Goal: Task Accomplishment & Management: Manage account settings

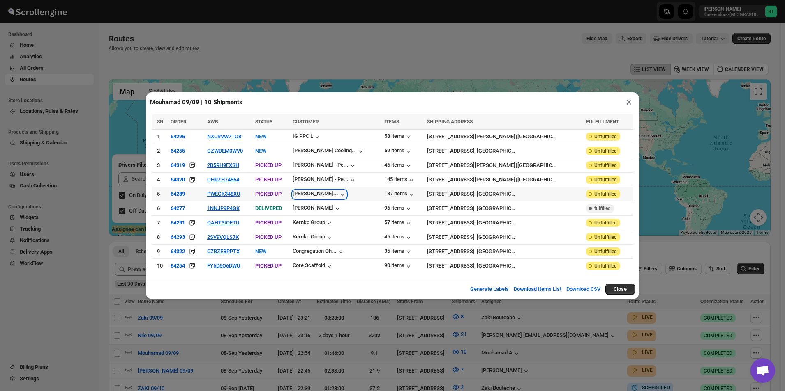
click at [346, 193] on icon "button" at bounding box center [342, 195] width 8 height 8
click at [346, 195] on icon "button" at bounding box center [342, 195] width 8 height 8
click at [393, 138] on div "58 items" at bounding box center [398, 137] width 28 height 8
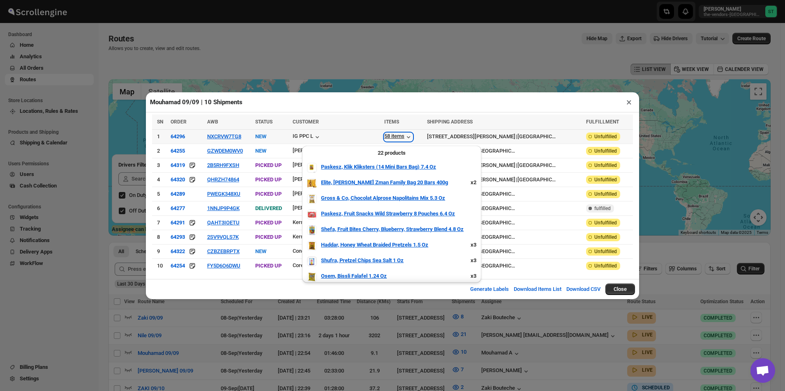
click at [393, 138] on div "58 items" at bounding box center [398, 137] width 28 height 8
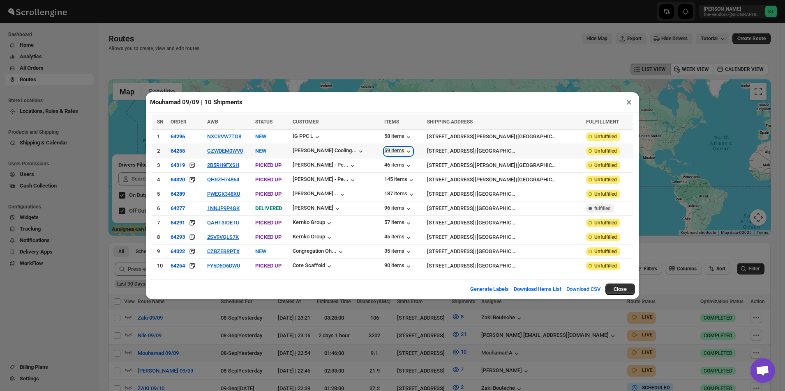
click at [394, 153] on div "59 items" at bounding box center [398, 151] width 28 height 8
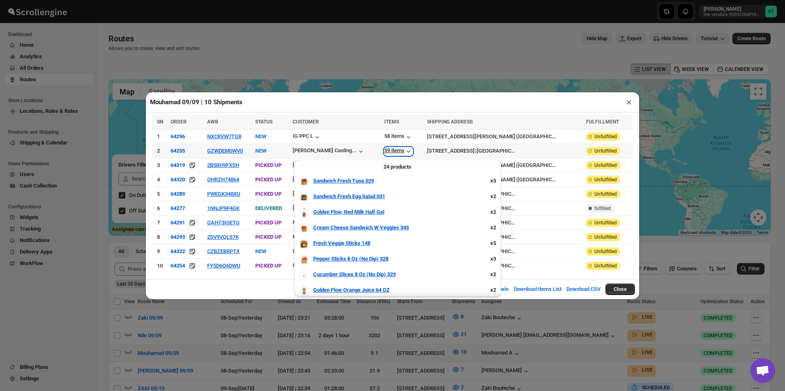
click at [394, 153] on div "59 items" at bounding box center [398, 151] width 28 height 8
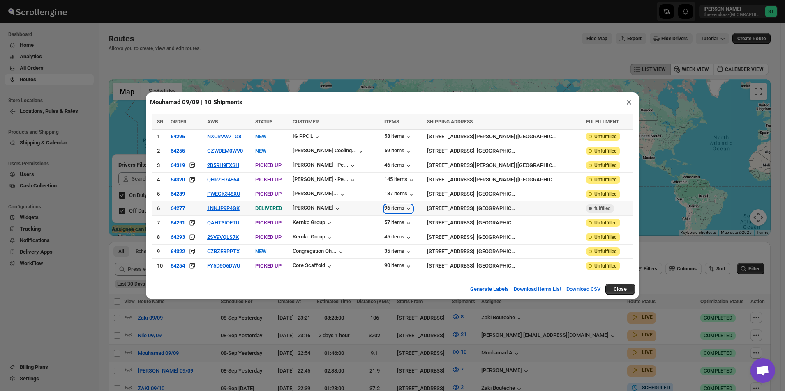
click at [396, 209] on div "96 items" at bounding box center [398, 209] width 28 height 8
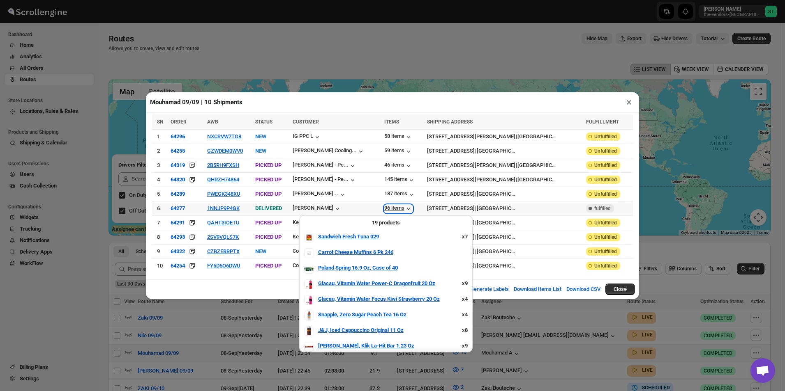
click at [396, 208] on div "96 items" at bounding box center [398, 209] width 28 height 8
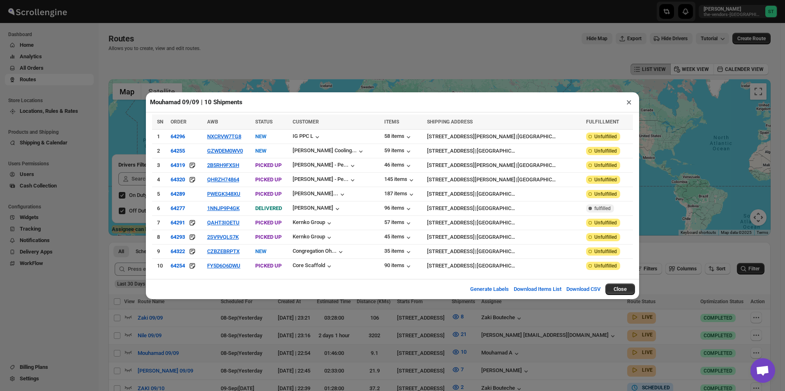
click at [628, 105] on button "×" at bounding box center [629, 103] width 12 height 12
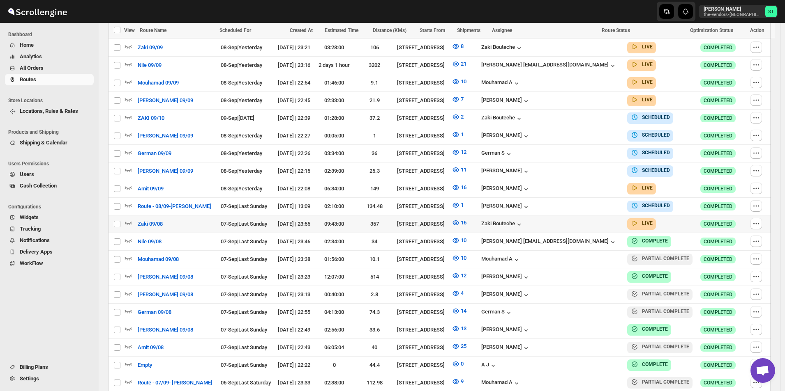
scroll to position [288, 0]
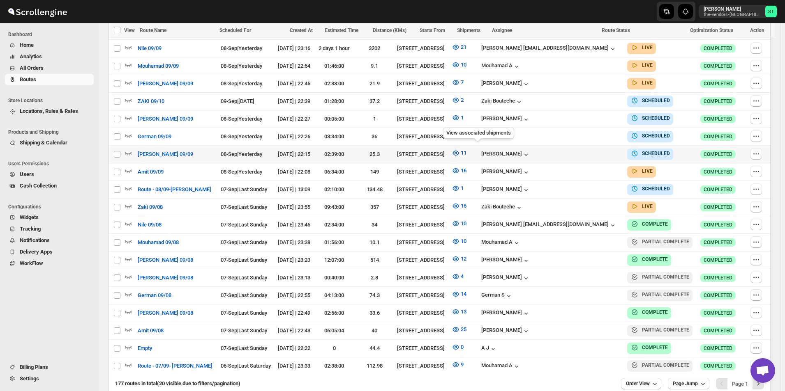
click at [457, 152] on icon "button" at bounding box center [455, 153] width 2 height 2
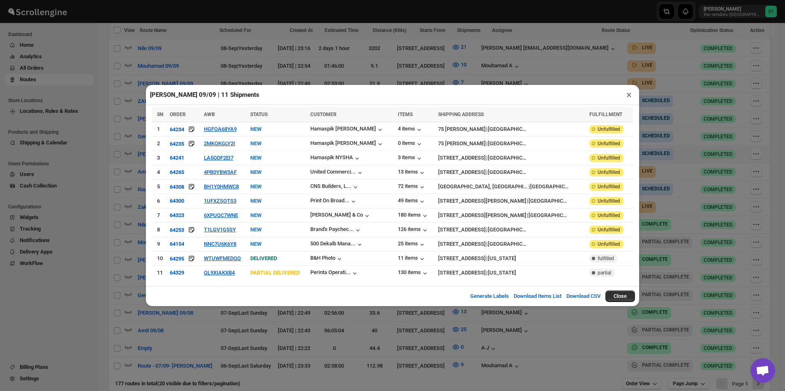
click at [631, 99] on button "×" at bounding box center [629, 95] width 12 height 12
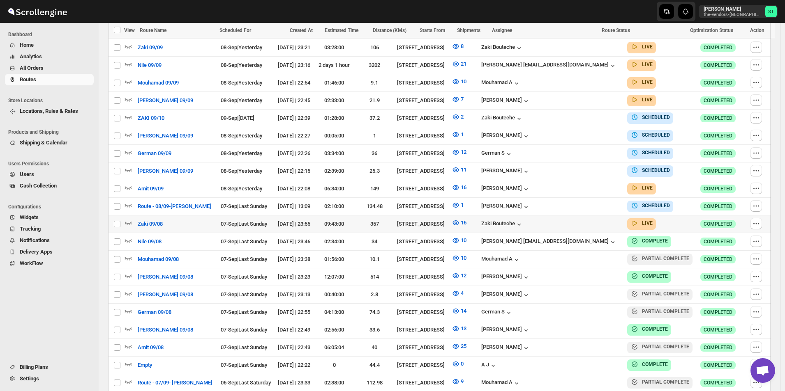
scroll to position [325, 0]
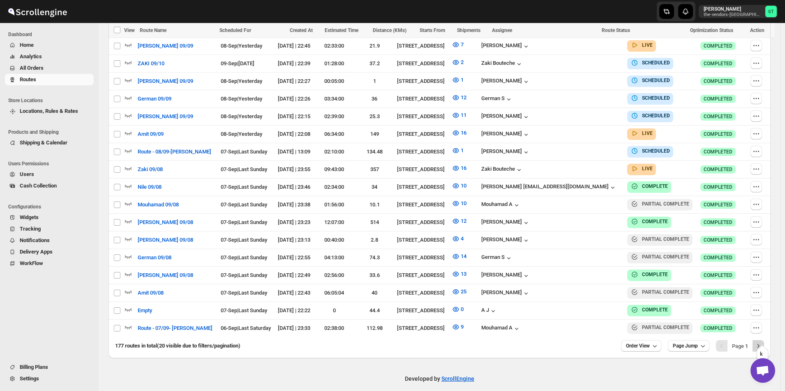
click at [761, 342] on icon "Next" at bounding box center [758, 346] width 8 height 8
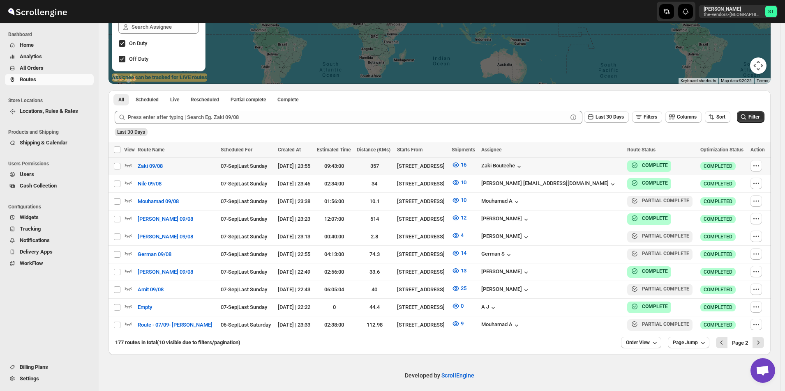
scroll to position [153, 0]
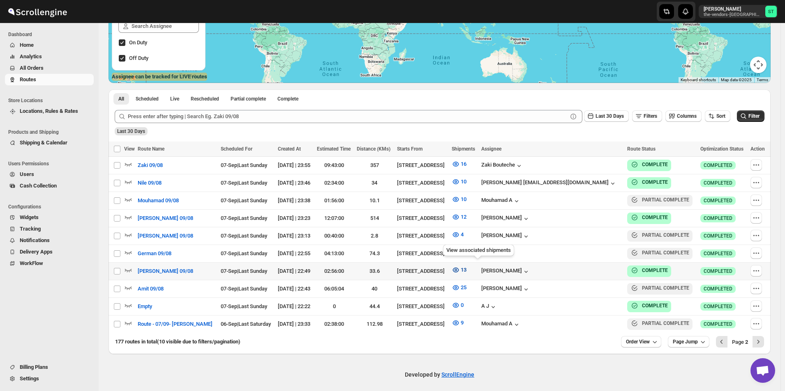
click at [459, 268] on icon "button" at bounding box center [456, 270] width 6 height 5
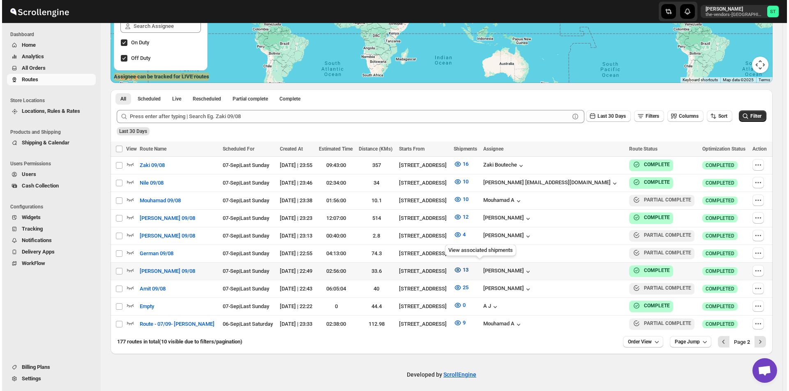
scroll to position [150, 0]
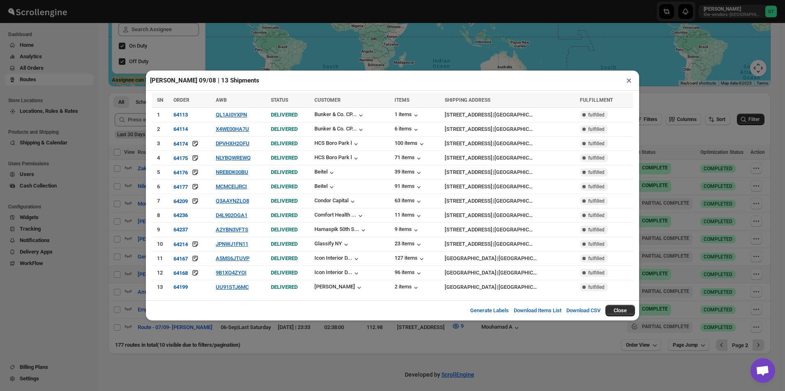
click at [628, 85] on button "×" at bounding box center [629, 81] width 12 height 12
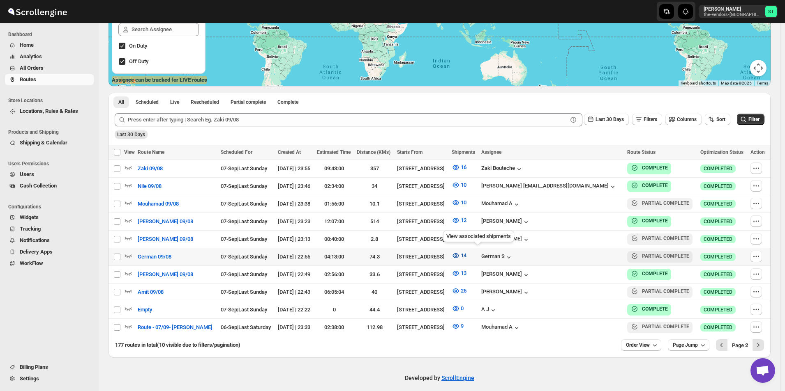
click at [459, 256] on icon "button" at bounding box center [456, 255] width 6 height 5
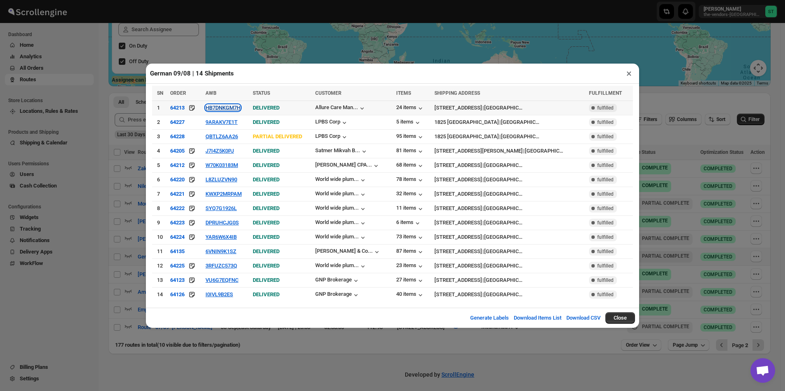
click at [234, 109] on button "HB7DNKGM7H" at bounding box center [222, 108] width 35 height 6
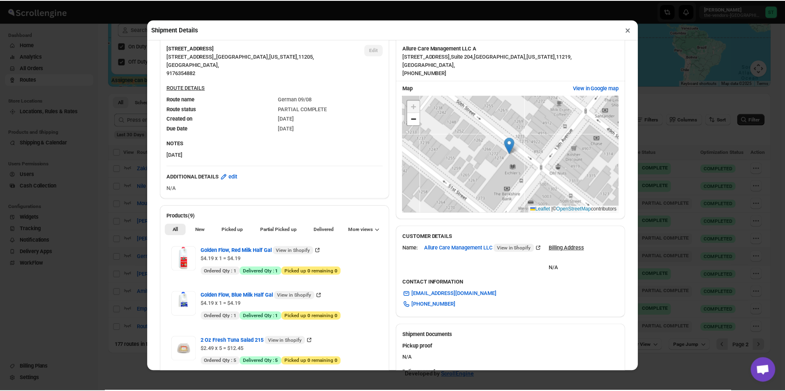
scroll to position [205, 0]
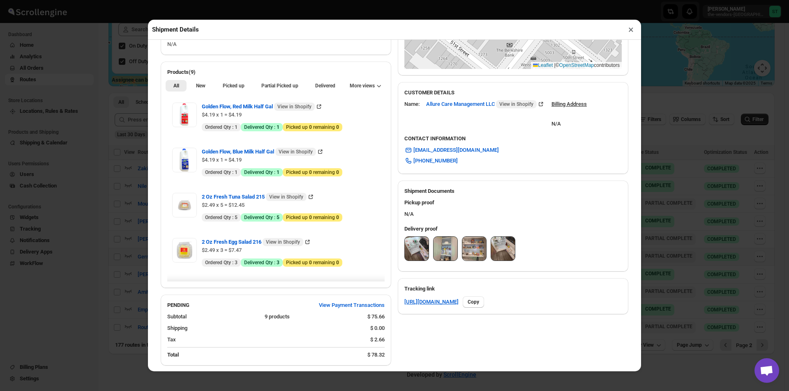
click at [408, 251] on img at bounding box center [417, 249] width 24 height 24
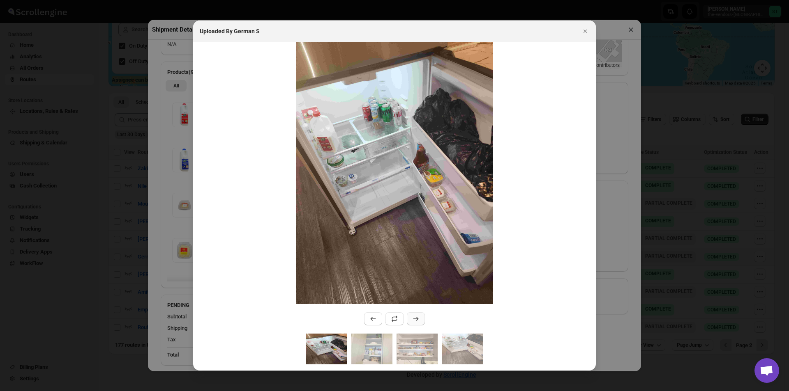
click at [415, 320] on icon ":r2qg:" at bounding box center [416, 319] width 8 height 8
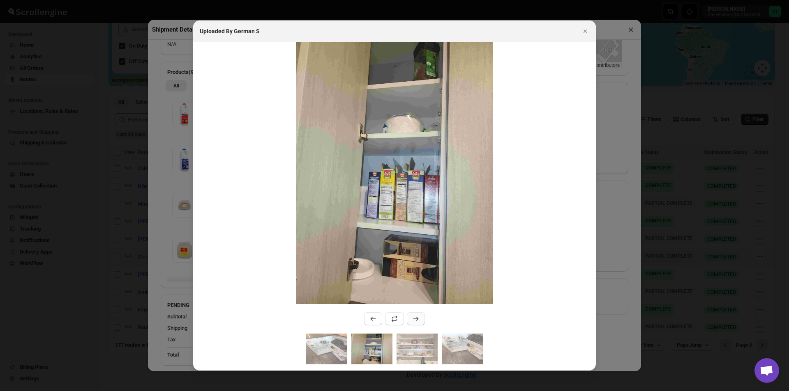
click at [415, 320] on icon ":r2qg:" at bounding box center [416, 319] width 8 height 8
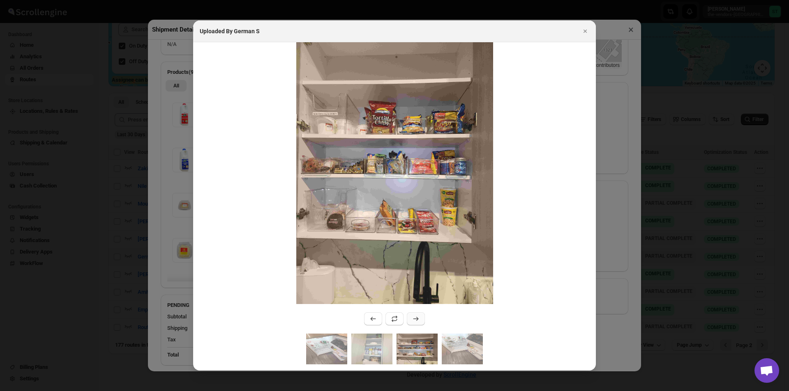
click at [415, 318] on icon ":r2qg:" at bounding box center [416, 319] width 8 height 8
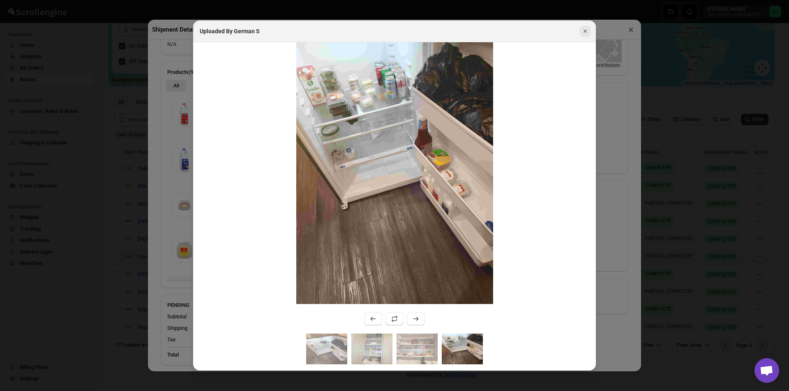
click at [581, 31] on icon "Close" at bounding box center [585, 31] width 8 height 8
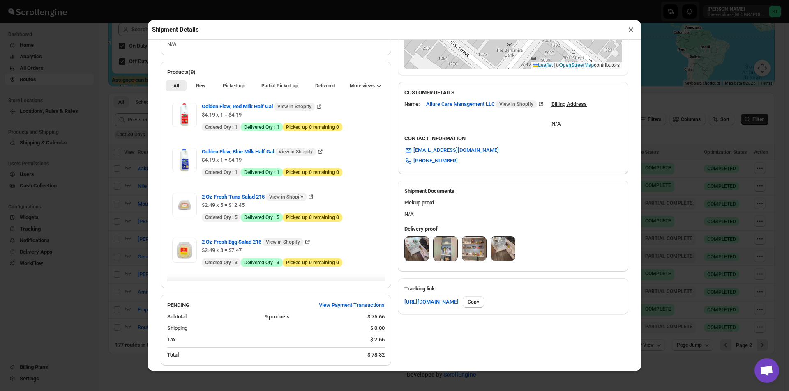
click at [628, 34] on button "×" at bounding box center [631, 30] width 12 height 12
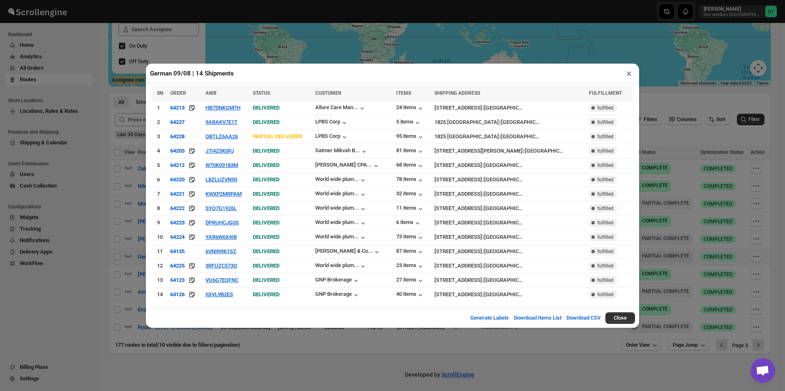
click at [632, 79] on button "×" at bounding box center [629, 74] width 12 height 12
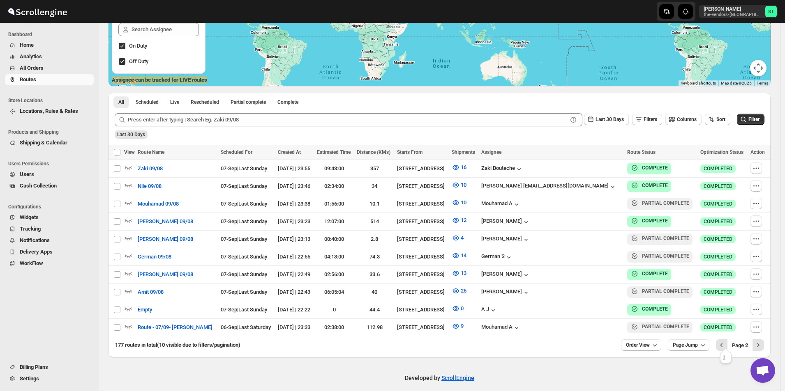
click at [719, 342] on div "177 routes in total (10 visible due to filters/pagination) Order View Page Jump…" at bounding box center [435, 342] width 655 height 18
click at [725, 345] on icon "Previous" at bounding box center [721, 345] width 8 height 8
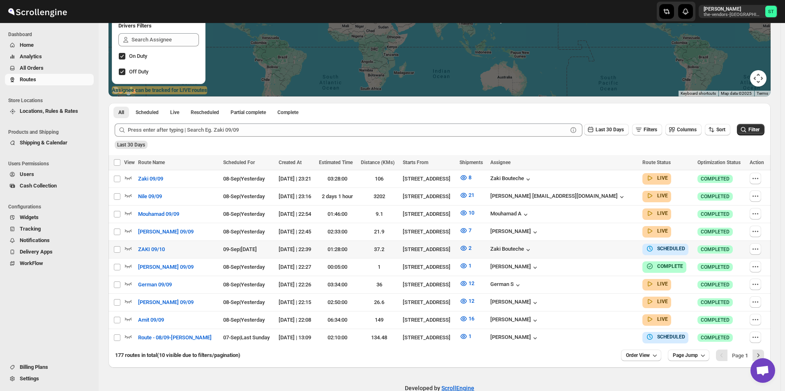
scroll to position [153, 0]
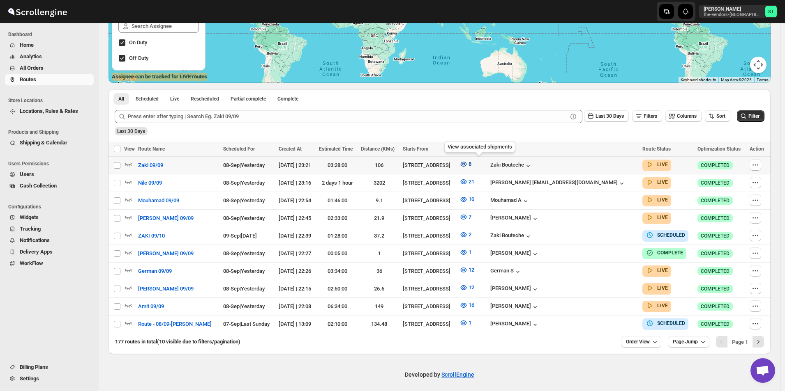
click at [467, 165] on icon "button" at bounding box center [463, 164] width 8 height 8
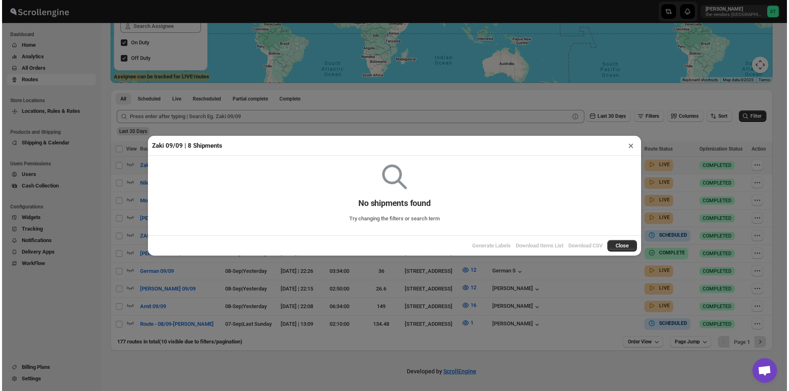
scroll to position [150, 0]
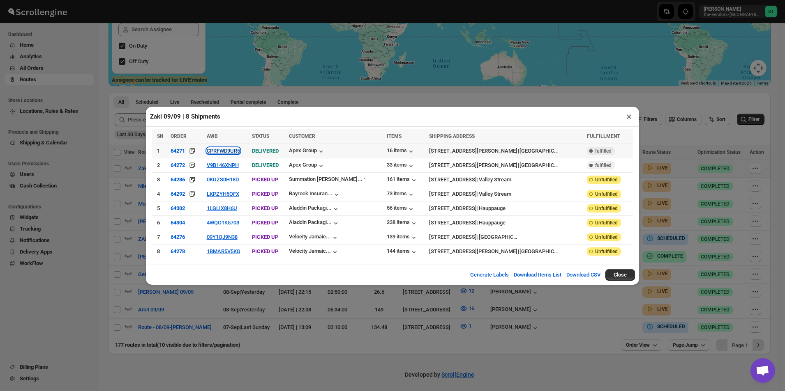
click at [231, 152] on button "CPRFWD9UR5" at bounding box center [223, 151] width 33 height 6
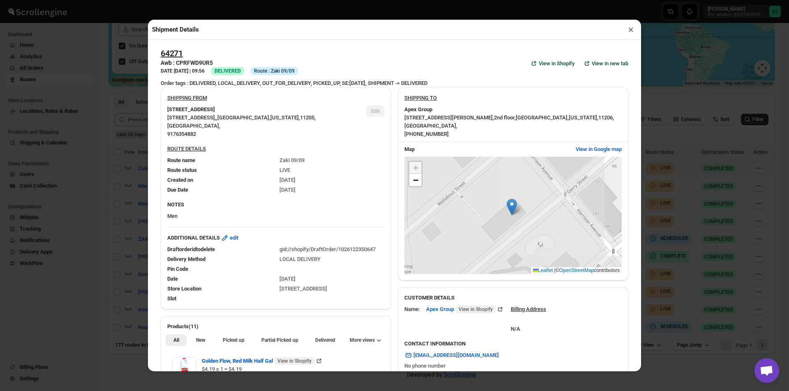
scroll to position [205, 0]
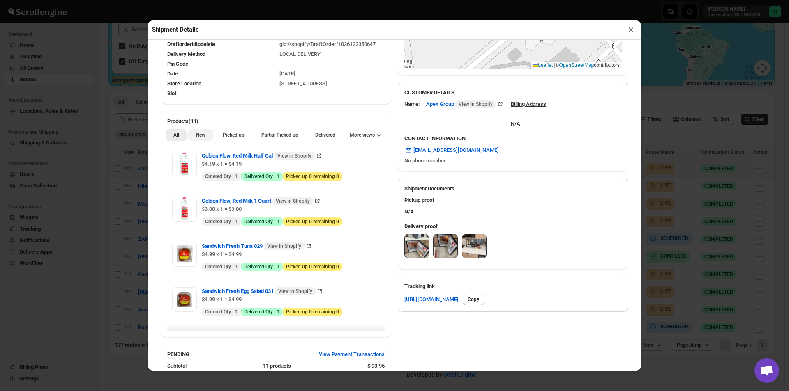
click at [197, 137] on span "New" at bounding box center [200, 135] width 9 height 7
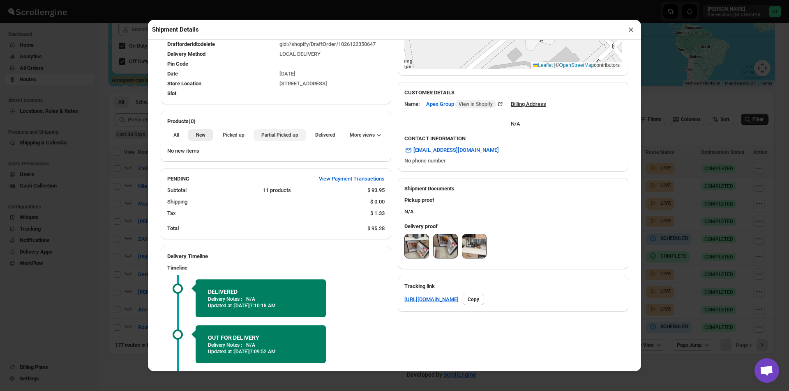
click at [272, 138] on span "Partial Picked up" at bounding box center [279, 135] width 37 height 7
click at [635, 30] on button "×" at bounding box center [631, 30] width 12 height 12
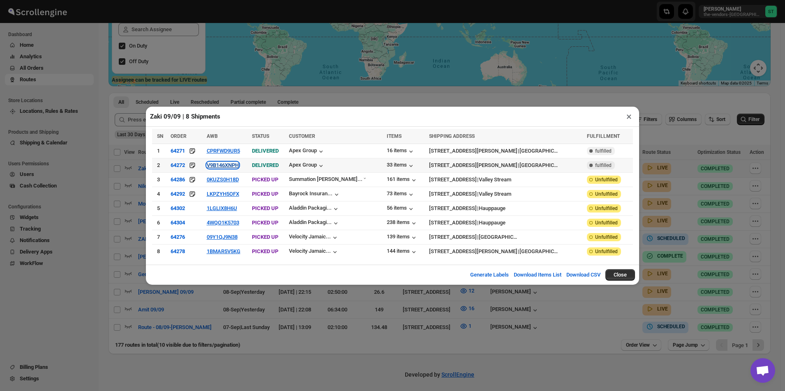
click at [239, 164] on button "V9B146XNPH" at bounding box center [223, 165] width 32 height 6
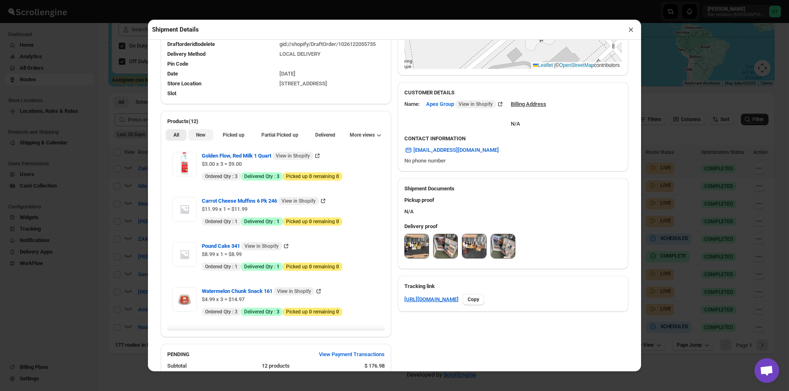
click at [197, 133] on span "New" at bounding box center [200, 135] width 9 height 7
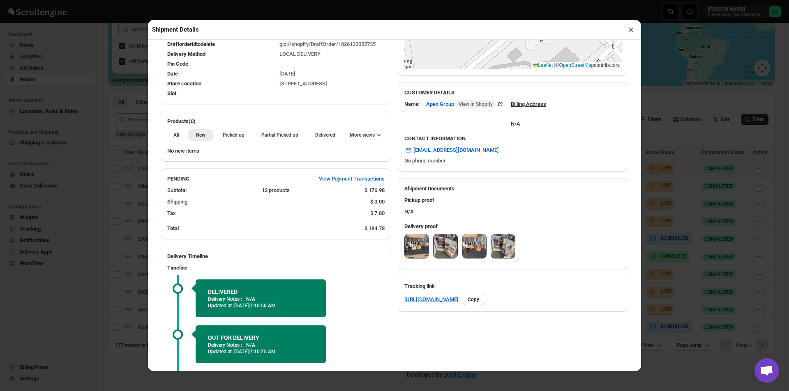
click at [269, 136] on span "Partial Picked up" at bounding box center [279, 135] width 37 height 7
click at [633, 34] on button "×" at bounding box center [631, 30] width 12 height 12
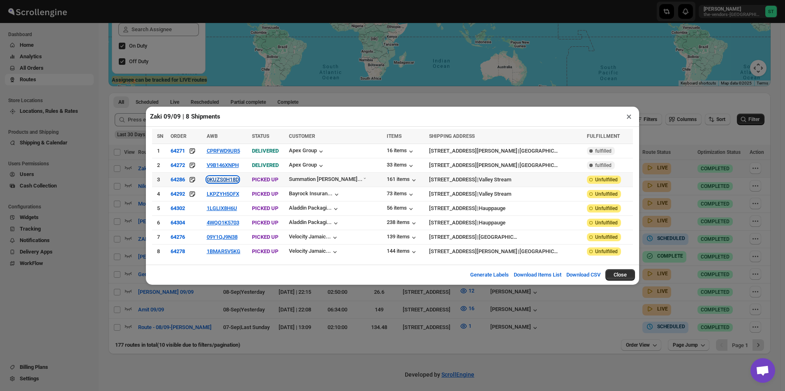
click at [223, 183] on button "0KUZS0H18D" at bounding box center [223, 180] width 32 height 6
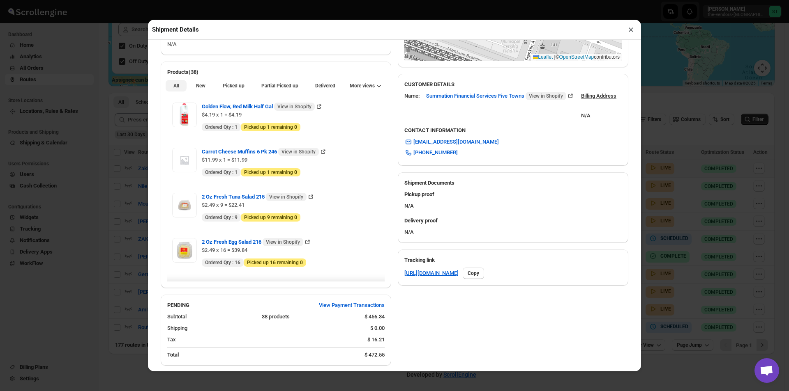
click at [201, 85] on span "New" at bounding box center [200, 86] width 9 height 7
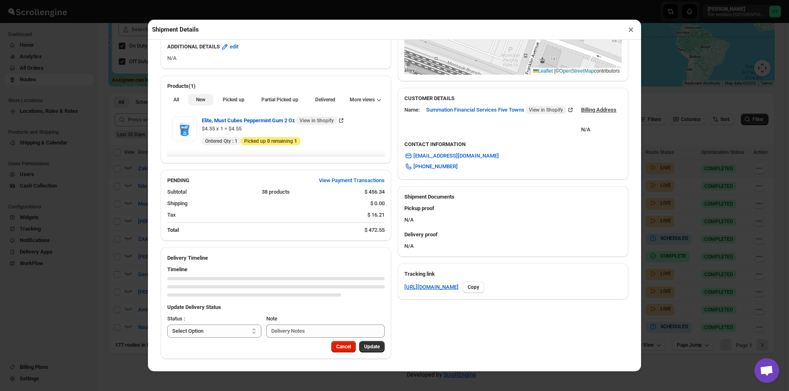
scroll to position [193, 0]
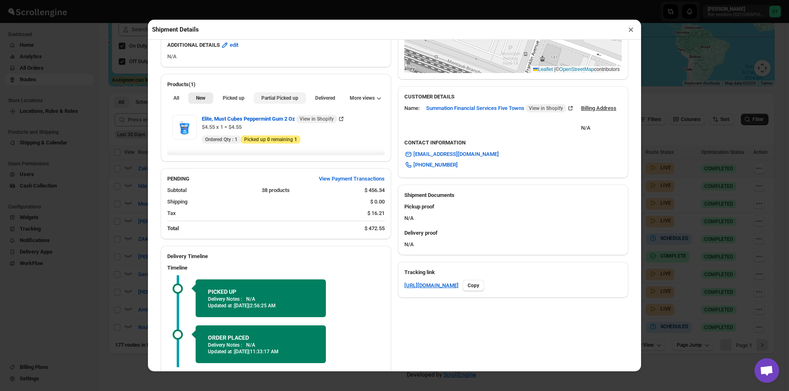
click at [275, 100] on span "Partial Picked up" at bounding box center [279, 98] width 37 height 7
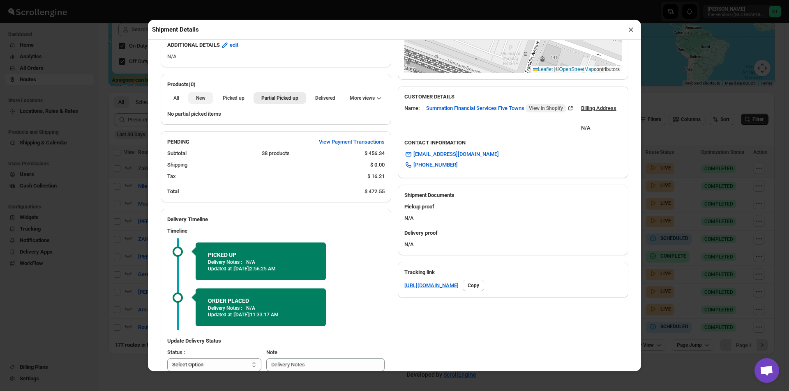
click at [193, 101] on button "New" at bounding box center [200, 98] width 25 height 12
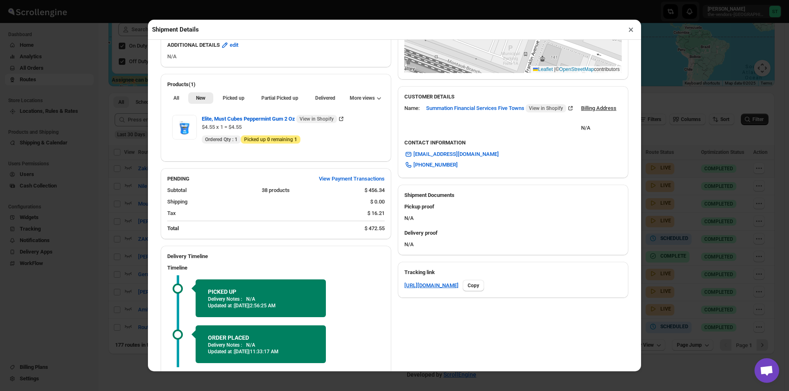
click at [630, 31] on button "×" at bounding box center [631, 30] width 12 height 12
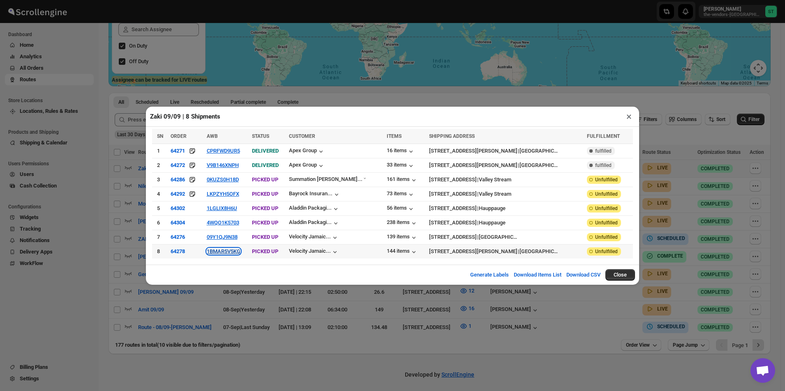
click at [236, 250] on button "1BMAR5V5KG" at bounding box center [224, 252] width 34 height 6
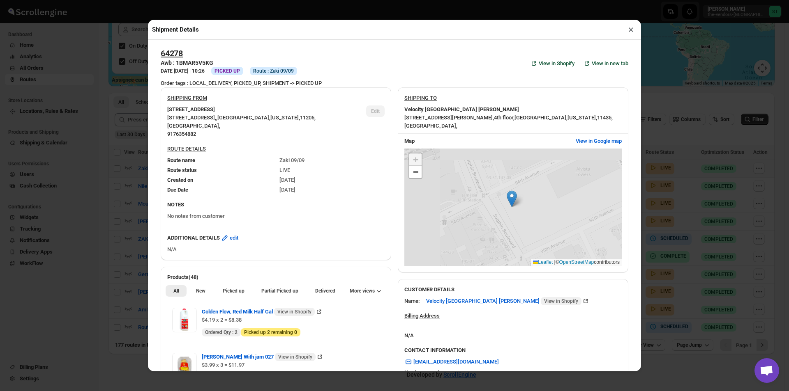
scroll to position [205, 0]
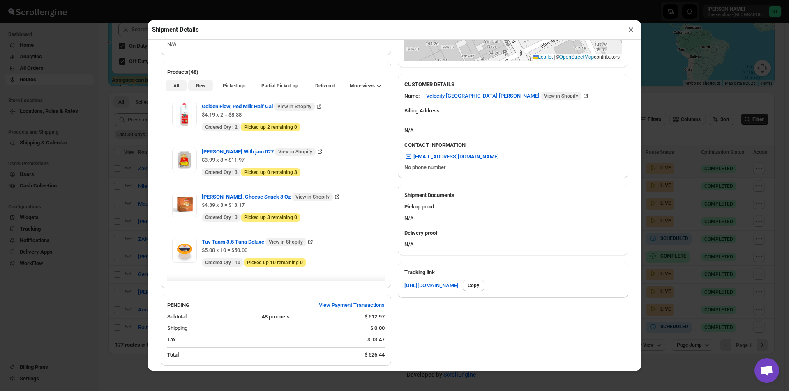
click at [200, 85] on span "New" at bounding box center [200, 86] width 9 height 7
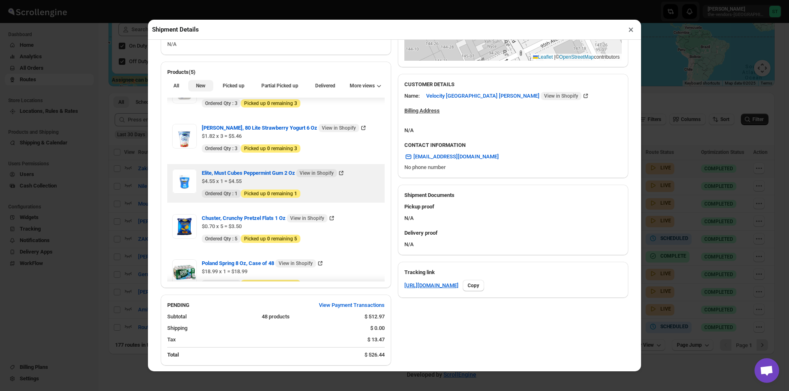
scroll to position [42, 0]
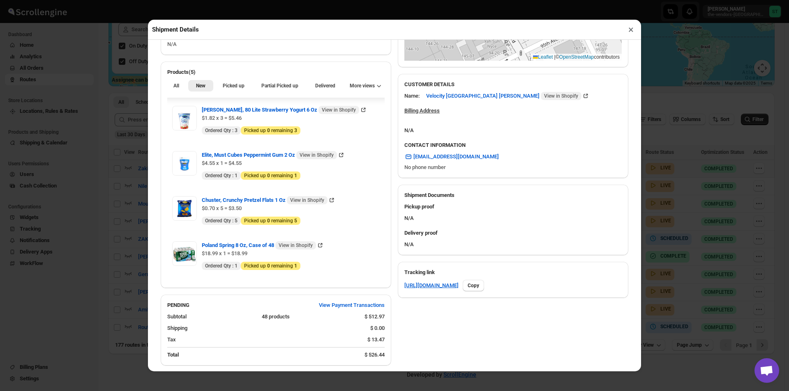
click at [633, 30] on button "×" at bounding box center [631, 30] width 12 height 12
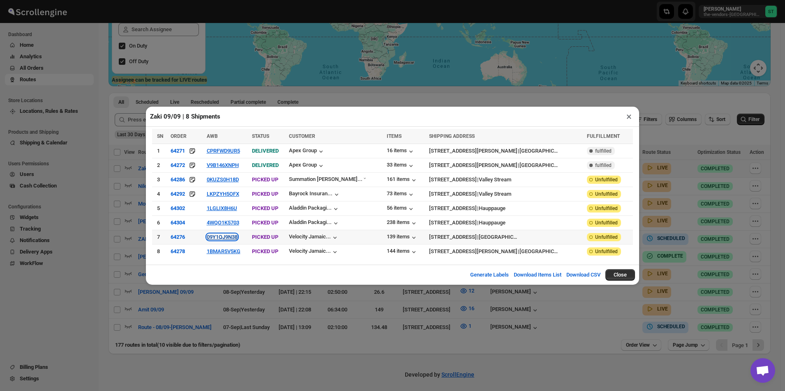
click at [224, 234] on button "09Y1QJ9N38" at bounding box center [222, 237] width 31 height 6
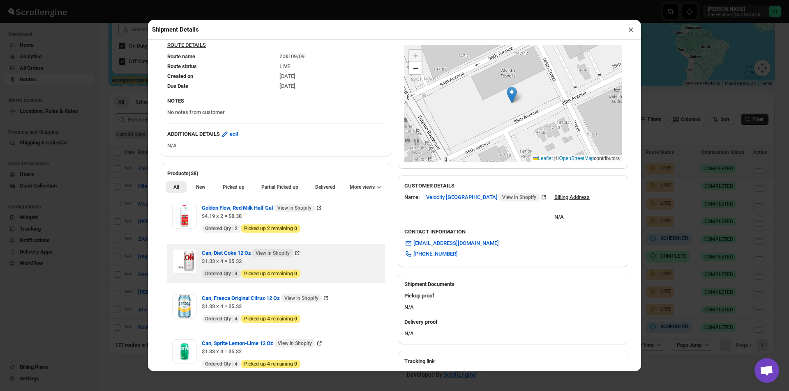
scroll to position [164, 0]
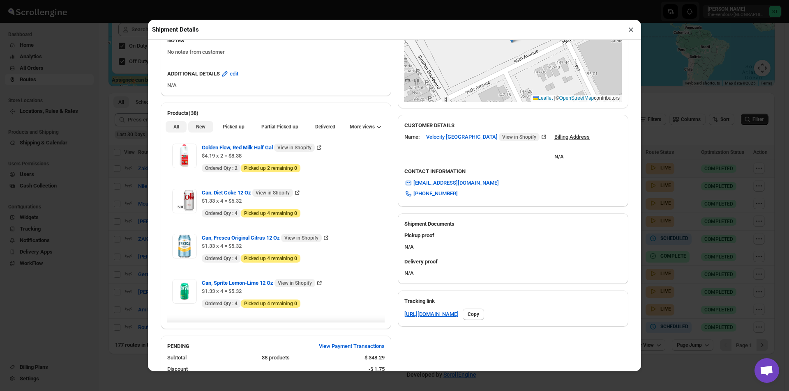
drag, startPoint x: 197, startPoint y: 127, endPoint x: 211, endPoint y: 127, distance: 14.0
click at [197, 127] on span "New" at bounding box center [200, 127] width 9 height 7
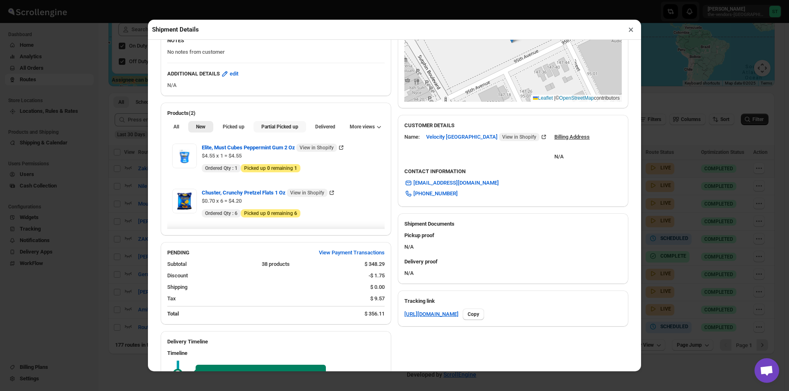
click at [291, 122] on li "Partial Picked up" at bounding box center [279, 127] width 52 height 12
click at [628, 31] on button "×" at bounding box center [631, 30] width 12 height 12
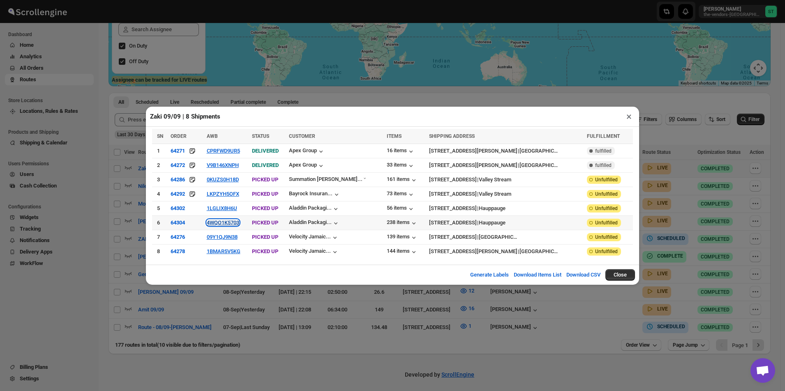
click at [227, 226] on button "4WQO1K5703" at bounding box center [223, 223] width 32 height 6
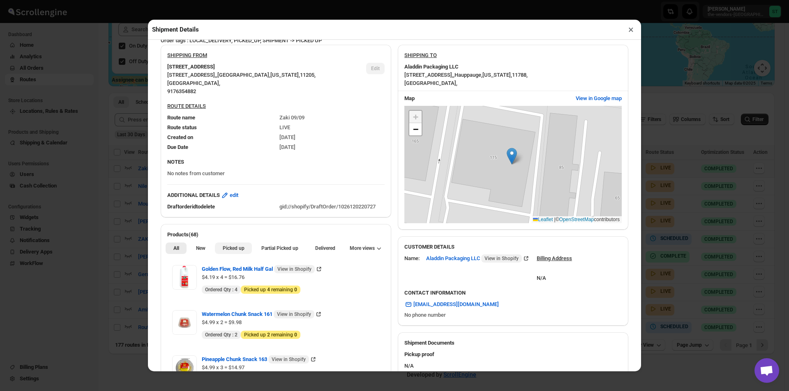
scroll to position [82, 0]
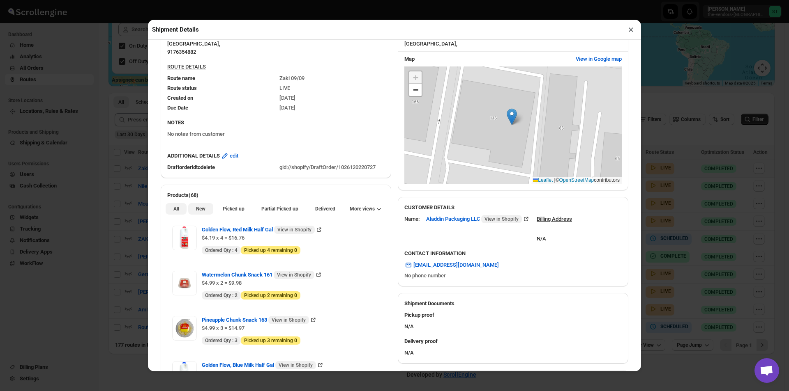
click at [207, 210] on button "New" at bounding box center [200, 209] width 25 height 12
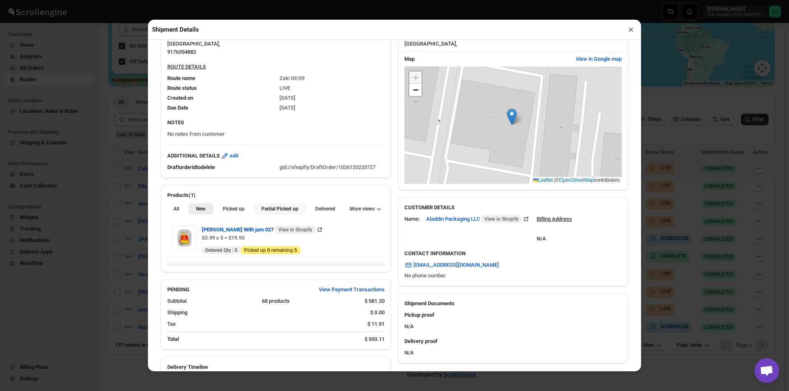
drag, startPoint x: 290, startPoint y: 209, endPoint x: 297, endPoint y: 199, distance: 12.3
click at [289, 208] on span "Partial Picked up" at bounding box center [279, 209] width 37 height 7
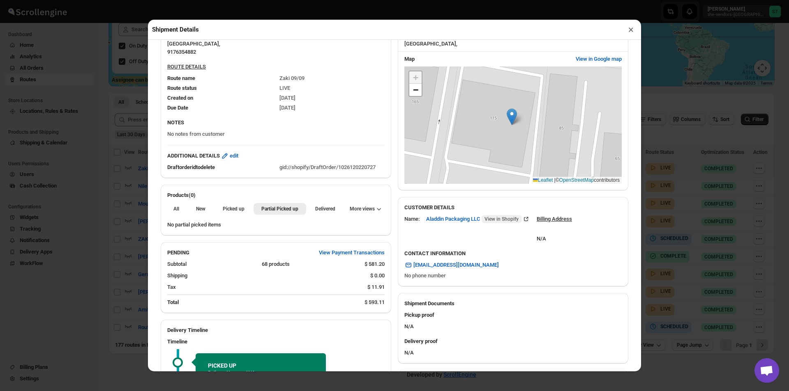
click at [633, 34] on button "×" at bounding box center [631, 30] width 12 height 12
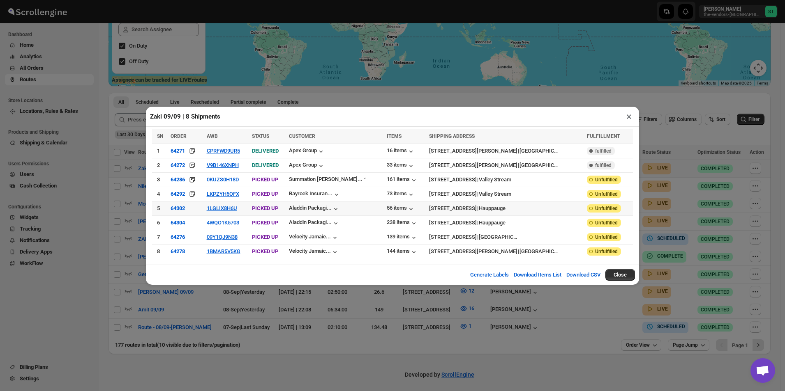
click at [227, 212] on td "1LGLIX8H6U" at bounding box center [226, 208] width 45 height 14
click at [229, 210] on button "1LGLIX8H6U" at bounding box center [222, 208] width 30 height 6
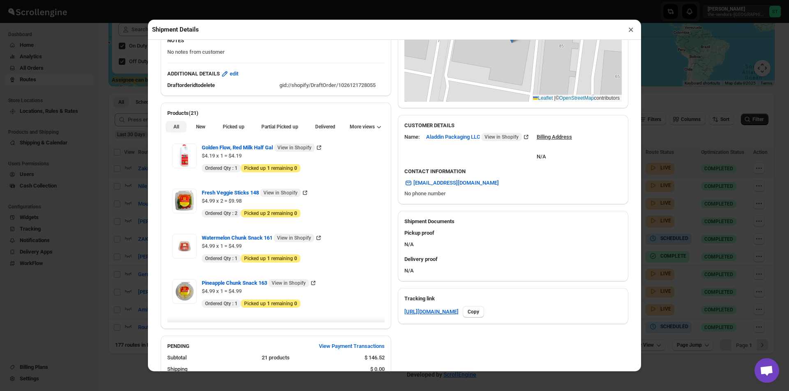
click at [204, 129] on span "New" at bounding box center [200, 127] width 9 height 7
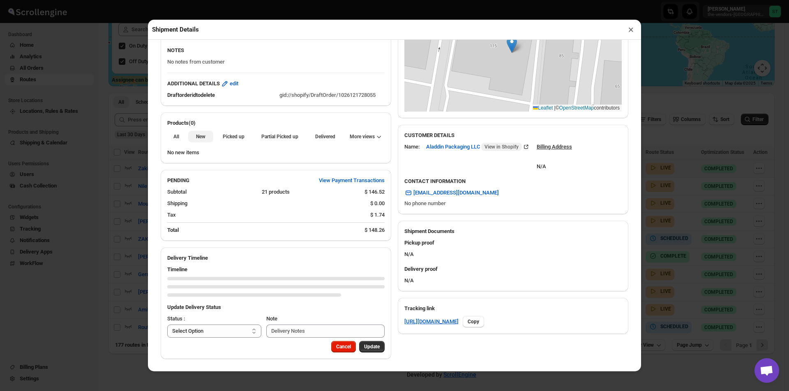
scroll to position [156, 0]
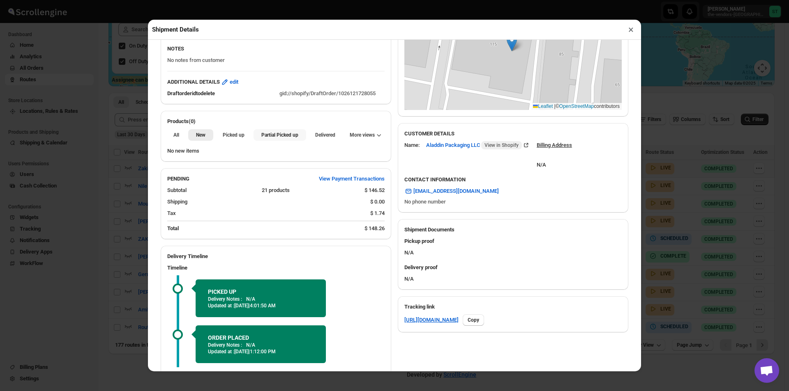
drag, startPoint x: 285, startPoint y: 134, endPoint x: 380, endPoint y: 85, distance: 106.6
click at [286, 134] on span "Partial Picked up" at bounding box center [279, 135] width 37 height 7
click at [628, 32] on button "×" at bounding box center [631, 30] width 12 height 12
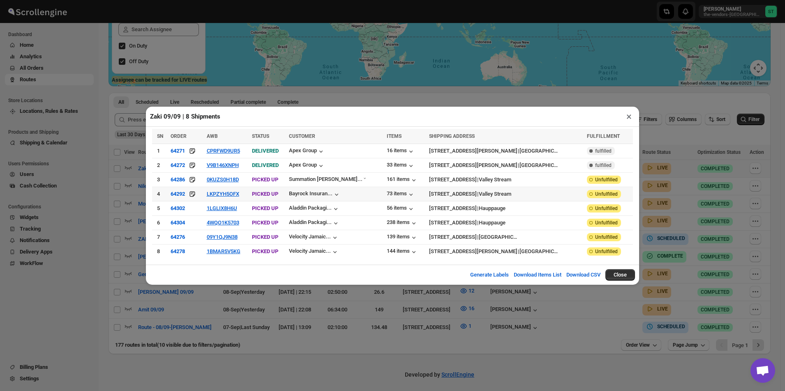
click at [224, 198] on td "LKPZYH5OFX" at bounding box center [226, 194] width 45 height 14
click at [224, 195] on button "LKPZYH5OFX" at bounding box center [223, 194] width 32 height 6
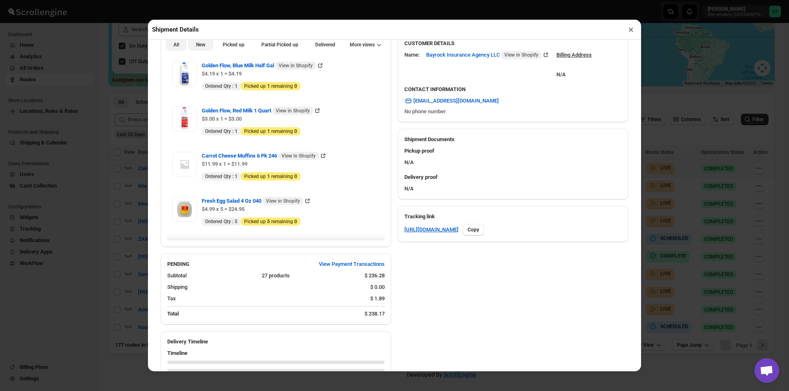
click at [199, 48] on span "New" at bounding box center [200, 44] width 9 height 7
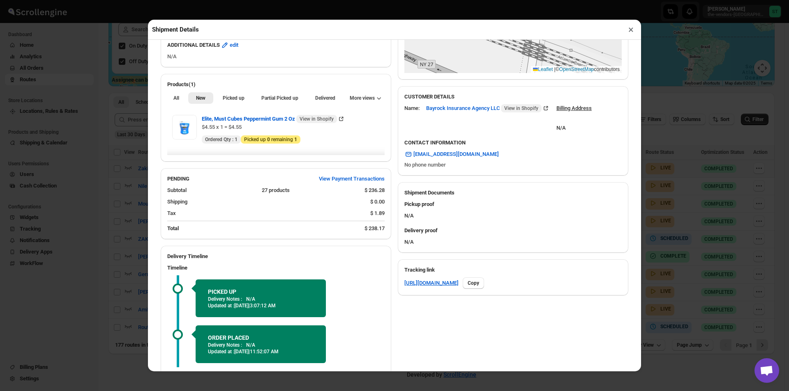
click at [269, 93] on li "Partial Picked up" at bounding box center [279, 98] width 52 height 12
click at [270, 97] on span "Partial Picked up" at bounding box center [279, 98] width 37 height 7
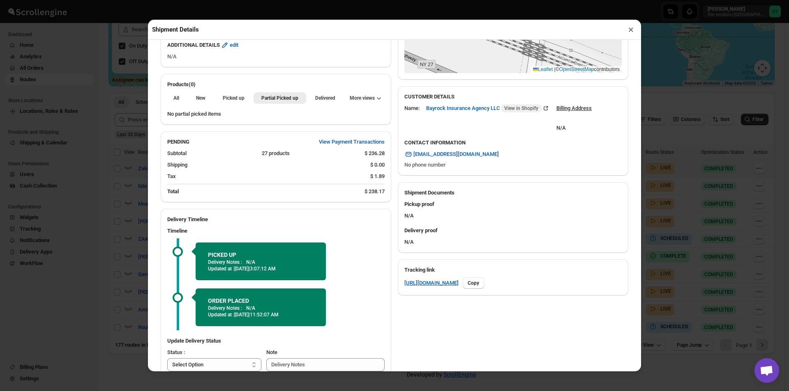
click at [625, 32] on button "×" at bounding box center [631, 30] width 12 height 12
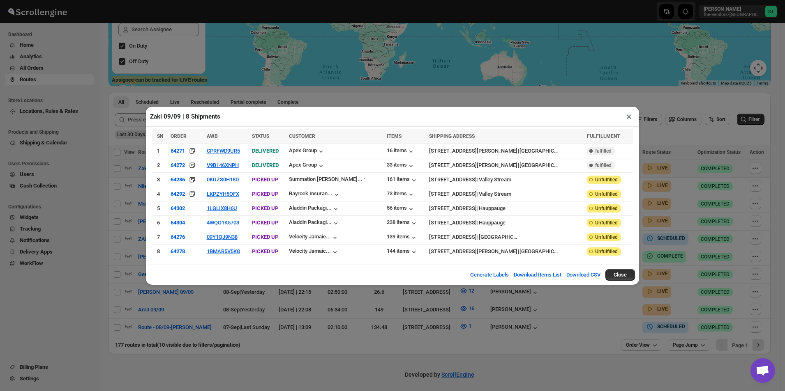
click at [629, 118] on button "×" at bounding box center [629, 117] width 12 height 12
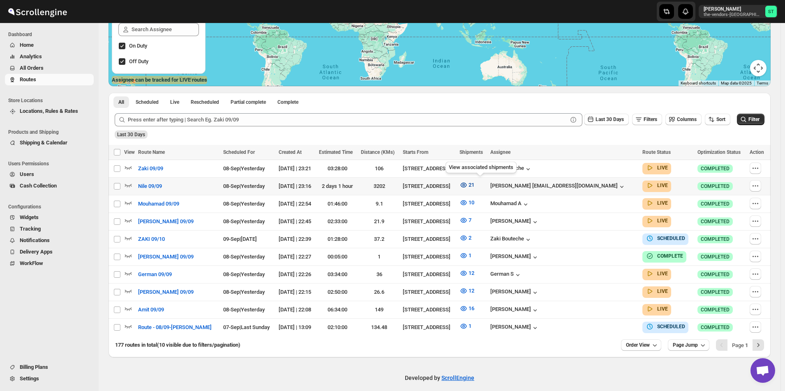
click at [467, 185] on icon "button" at bounding box center [463, 185] width 8 height 8
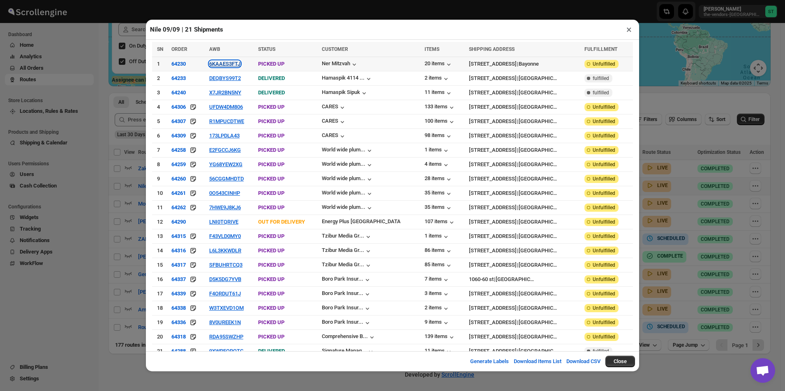
click at [231, 66] on button "6KAAES3FTJ" at bounding box center [224, 64] width 31 height 6
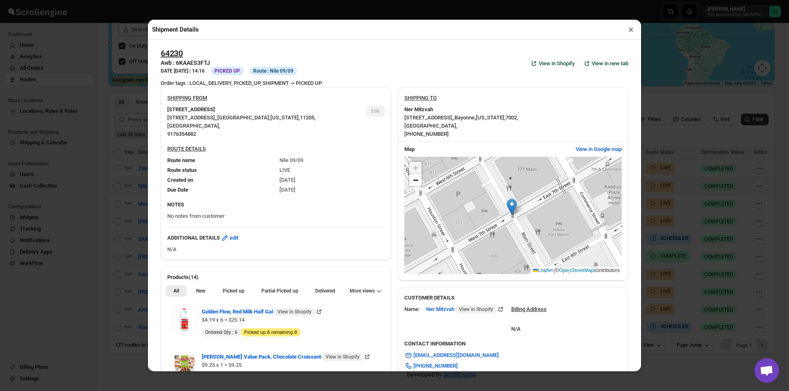
scroll to position [205, 0]
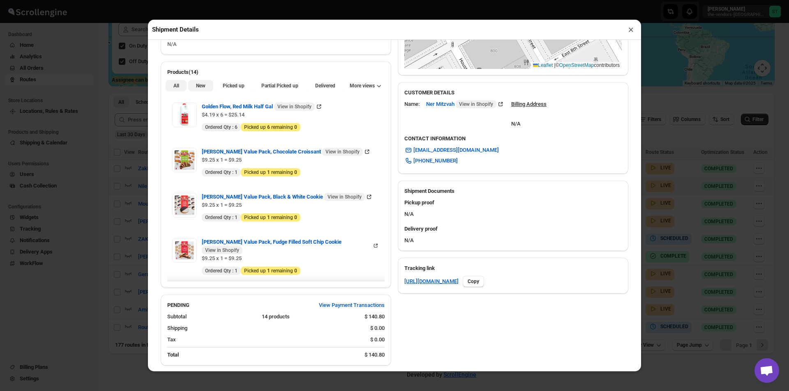
click at [209, 90] on button "New" at bounding box center [200, 86] width 25 height 12
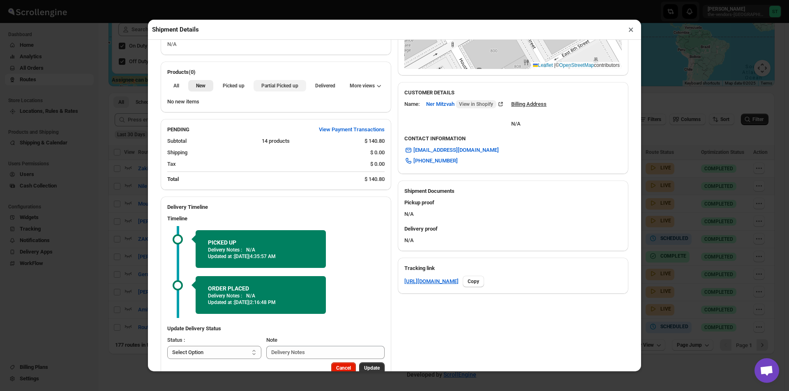
click at [264, 84] on span "Partial Picked up" at bounding box center [279, 86] width 37 height 7
click at [631, 32] on button "×" at bounding box center [631, 30] width 12 height 12
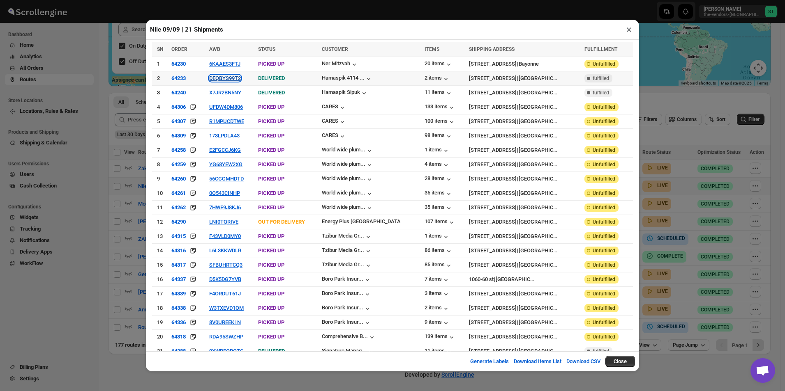
click at [235, 80] on button "DEQBYS99T2" at bounding box center [225, 78] width 32 height 6
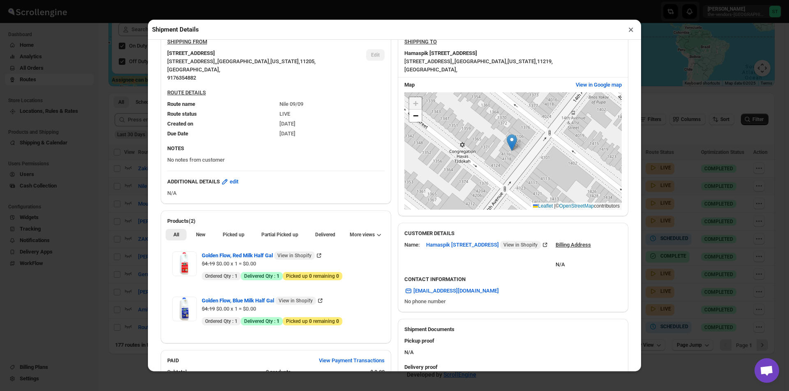
scroll to position [123, 0]
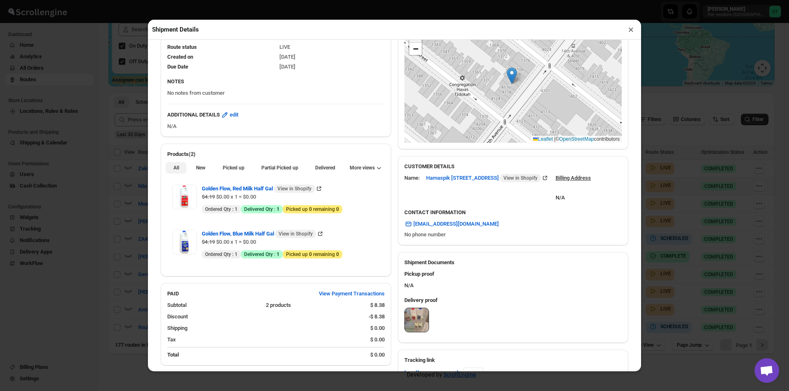
drag, startPoint x: 199, startPoint y: 166, endPoint x: 230, endPoint y: 160, distance: 31.7
click at [199, 166] on span "New" at bounding box center [200, 168] width 9 height 7
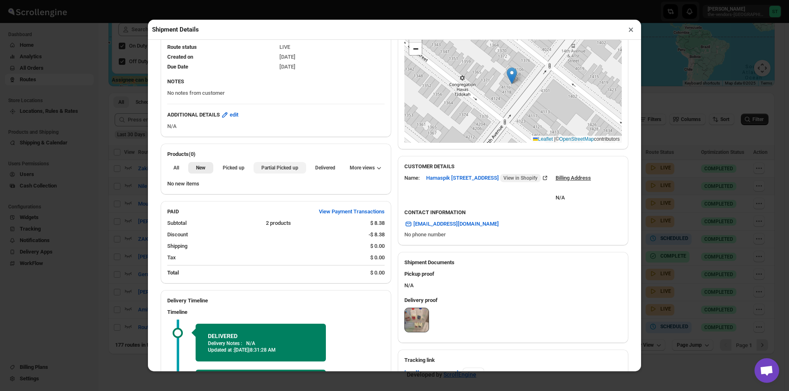
click at [288, 168] on span "Partial Picked up" at bounding box center [279, 168] width 37 height 7
click at [629, 29] on button "×" at bounding box center [631, 30] width 12 height 12
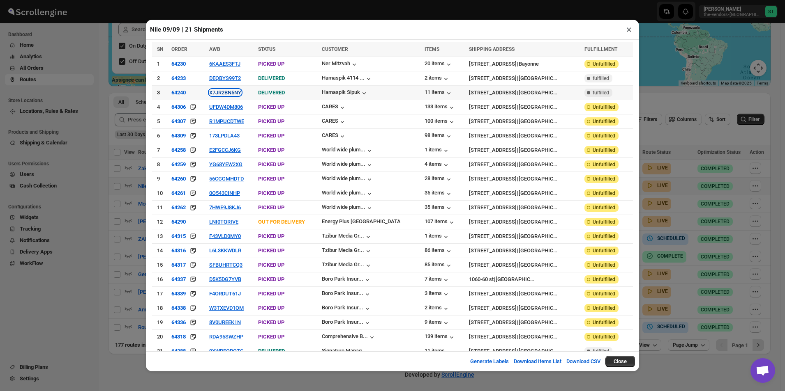
click at [234, 94] on button "X7JR2BN5NY" at bounding box center [225, 93] width 32 height 6
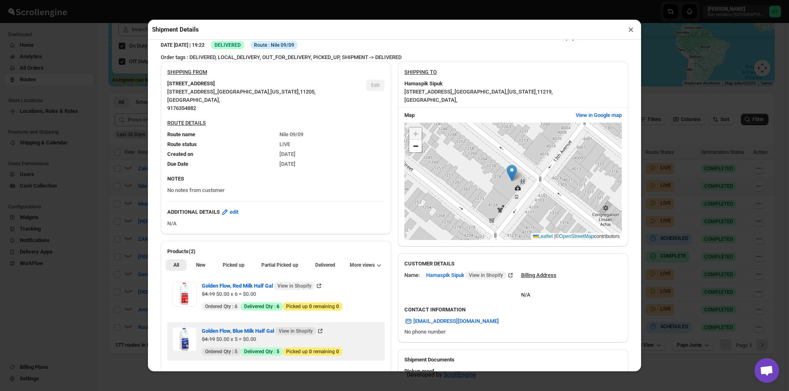
scroll to position [205, 0]
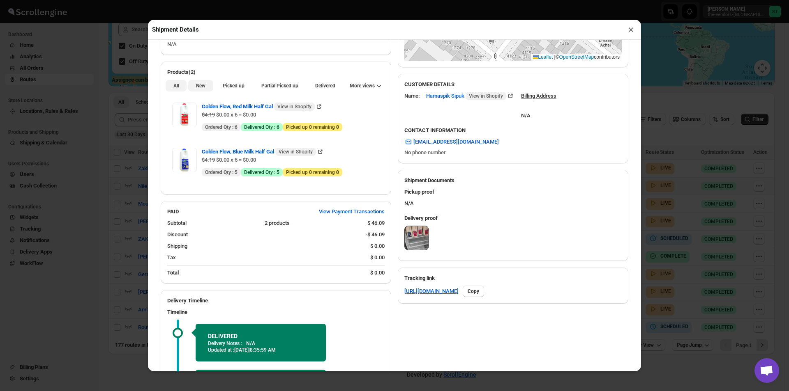
drag, startPoint x: 198, startPoint y: 89, endPoint x: 262, endPoint y: 87, distance: 64.5
click at [198, 88] on span "New" at bounding box center [200, 86] width 9 height 7
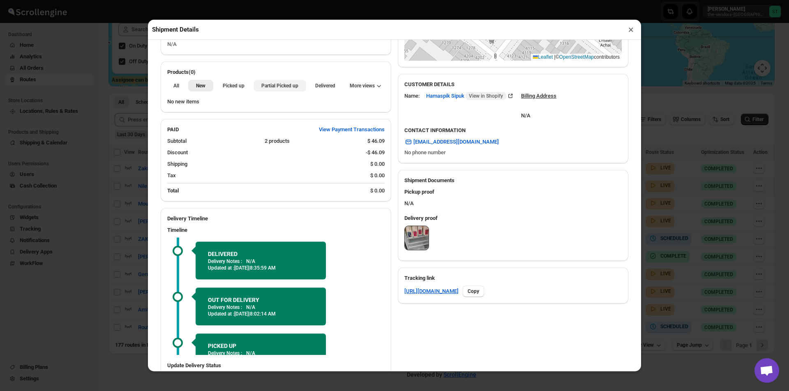
click at [297, 84] on button "Partial Picked up" at bounding box center [279, 86] width 52 height 12
click at [627, 30] on button "×" at bounding box center [631, 30] width 12 height 12
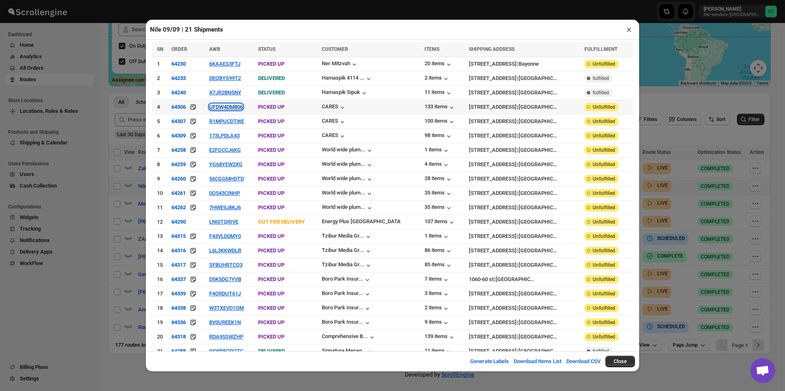
click at [230, 108] on button "UFDW4DM806" at bounding box center [226, 107] width 34 height 6
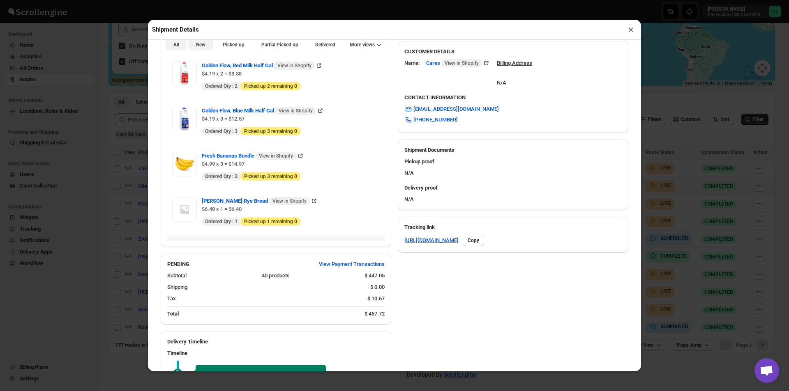
click at [202, 46] on span "New" at bounding box center [200, 44] width 9 height 7
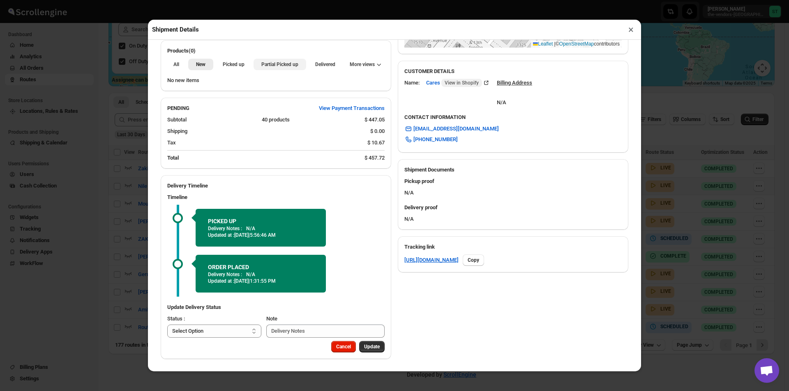
click at [282, 63] on span "Partial Picked up" at bounding box center [279, 64] width 37 height 7
drag, startPoint x: 629, startPoint y: 32, endPoint x: 615, endPoint y: 33, distance: 14.0
click at [629, 32] on button "×" at bounding box center [631, 30] width 12 height 12
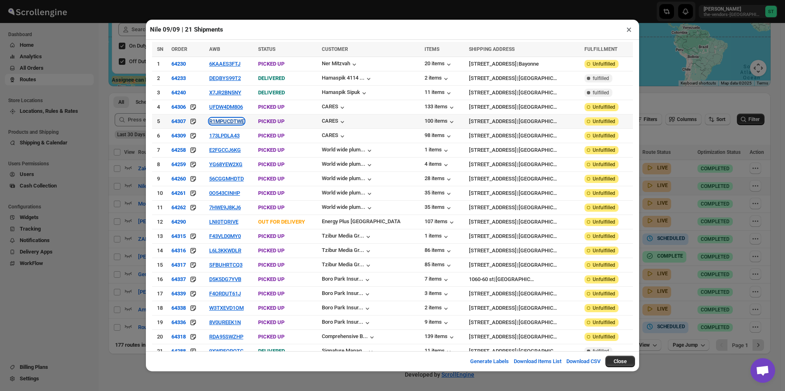
click at [235, 121] on button "R1MPUCDTWE" at bounding box center [226, 121] width 35 height 6
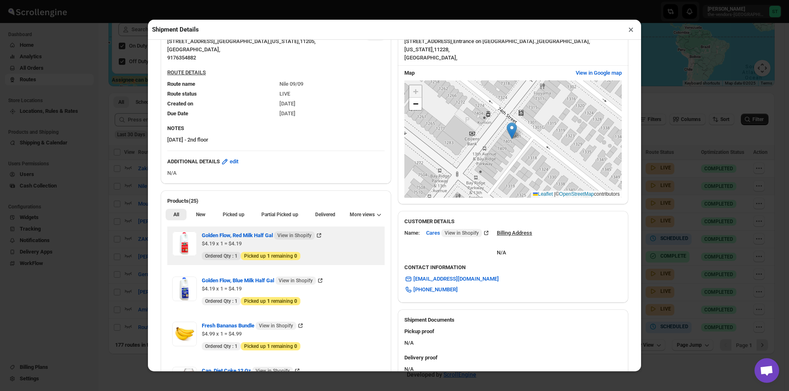
scroll to position [205, 0]
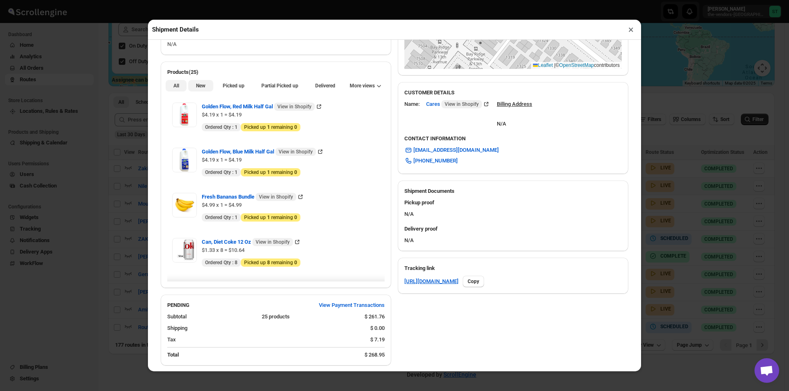
click at [201, 87] on span "New" at bounding box center [200, 86] width 9 height 7
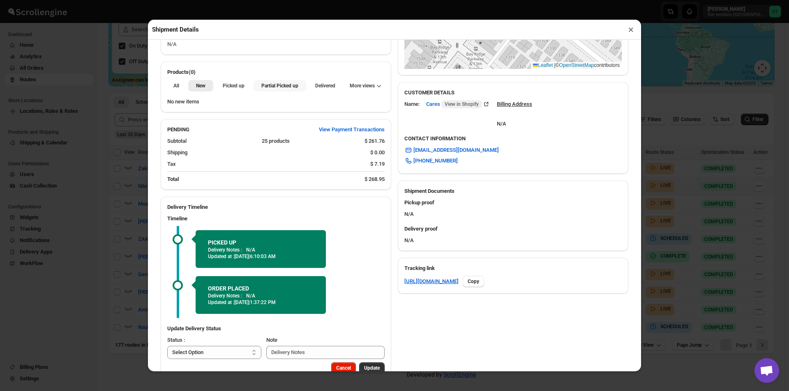
drag, startPoint x: 267, startPoint y: 88, endPoint x: 274, endPoint y: 88, distance: 7.0
click at [267, 88] on span "Partial Picked up" at bounding box center [279, 86] width 37 height 7
click at [628, 33] on button "×" at bounding box center [631, 30] width 12 height 12
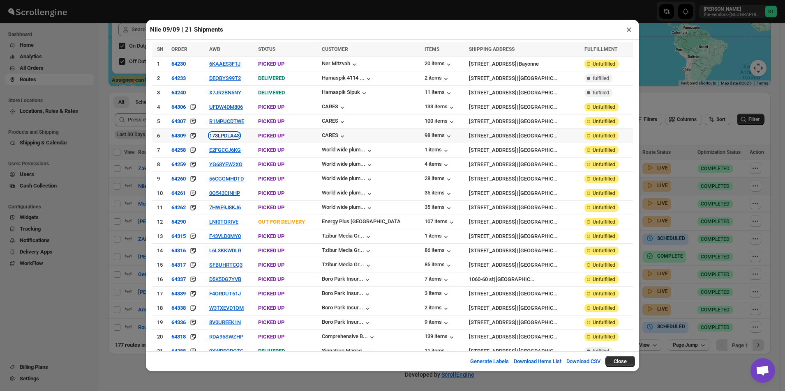
click at [230, 133] on button "173LPDLA43" at bounding box center [224, 136] width 30 height 6
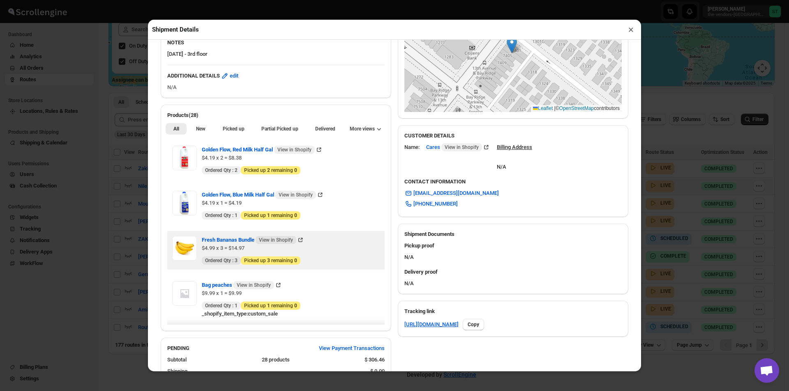
scroll to position [164, 0]
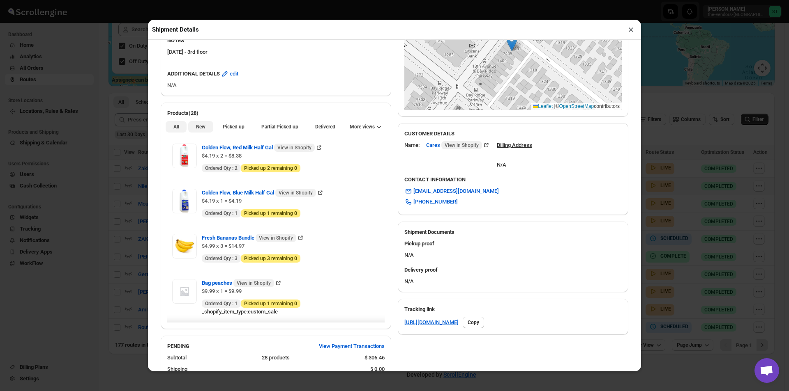
click at [208, 132] on button "New" at bounding box center [200, 127] width 25 height 12
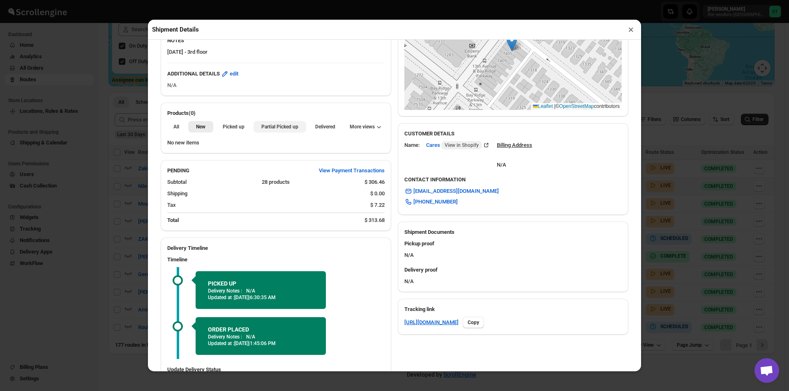
click at [251, 129] on ul "All New Picked up Partial Picked up Delivered More views" at bounding box center [276, 127] width 224 height 12
click at [261, 129] on span "Partial Picked up" at bounding box center [279, 127] width 37 height 7
click at [628, 30] on button "×" at bounding box center [631, 30] width 12 height 12
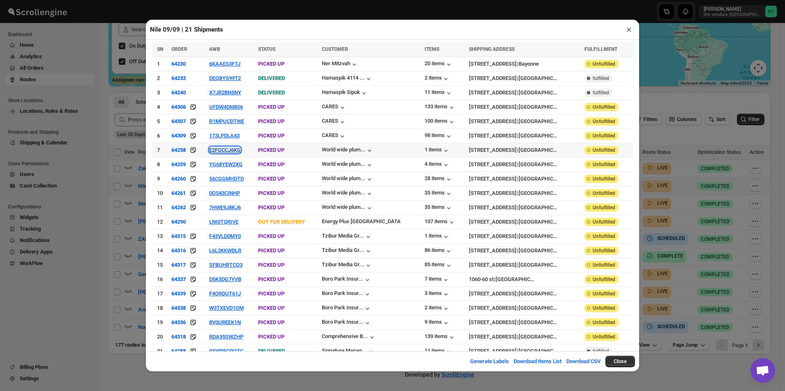
click at [235, 147] on button "E2FGCCJ6KG" at bounding box center [225, 150] width 32 height 6
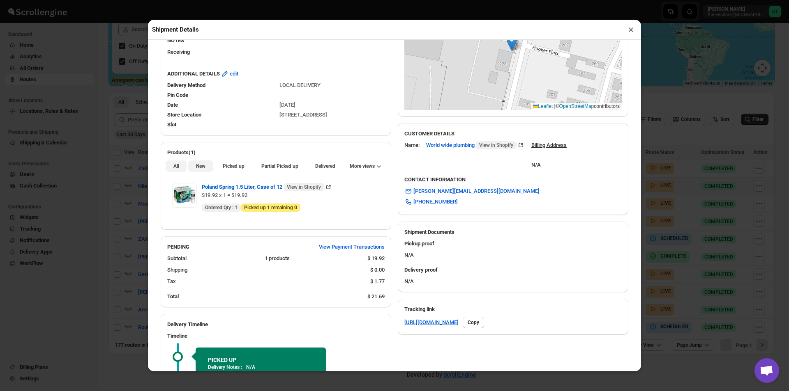
click at [205, 171] on button "New" at bounding box center [200, 167] width 25 height 12
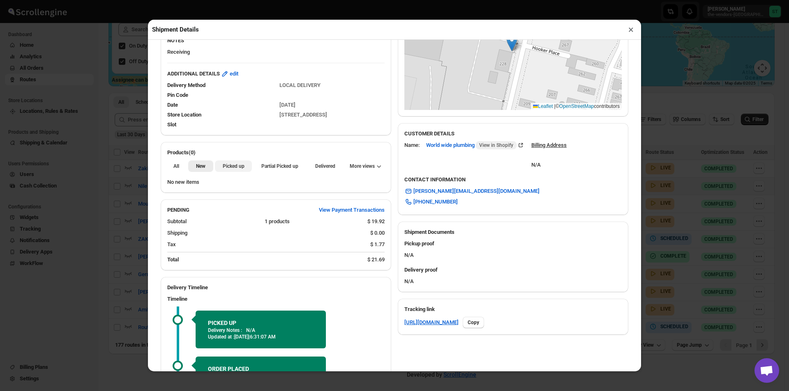
click at [241, 166] on span "Picked up" at bounding box center [234, 166] width 22 height 7
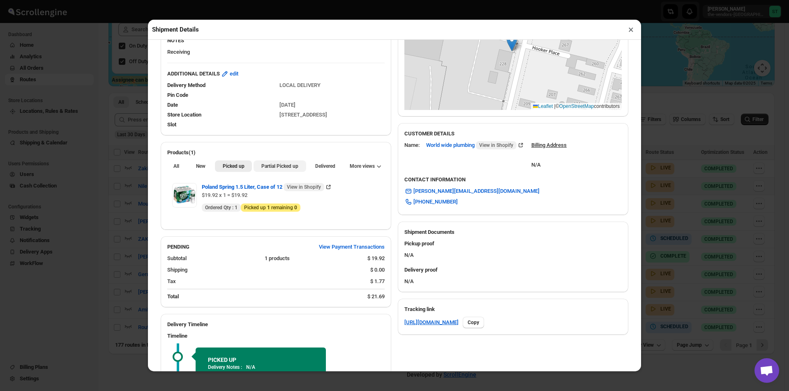
click at [291, 165] on span "Partial Picked up" at bounding box center [279, 166] width 37 height 7
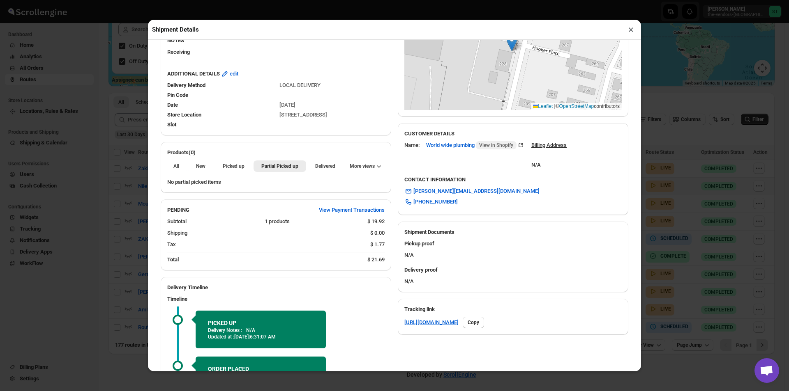
click at [631, 32] on button "×" at bounding box center [631, 30] width 12 height 12
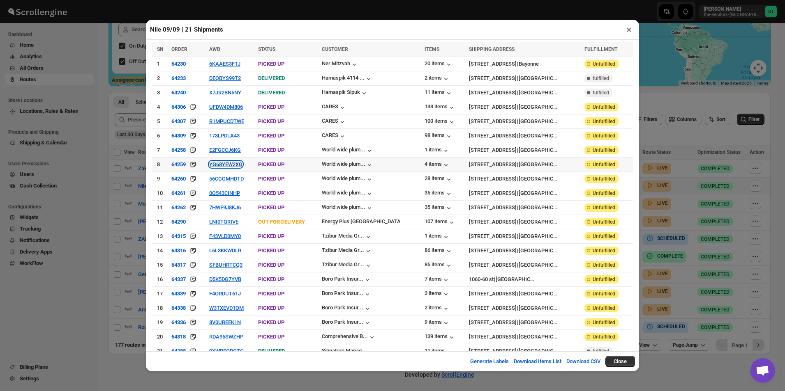
click at [224, 161] on button "YG68YEW2XG" at bounding box center [225, 164] width 33 height 6
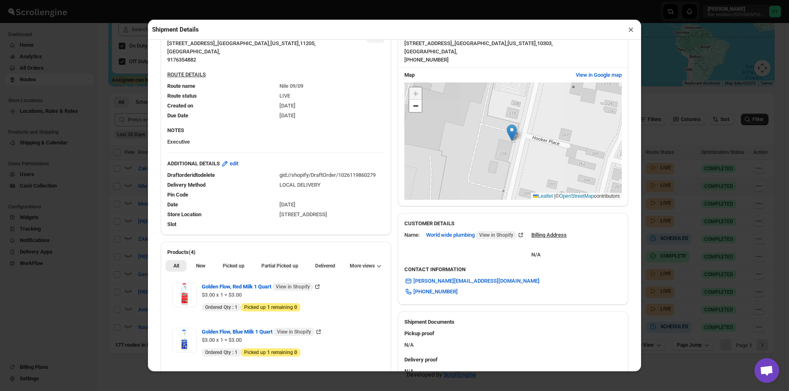
scroll to position [288, 0]
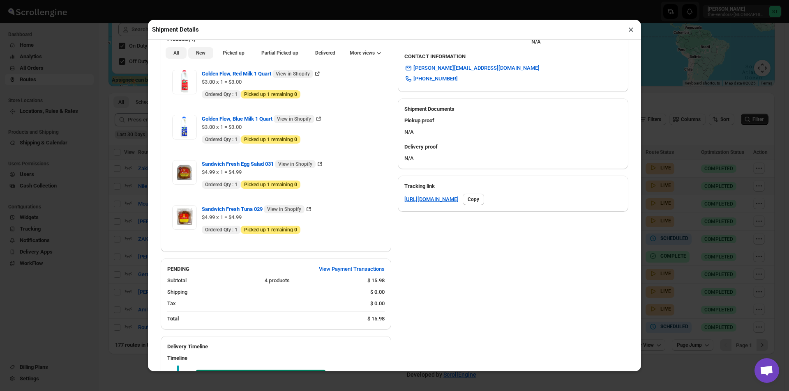
click at [200, 52] on span "New" at bounding box center [200, 53] width 9 height 7
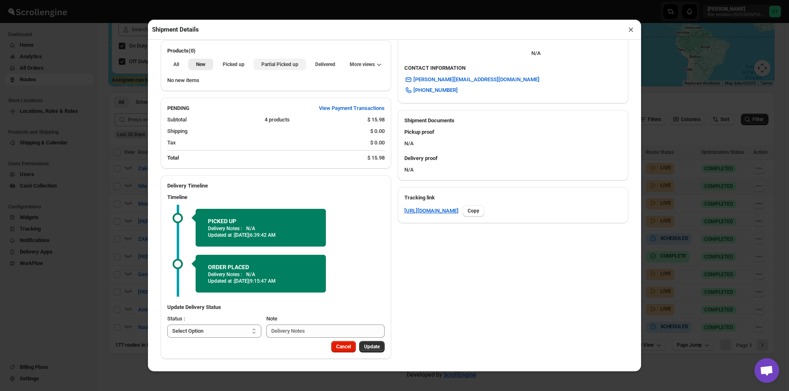
click at [276, 63] on span "Partial Picked up" at bounding box center [279, 64] width 37 height 7
click at [628, 32] on button "×" at bounding box center [631, 30] width 12 height 12
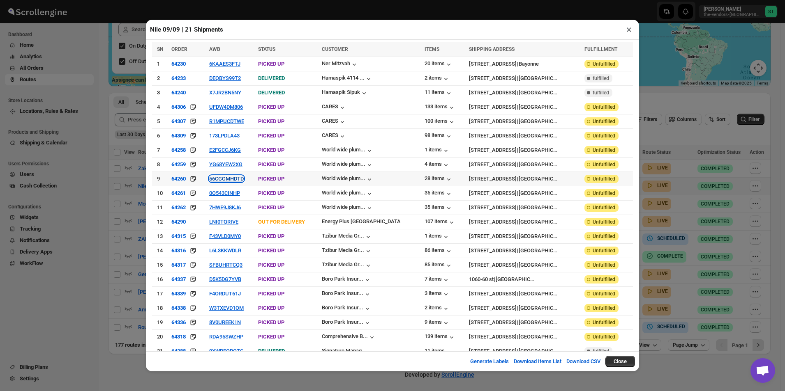
click at [231, 176] on button "56CGGMHDTD" at bounding box center [226, 179] width 35 height 6
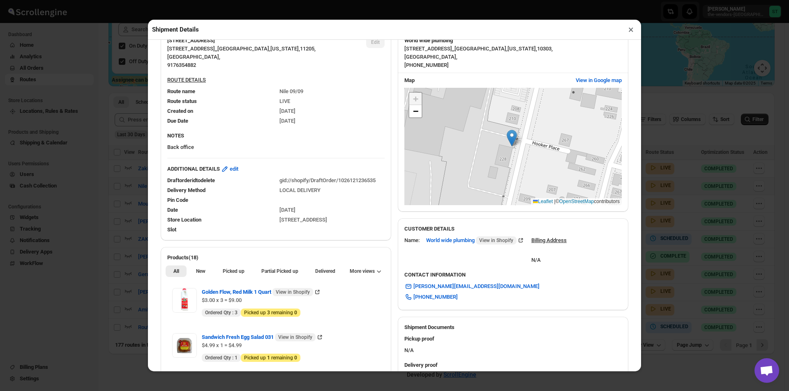
scroll to position [164, 0]
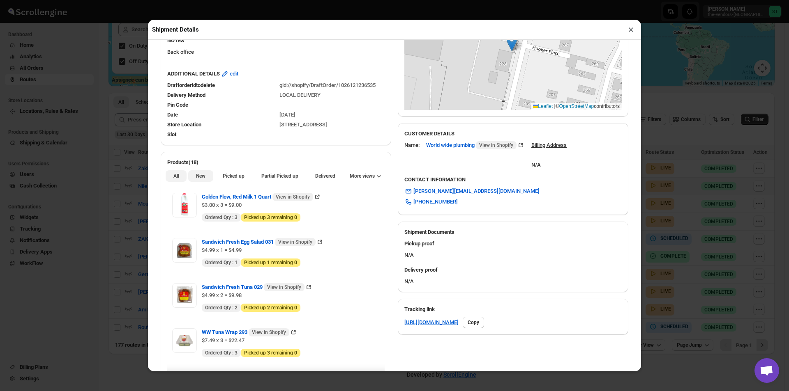
click at [202, 177] on span "New" at bounding box center [200, 176] width 9 height 7
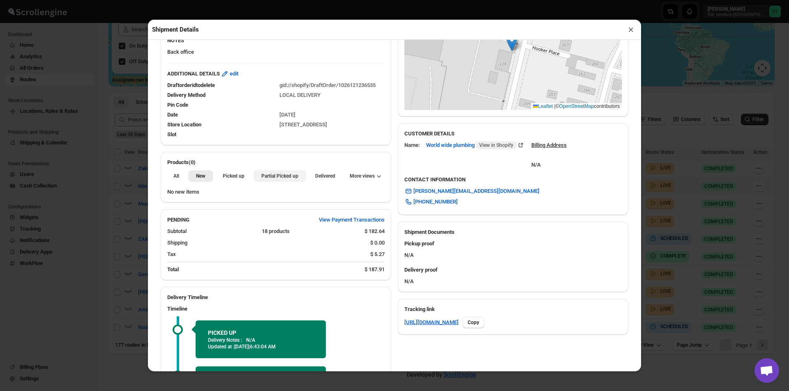
click at [269, 179] on span "Partial Picked up" at bounding box center [279, 176] width 37 height 7
click at [630, 32] on button "×" at bounding box center [631, 30] width 12 height 12
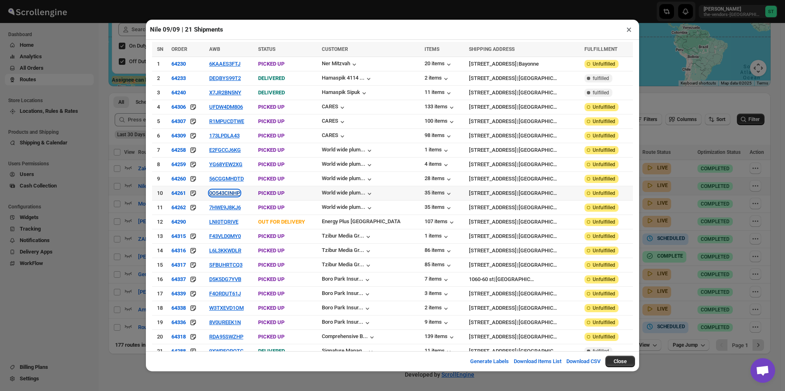
click at [226, 192] on button "0O543CINHP" at bounding box center [224, 193] width 31 height 6
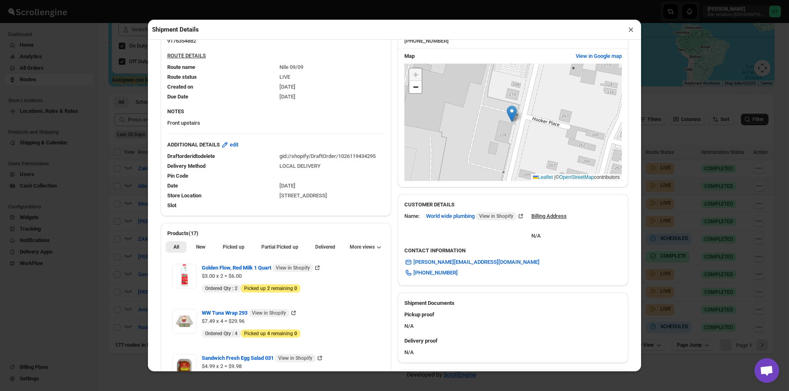
scroll to position [205, 0]
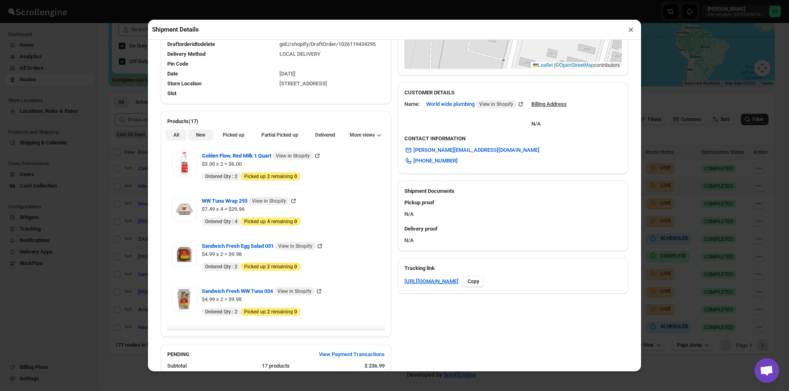
click at [198, 138] on span "New" at bounding box center [200, 135] width 9 height 7
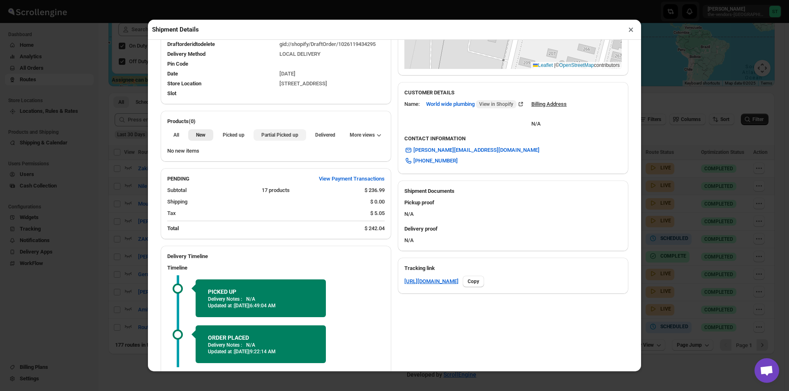
click at [274, 138] on span "Partial Picked up" at bounding box center [279, 135] width 37 height 7
click at [628, 29] on button "×" at bounding box center [631, 30] width 12 height 12
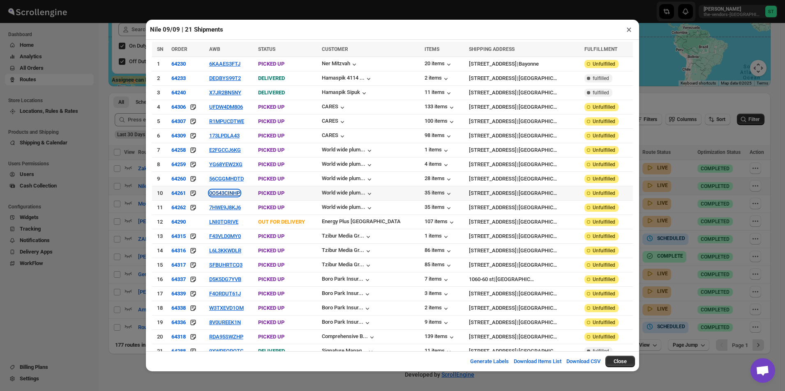
click at [230, 191] on button "0O543CINHP" at bounding box center [224, 193] width 31 height 6
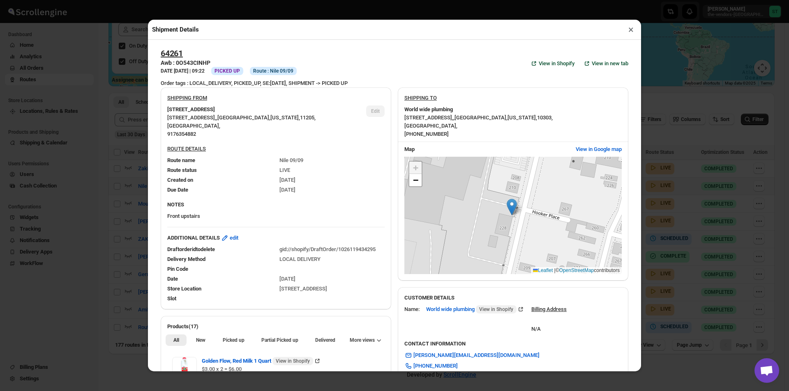
scroll to position [164, 0]
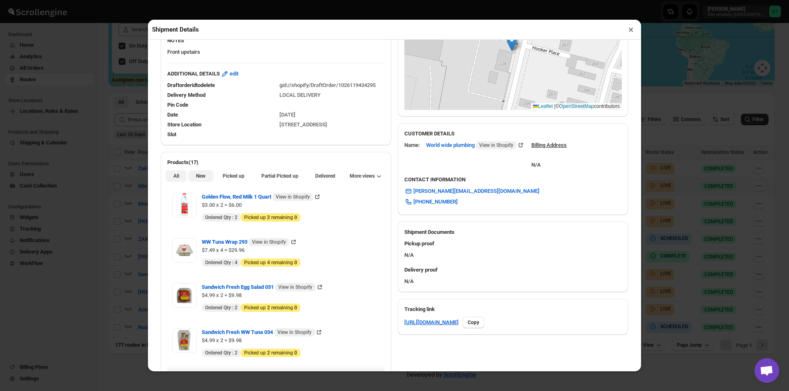
click at [198, 175] on span "New" at bounding box center [200, 176] width 9 height 7
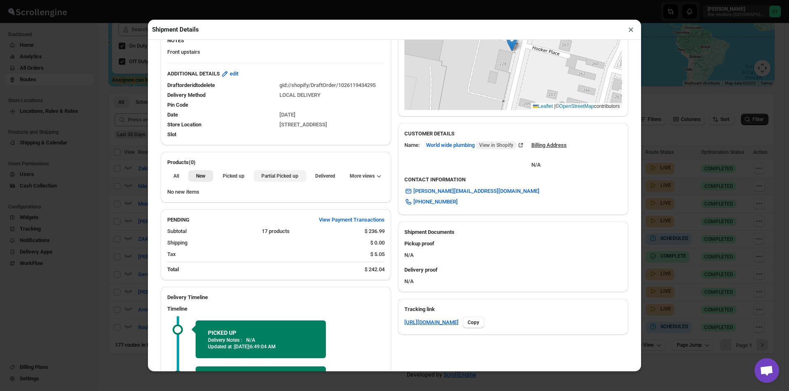
click at [262, 173] on button "Partial Picked up" at bounding box center [279, 176] width 52 height 12
click at [630, 33] on button "×" at bounding box center [631, 30] width 12 height 12
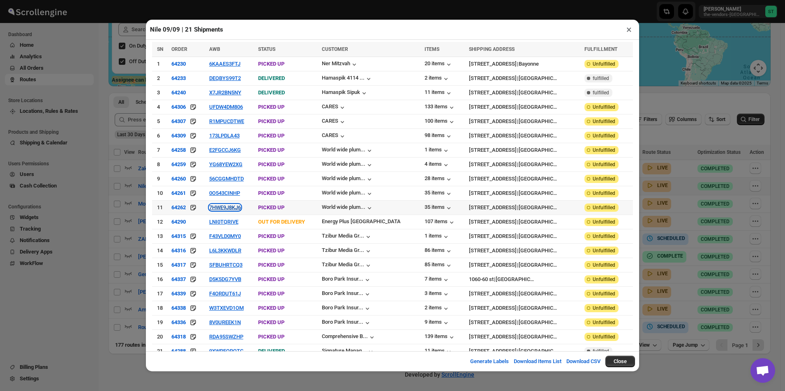
click at [228, 205] on button "7HWE9J8KJ6" at bounding box center [225, 208] width 32 height 6
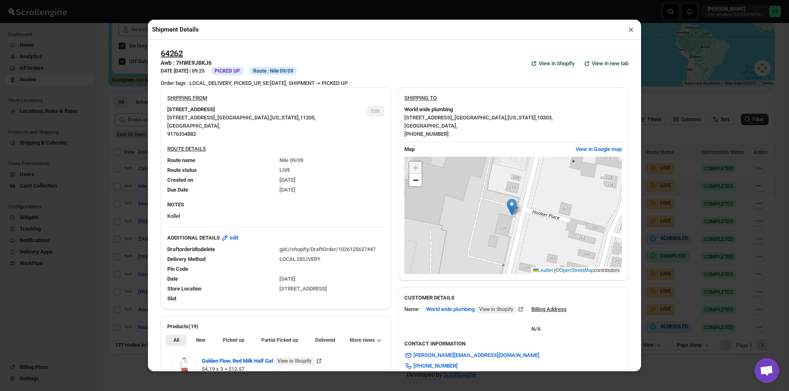
scroll to position [205, 0]
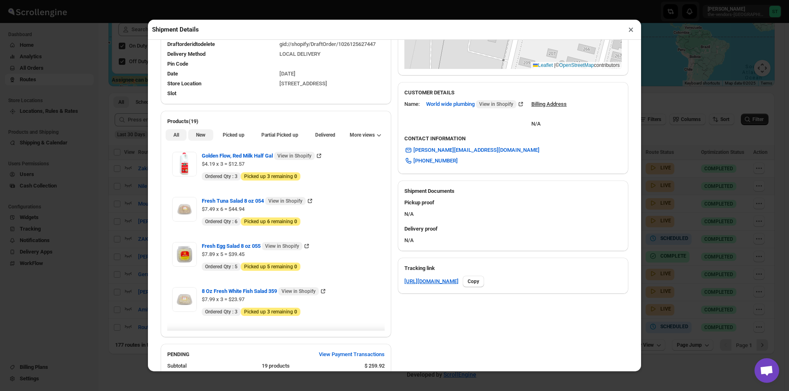
click at [200, 138] on span "New" at bounding box center [200, 135] width 9 height 7
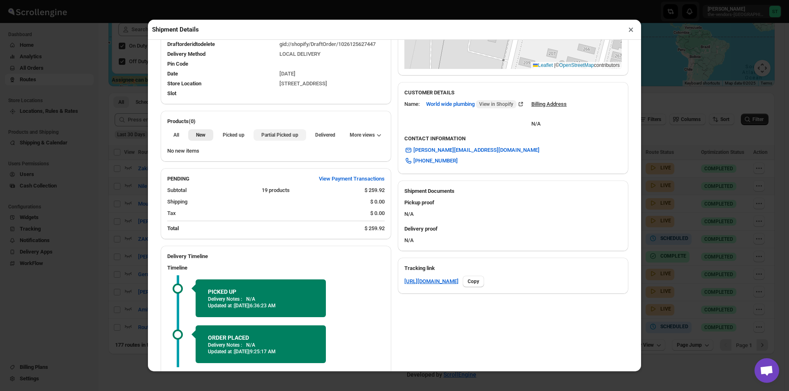
click at [274, 138] on span "Partial Picked up" at bounding box center [279, 135] width 37 height 7
click at [631, 32] on button "×" at bounding box center [631, 30] width 12 height 12
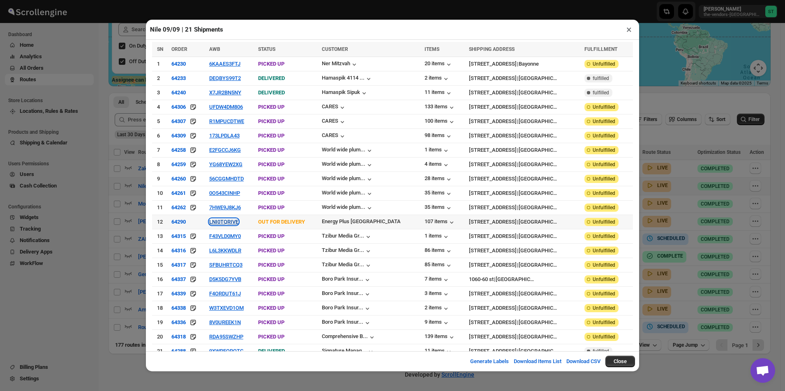
click at [223, 219] on button "LNI0TQRIVE" at bounding box center [223, 222] width 29 height 6
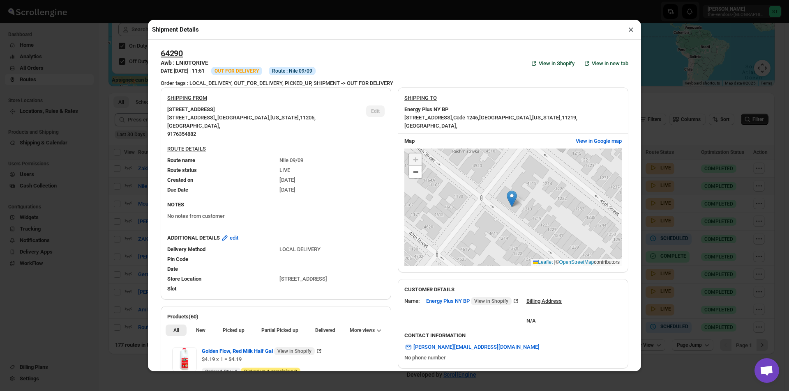
scroll to position [123, 0]
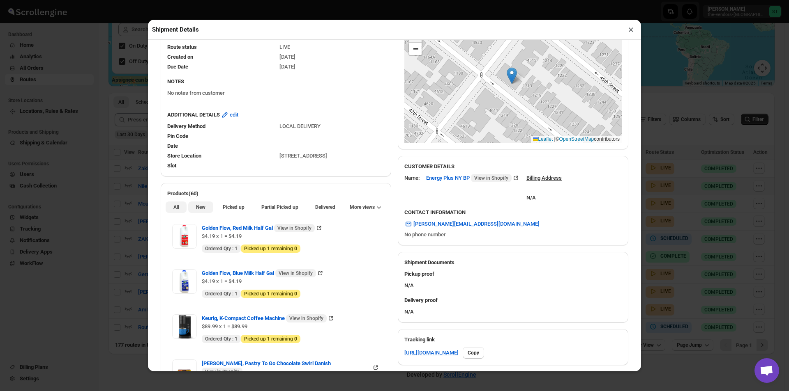
click at [200, 205] on button "New" at bounding box center [200, 208] width 25 height 12
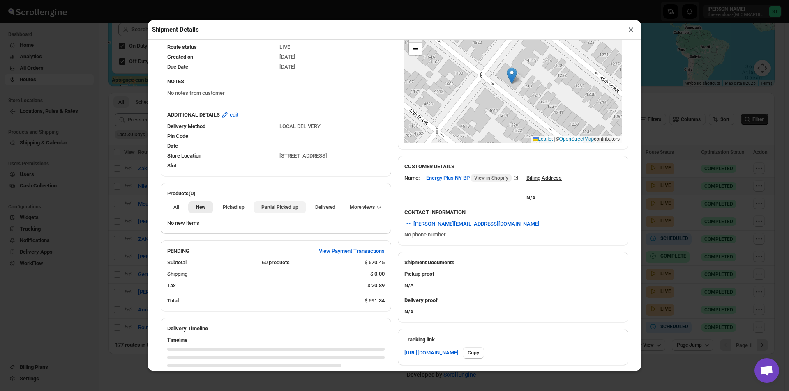
click at [279, 203] on button "Partial Picked up" at bounding box center [279, 208] width 52 height 12
drag, startPoint x: 632, startPoint y: 30, endPoint x: 627, endPoint y: 36, distance: 7.6
click at [631, 30] on button "×" at bounding box center [631, 30] width 12 height 12
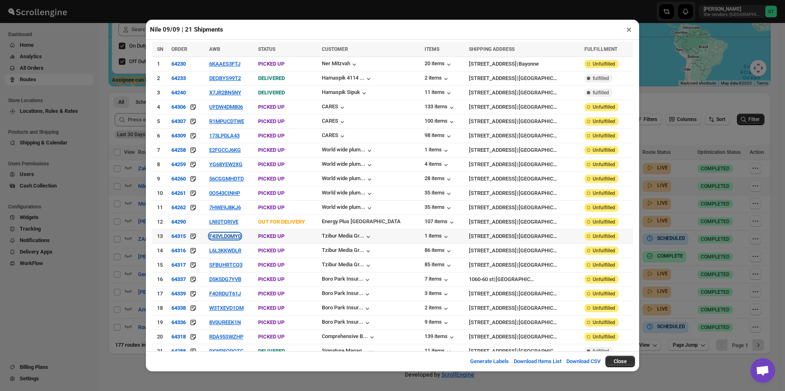
click at [231, 233] on button "F43VLD0MY0" at bounding box center [225, 236] width 32 height 6
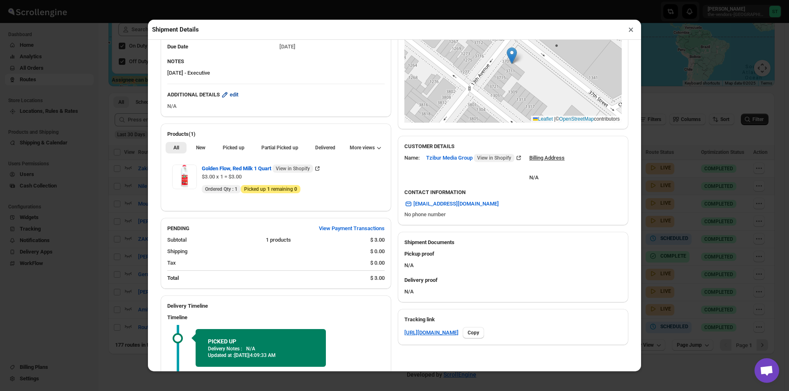
scroll to position [143, 0]
click at [200, 144] on button "New" at bounding box center [200, 149] width 25 height 12
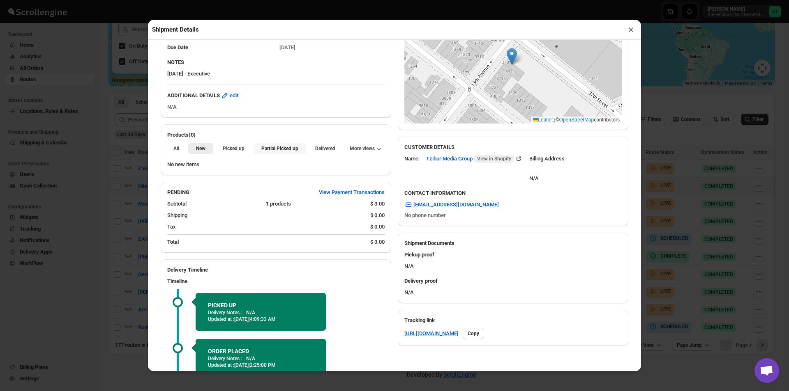
drag, startPoint x: 269, startPoint y: 146, endPoint x: 297, endPoint y: 126, distance: 35.0
click at [273, 144] on button "Partial Picked up" at bounding box center [279, 149] width 52 height 12
click at [628, 31] on button "×" at bounding box center [631, 30] width 12 height 12
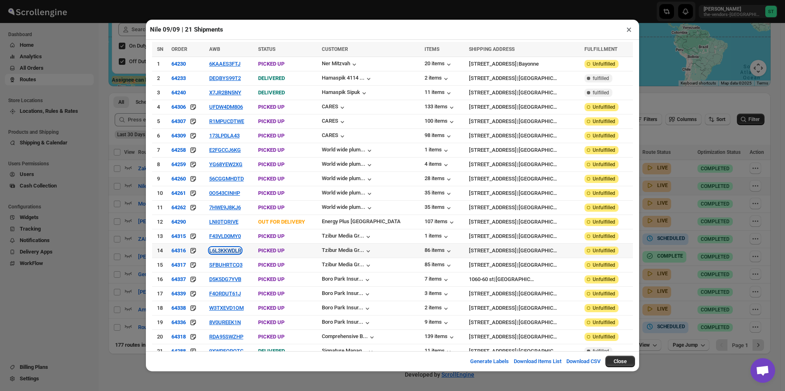
click at [228, 248] on button "L6L3KKWDLR" at bounding box center [225, 251] width 32 height 6
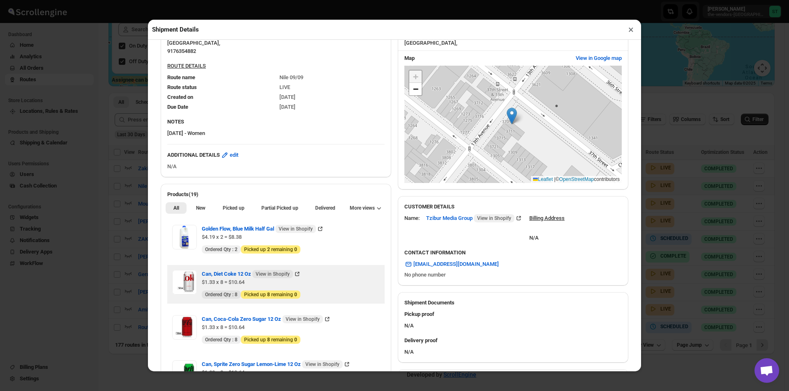
scroll to position [205, 0]
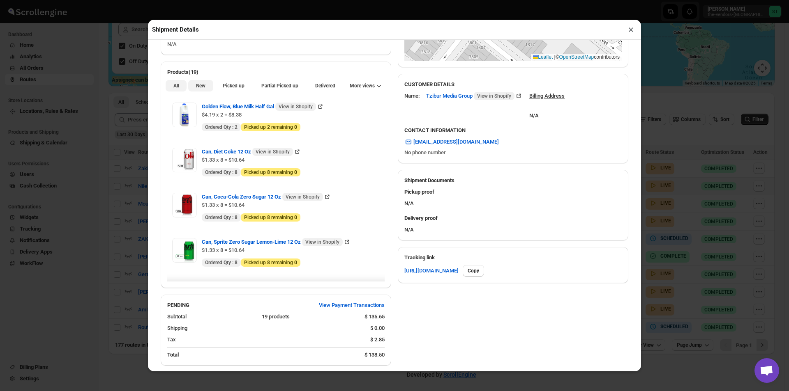
click at [200, 88] on span "New" at bounding box center [200, 86] width 9 height 7
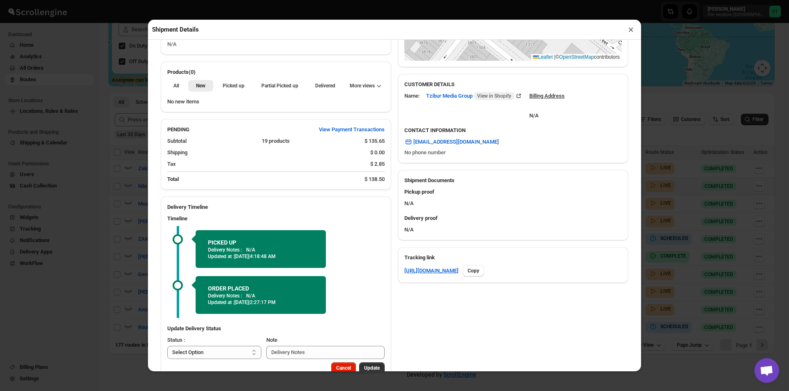
click at [272, 94] on div "All New Picked up Partial Picked up Partial delivered Delivered Returned More v…" at bounding box center [276, 85] width 230 height 18
drag, startPoint x: 276, startPoint y: 90, endPoint x: 293, endPoint y: 76, distance: 22.0
click at [276, 88] on span "Partial Picked up" at bounding box center [279, 86] width 37 height 7
click at [627, 30] on button "×" at bounding box center [631, 30] width 12 height 12
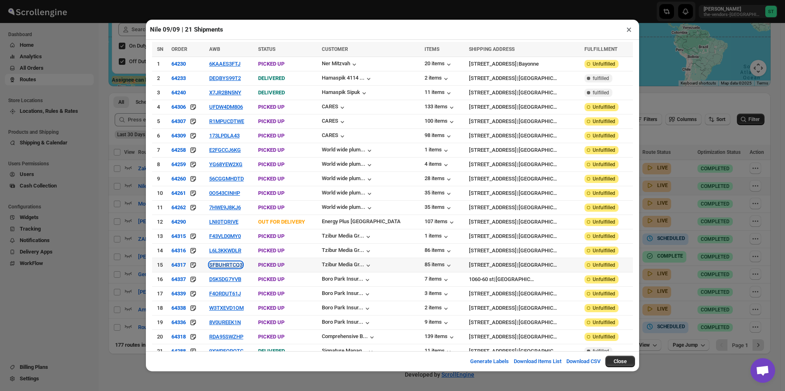
click at [219, 262] on button "SFBUHRTCQ3" at bounding box center [225, 265] width 33 height 6
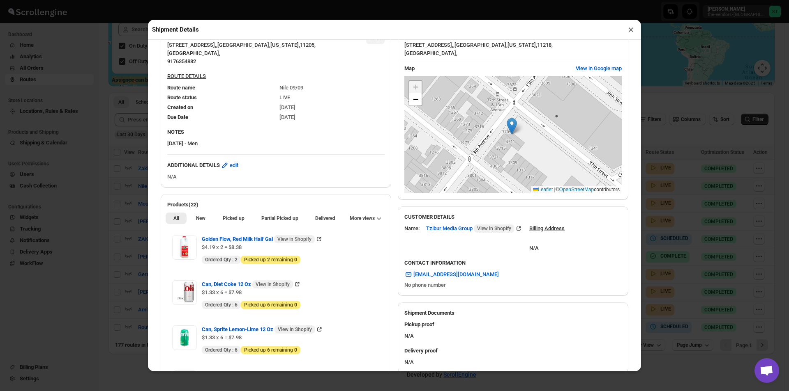
scroll to position [82, 0]
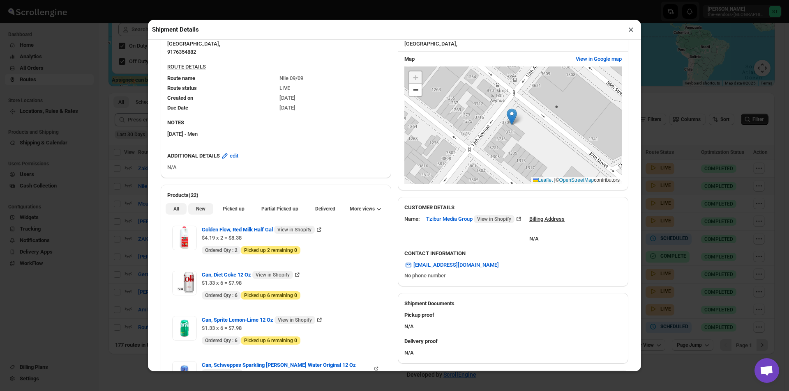
click at [200, 215] on button "New" at bounding box center [200, 209] width 25 height 12
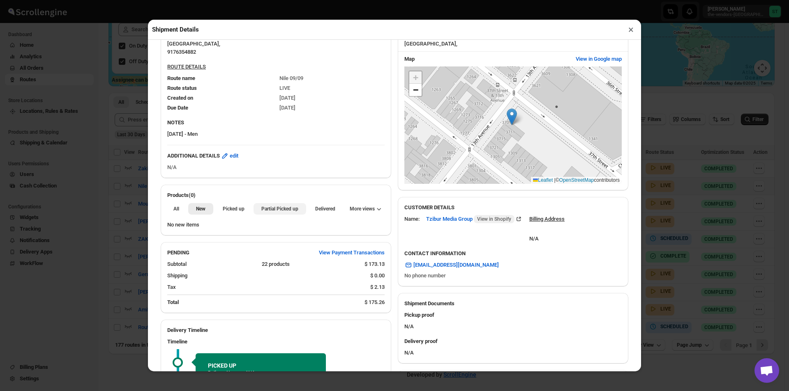
click at [276, 214] on button "Partial Picked up" at bounding box center [279, 209] width 52 height 12
click at [633, 27] on button "×" at bounding box center [631, 30] width 12 height 12
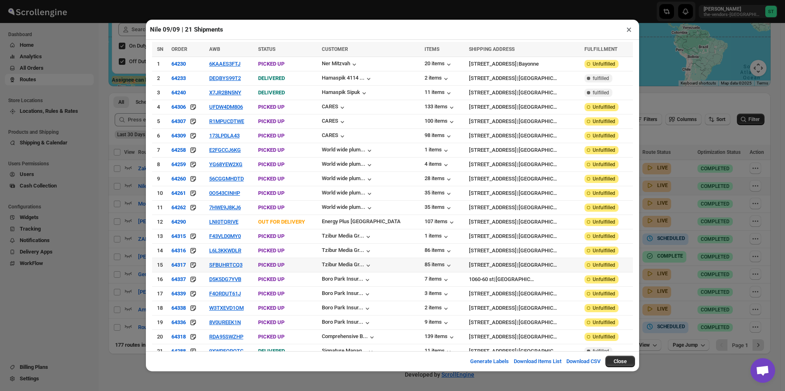
click at [221, 258] on td "SFBUHRTCQ3" at bounding box center [231, 265] width 49 height 14
click at [223, 262] on button "SFBUHRTCQ3" at bounding box center [225, 265] width 33 height 6
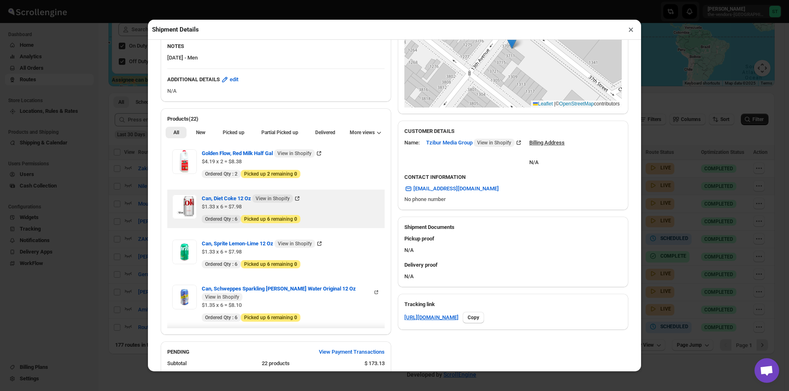
scroll to position [164, 0]
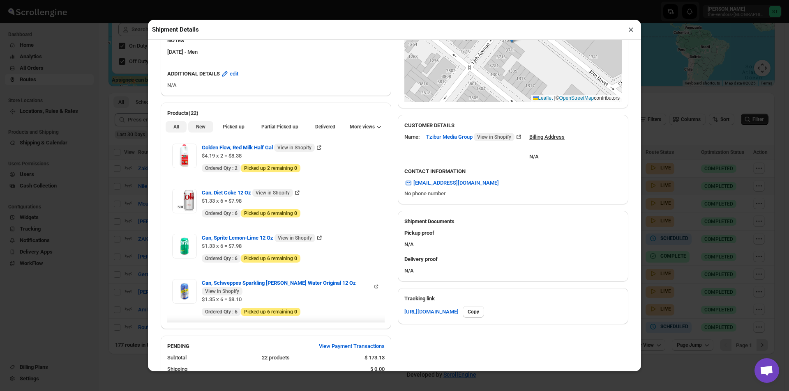
click at [199, 130] on span "New" at bounding box center [200, 127] width 9 height 7
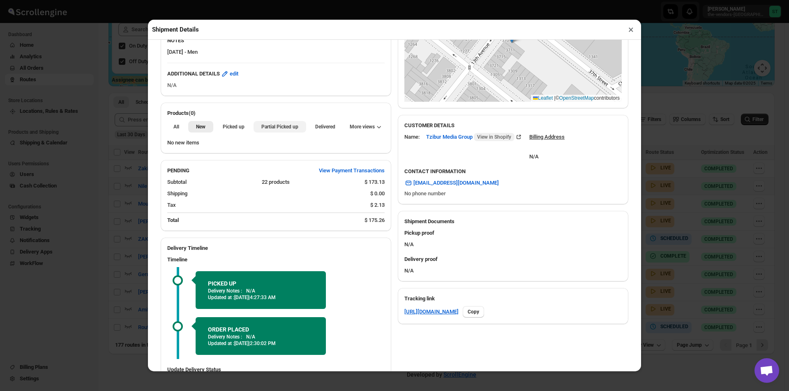
click at [282, 130] on span "Partial Picked up" at bounding box center [279, 127] width 37 height 7
drag, startPoint x: 630, startPoint y: 33, endPoint x: 626, endPoint y: 35, distance: 5.0
click at [630, 33] on button "×" at bounding box center [631, 30] width 12 height 12
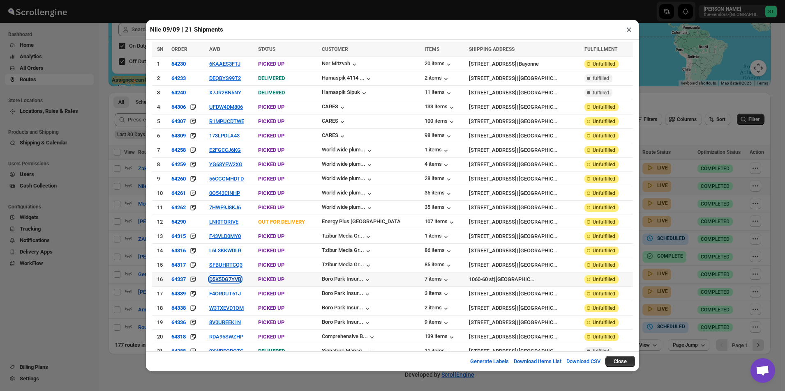
click at [230, 276] on button "D5K5DG7YVB" at bounding box center [225, 279] width 32 height 6
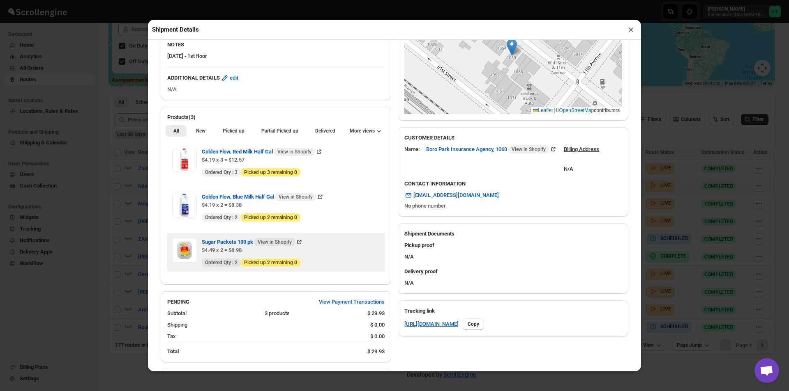
scroll to position [205, 0]
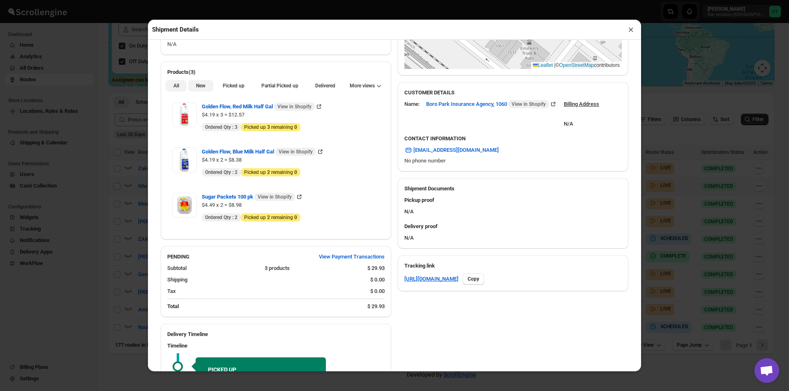
click at [205, 91] on button "New" at bounding box center [200, 86] width 25 height 12
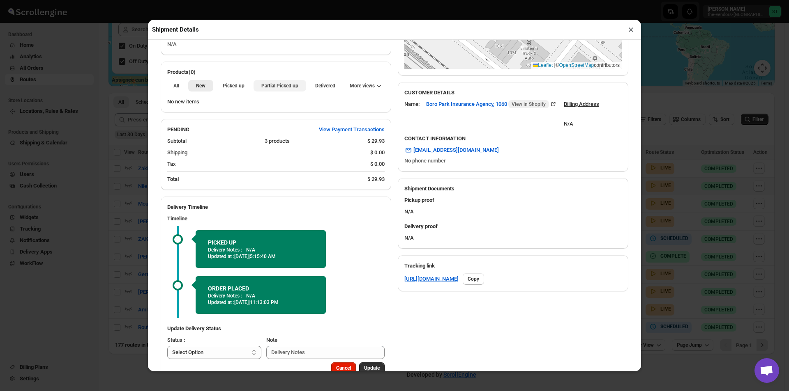
click at [280, 92] on button "Partial Picked up" at bounding box center [279, 86] width 52 height 12
click at [631, 31] on button "×" at bounding box center [631, 30] width 12 height 12
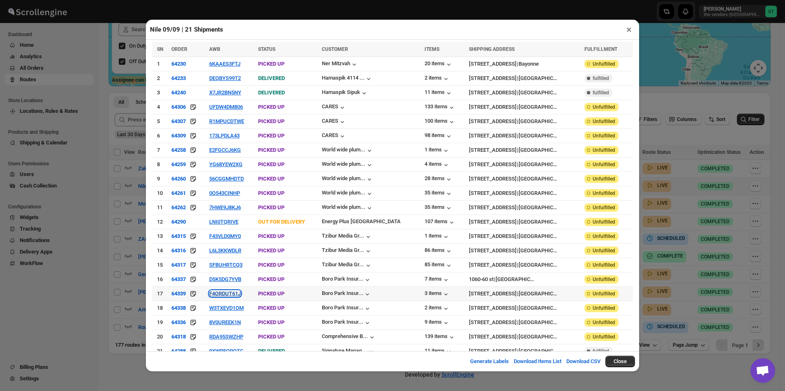
click at [227, 291] on button "F4ORDUT61J" at bounding box center [225, 294] width 32 height 6
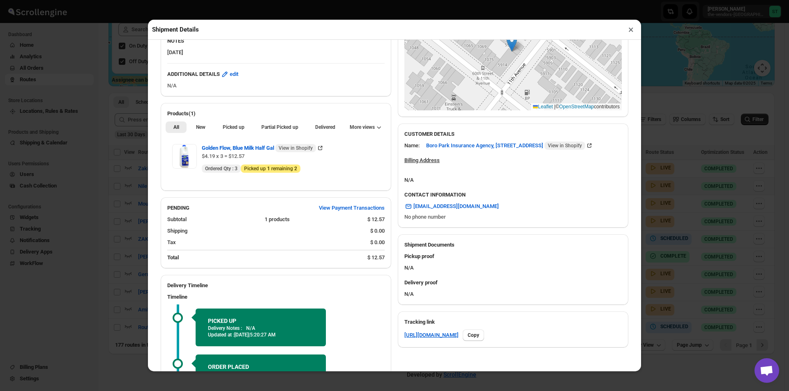
scroll to position [164, 0]
click at [193, 126] on button "New" at bounding box center [200, 127] width 25 height 12
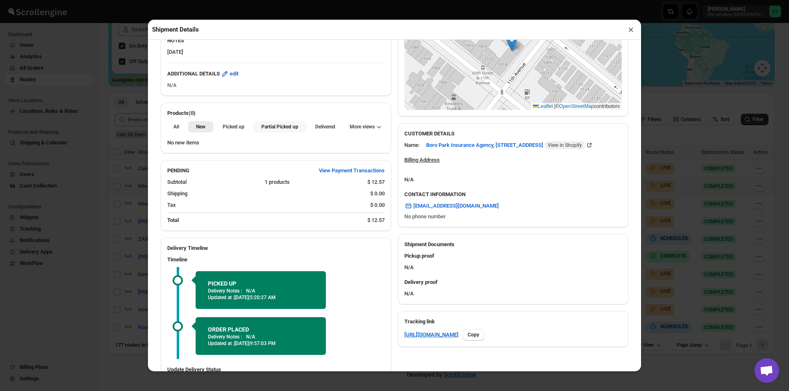
drag, startPoint x: 279, startPoint y: 128, endPoint x: 283, endPoint y: 118, distance: 10.7
click at [279, 127] on span "Partial Picked up" at bounding box center [279, 127] width 37 height 7
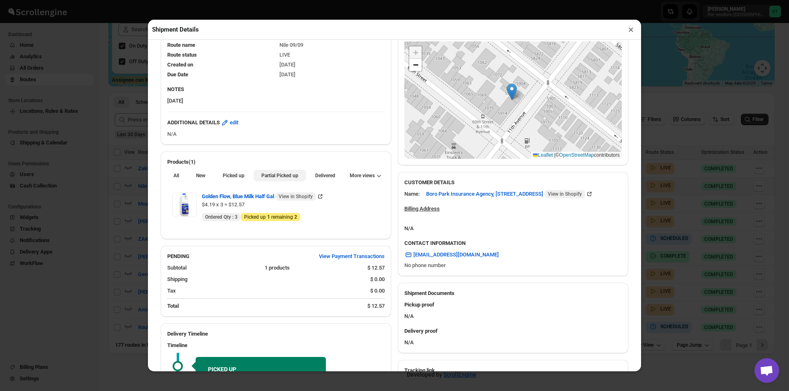
scroll to position [205, 0]
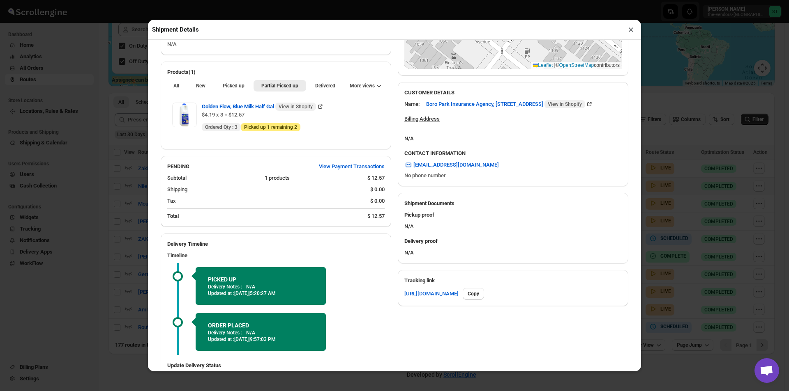
click at [631, 26] on button "×" at bounding box center [631, 30] width 12 height 12
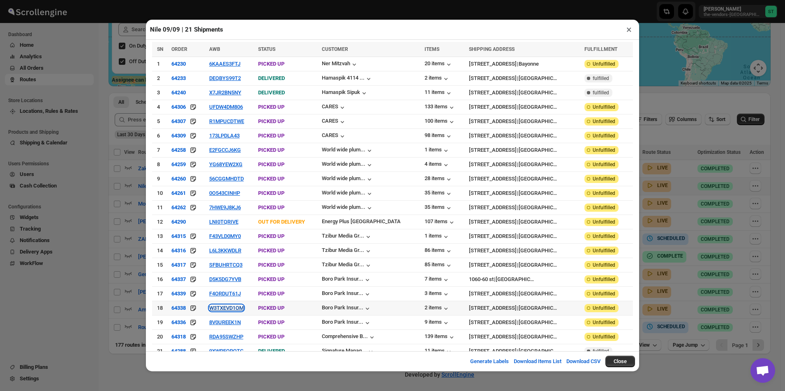
click at [221, 305] on button "W3TXEVD1OM" at bounding box center [226, 308] width 35 height 6
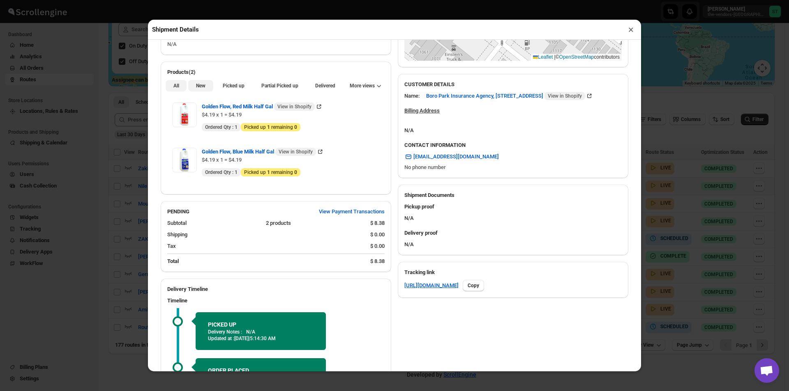
click at [200, 88] on span "New" at bounding box center [200, 86] width 9 height 7
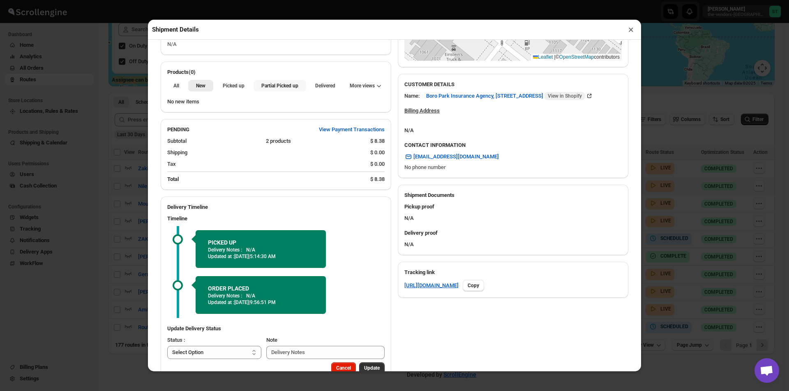
drag, startPoint x: 277, startPoint y: 83, endPoint x: 332, endPoint y: 83, distance: 55.0
click at [277, 83] on button "Partial Picked up" at bounding box center [279, 86] width 52 height 12
click at [629, 27] on button "×" at bounding box center [631, 30] width 12 height 12
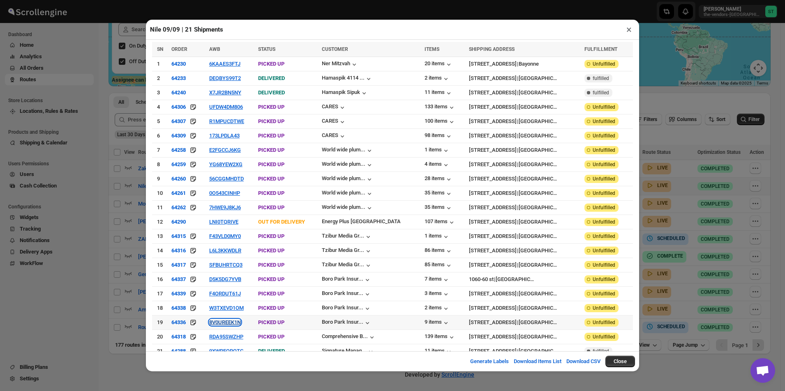
click at [230, 320] on button "8V0UREEK1N" at bounding box center [225, 323] width 32 height 6
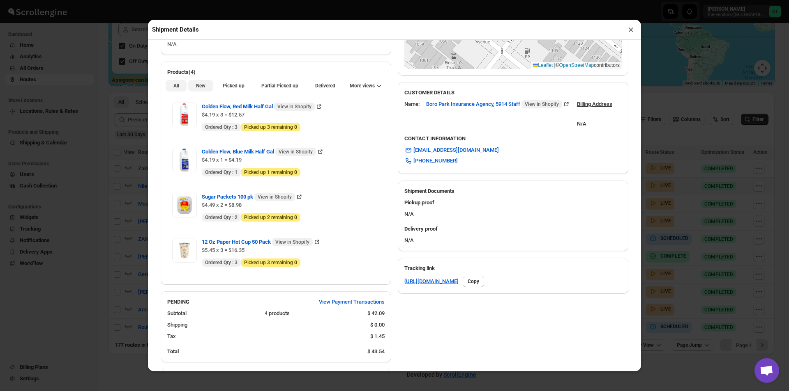
click at [203, 85] on span "New" at bounding box center [200, 86] width 9 height 7
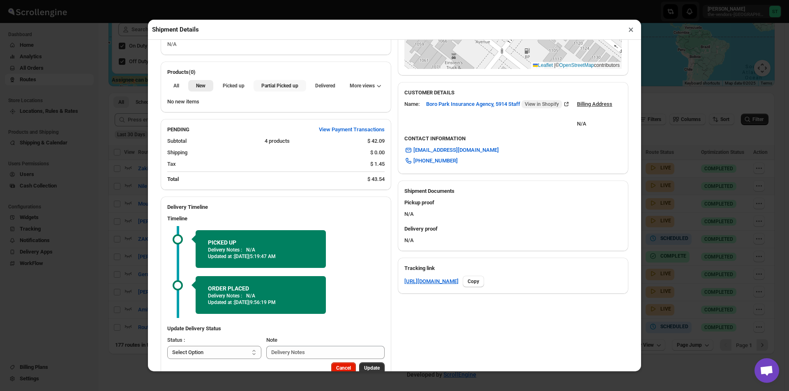
drag, startPoint x: 271, startPoint y: 85, endPoint x: 398, endPoint y: 70, distance: 128.7
click at [276, 84] on span "Partial Picked up" at bounding box center [279, 86] width 37 height 7
click at [633, 27] on button "×" at bounding box center [631, 30] width 12 height 12
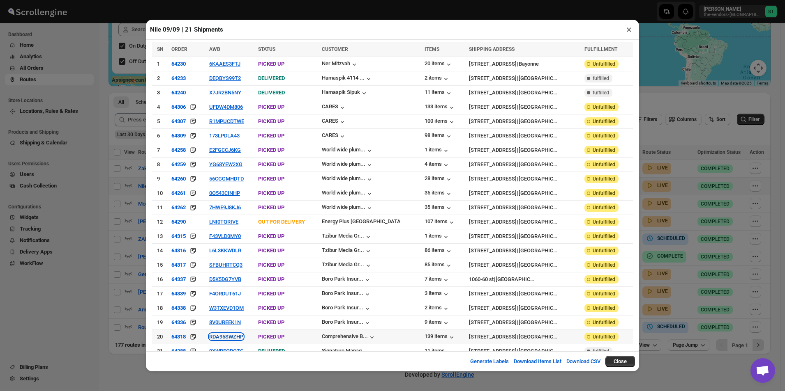
click at [226, 334] on button "RDA95SWZHP" at bounding box center [226, 337] width 34 height 6
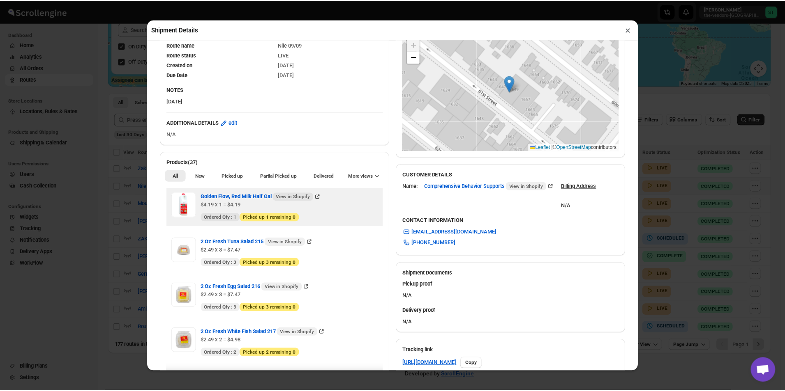
scroll to position [123, 0]
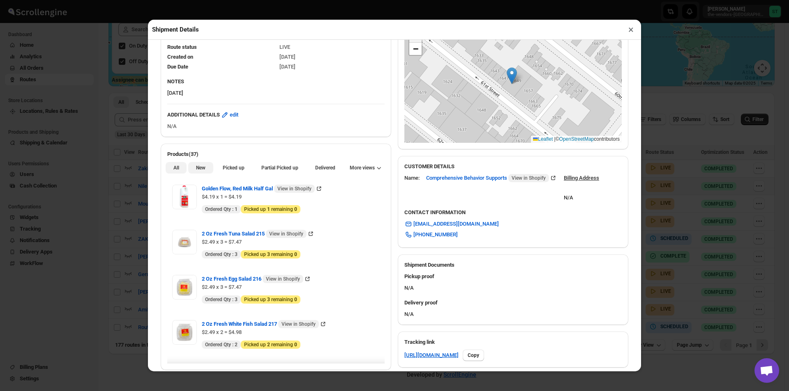
click at [203, 170] on span "New" at bounding box center [200, 168] width 9 height 7
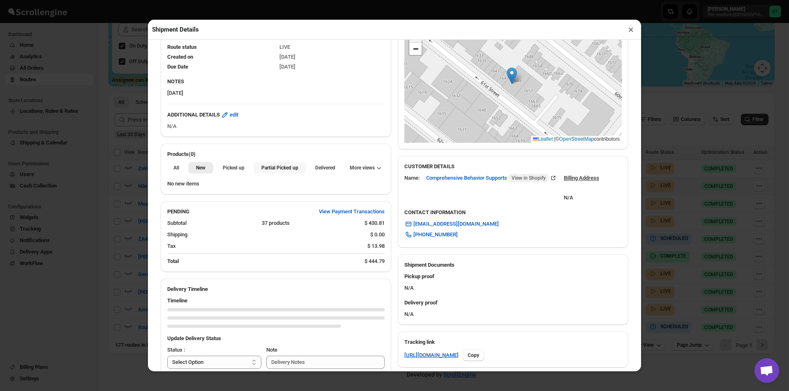
drag, startPoint x: 278, startPoint y: 166, endPoint x: 302, endPoint y: 161, distance: 24.2
click at [279, 165] on button "Partial Picked up" at bounding box center [279, 168] width 52 height 12
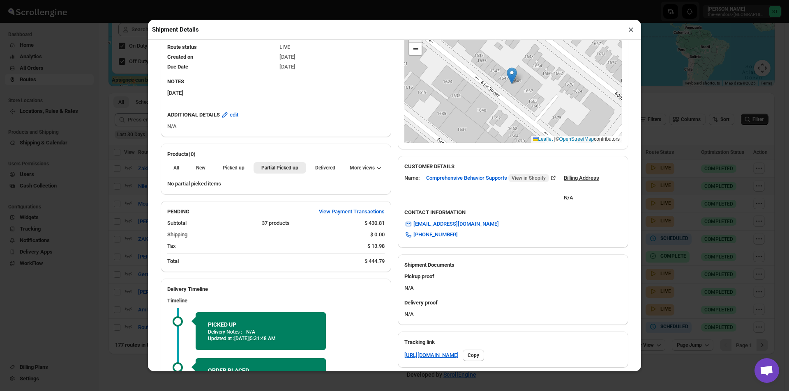
click at [631, 30] on button "×" at bounding box center [631, 30] width 12 height 12
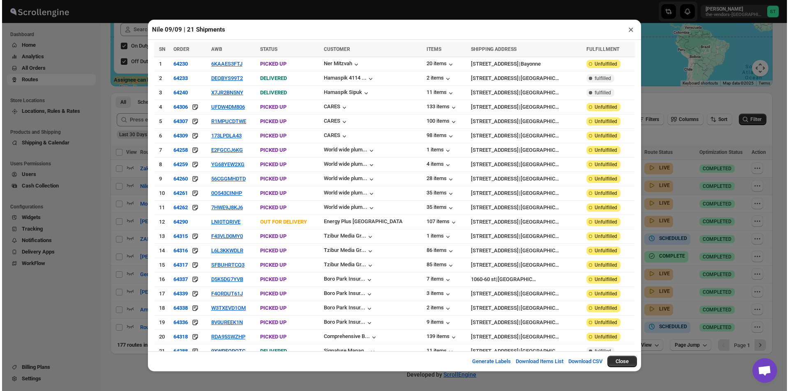
scroll to position [6, 0]
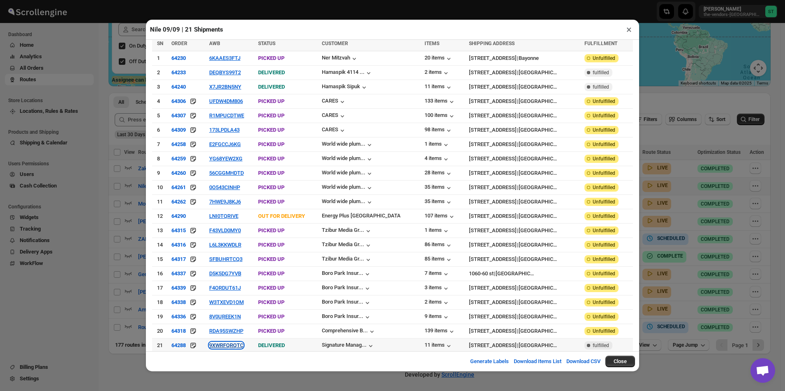
click at [228, 343] on button "9XWRFQRQTC" at bounding box center [226, 346] width 34 height 6
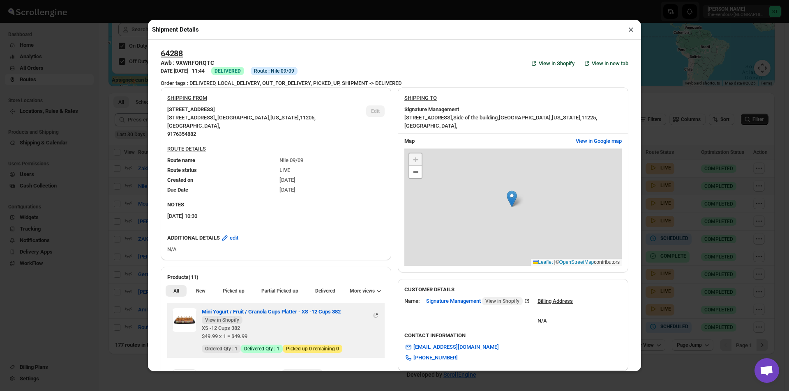
scroll to position [164, 0]
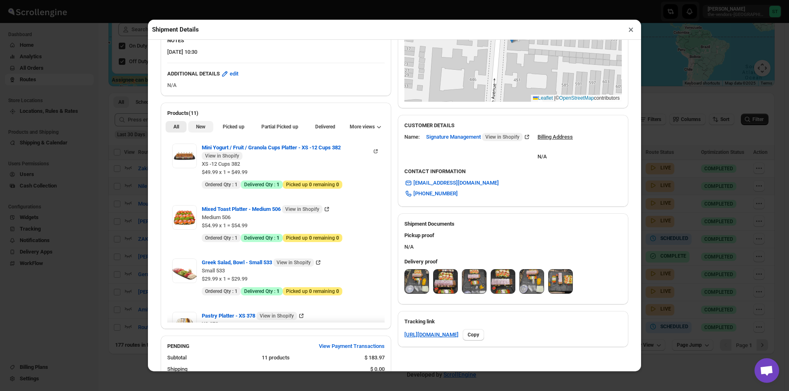
click at [203, 127] on span "New" at bounding box center [200, 127] width 9 height 7
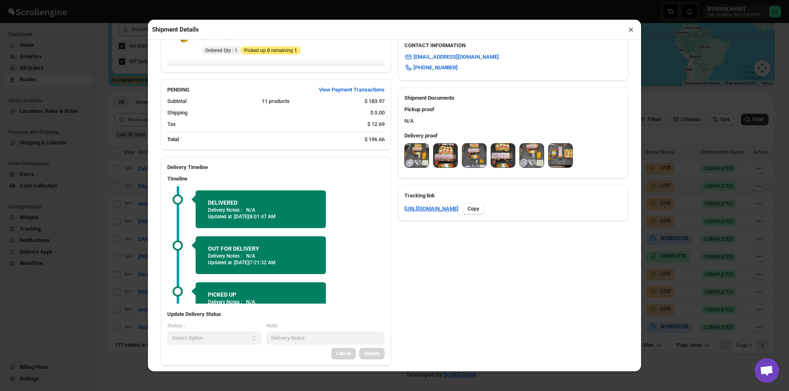
scroll to position [299, 0]
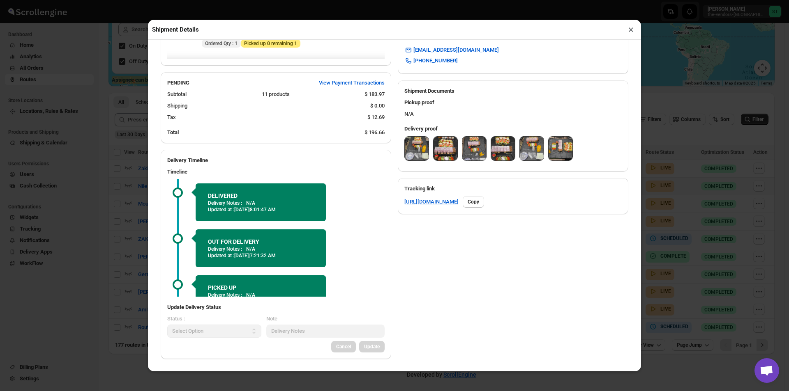
click at [629, 28] on button "×" at bounding box center [631, 30] width 12 height 12
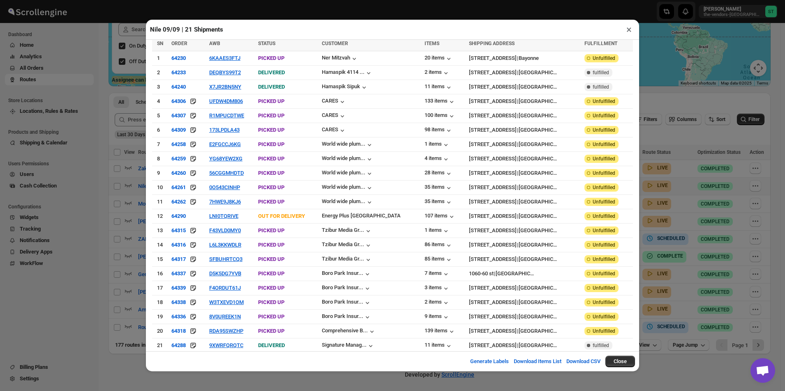
click at [624, 32] on button "×" at bounding box center [629, 30] width 12 height 12
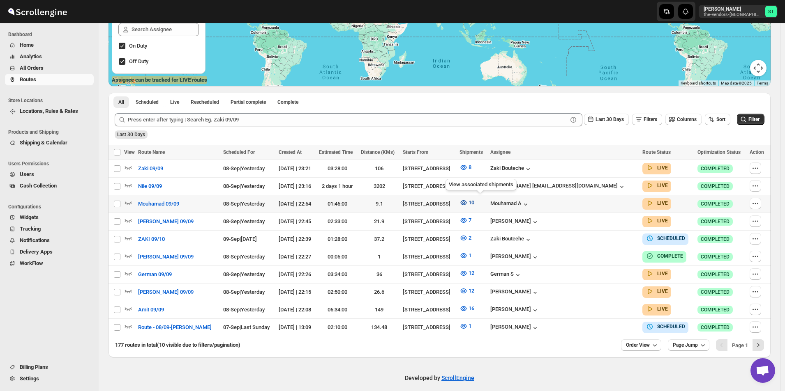
click at [467, 201] on icon "button" at bounding box center [463, 203] width 8 height 8
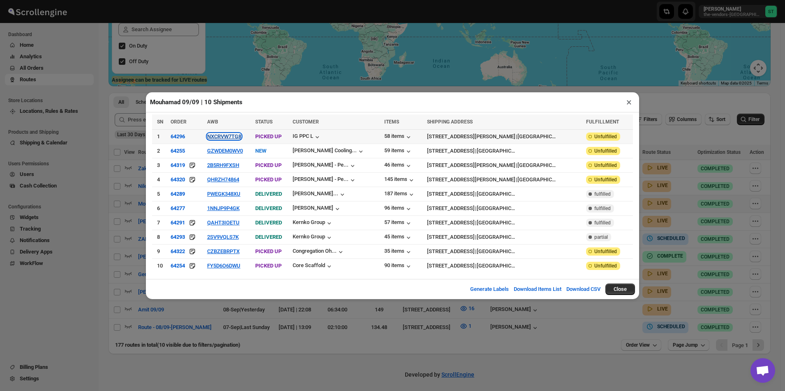
click at [234, 140] on button "NXCRVW7TG8" at bounding box center [224, 137] width 34 height 6
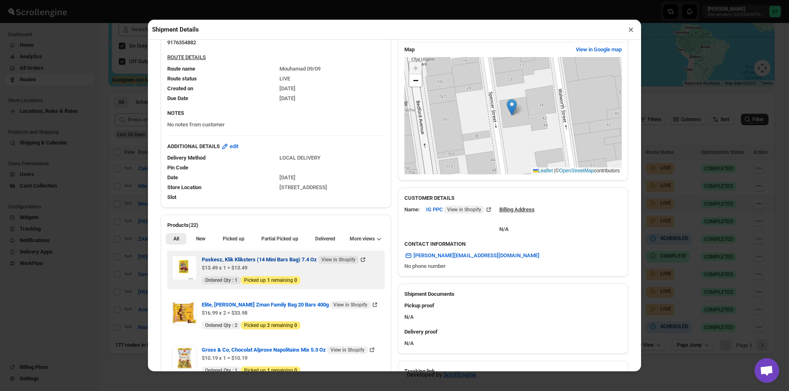
scroll to position [164, 0]
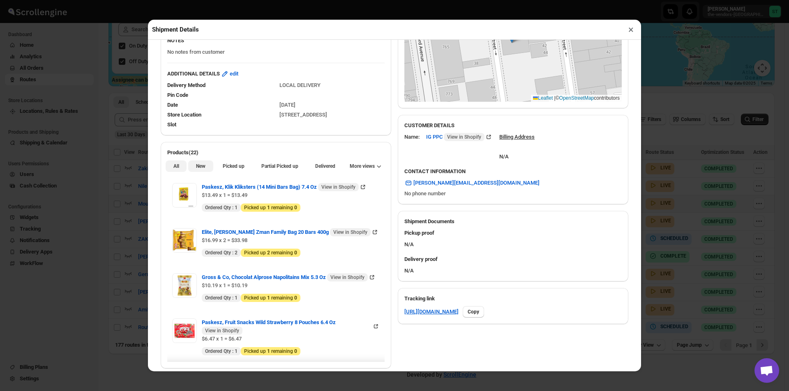
click at [210, 166] on button "New" at bounding box center [200, 167] width 25 height 12
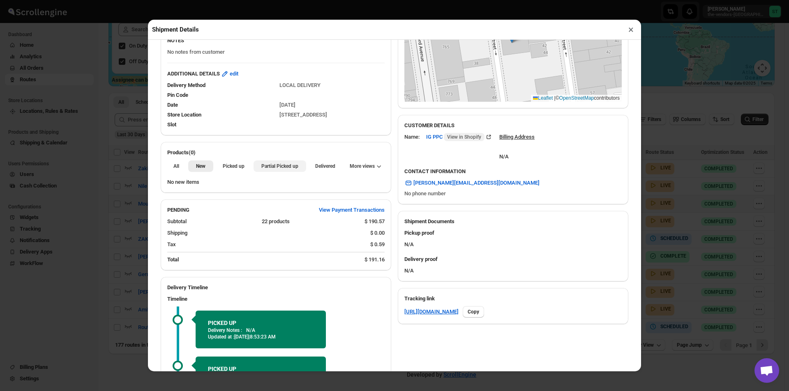
click at [277, 169] on span "Partial Picked up" at bounding box center [279, 166] width 37 height 7
click at [628, 32] on button "×" at bounding box center [631, 30] width 12 height 12
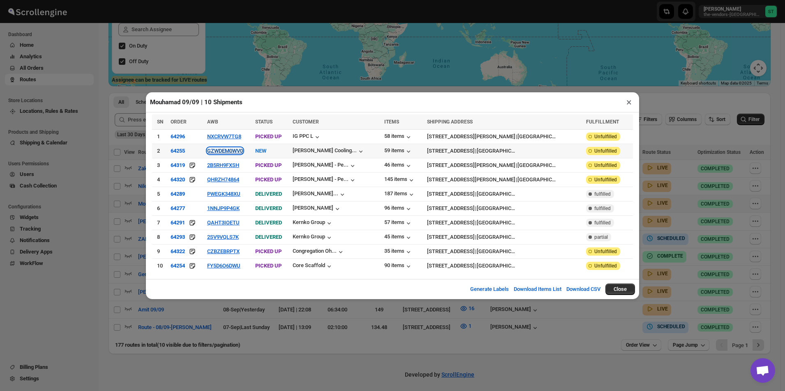
click at [232, 152] on button "GZWDEM0WV0" at bounding box center [225, 151] width 36 height 6
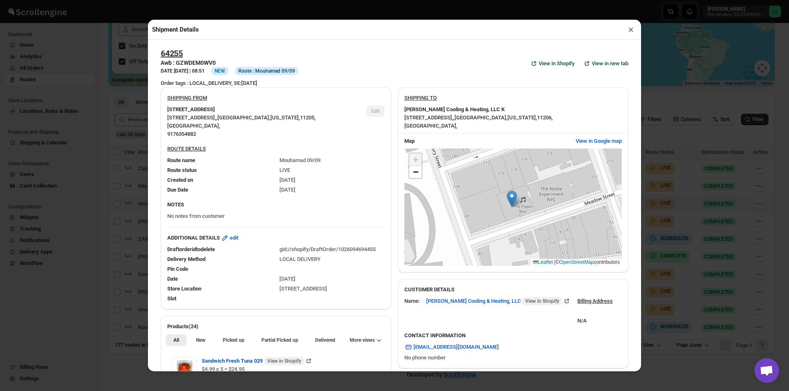
click at [627, 32] on button "×" at bounding box center [631, 30] width 12 height 12
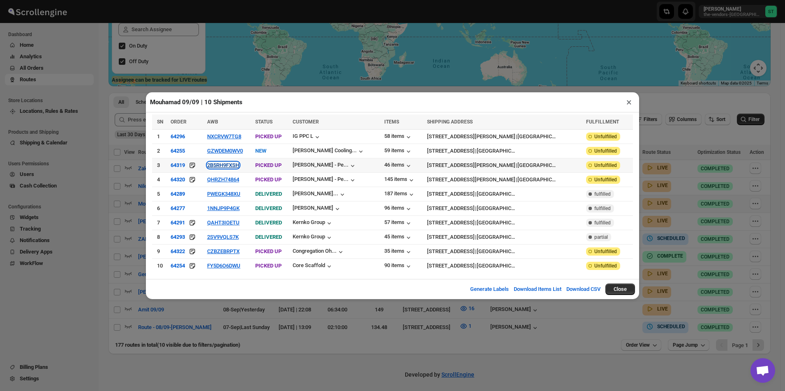
click at [227, 167] on button "2B5RH9FXSH" at bounding box center [223, 165] width 32 height 6
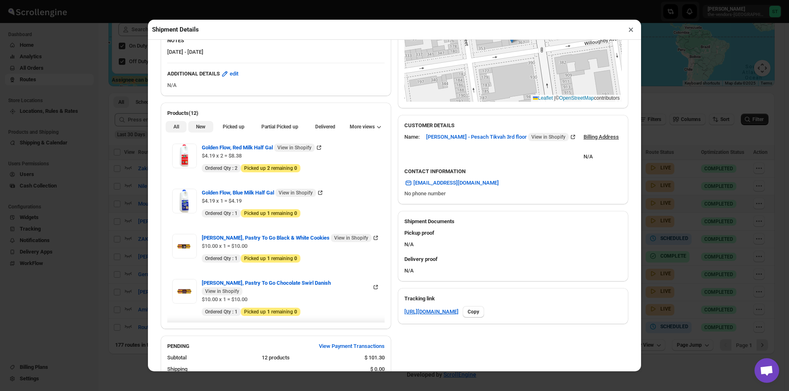
click at [202, 127] on span "New" at bounding box center [200, 127] width 9 height 7
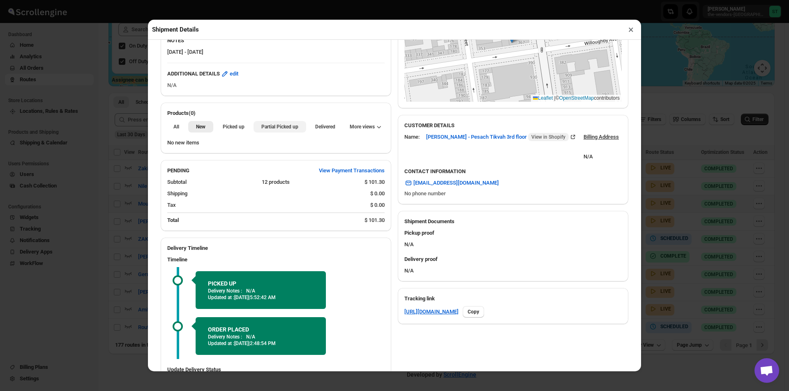
click at [273, 128] on span "Partial Picked up" at bounding box center [279, 127] width 37 height 7
click at [630, 31] on button "×" at bounding box center [631, 30] width 12 height 12
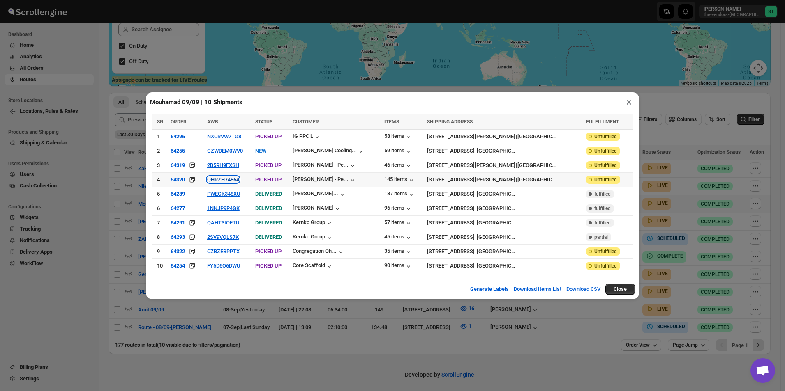
click at [226, 182] on button "QHRZH74864" at bounding box center [223, 180] width 32 height 6
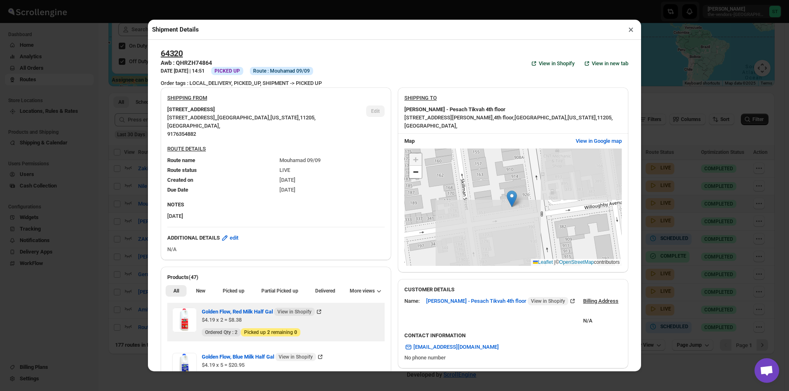
scroll to position [123, 0]
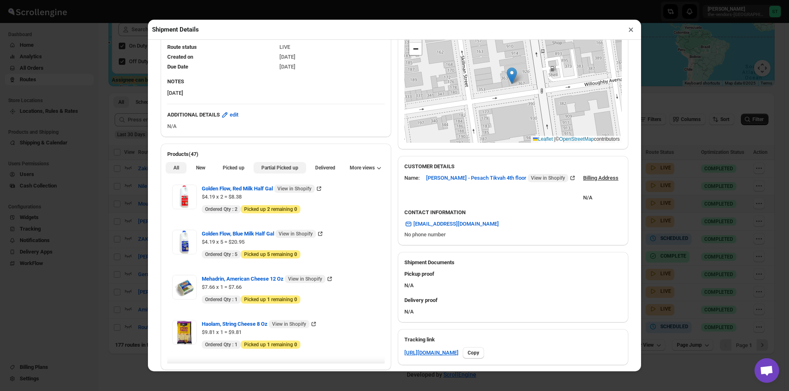
drag, startPoint x: 201, startPoint y: 171, endPoint x: 267, endPoint y: 168, distance: 66.6
click at [202, 171] on span "New" at bounding box center [200, 168] width 9 height 7
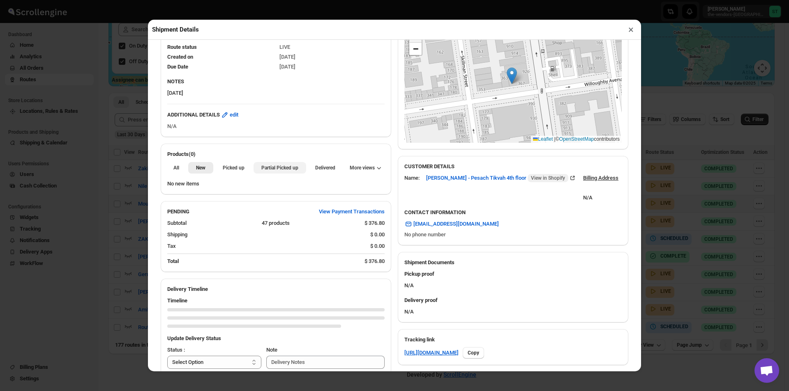
click at [302, 166] on button "Partial Picked up" at bounding box center [279, 168] width 52 height 12
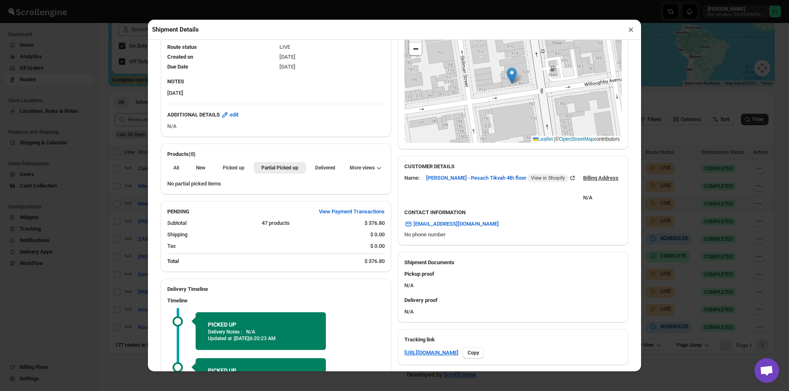
drag, startPoint x: 632, startPoint y: 31, endPoint x: 597, endPoint y: 48, distance: 38.9
click at [632, 31] on button "×" at bounding box center [631, 30] width 12 height 12
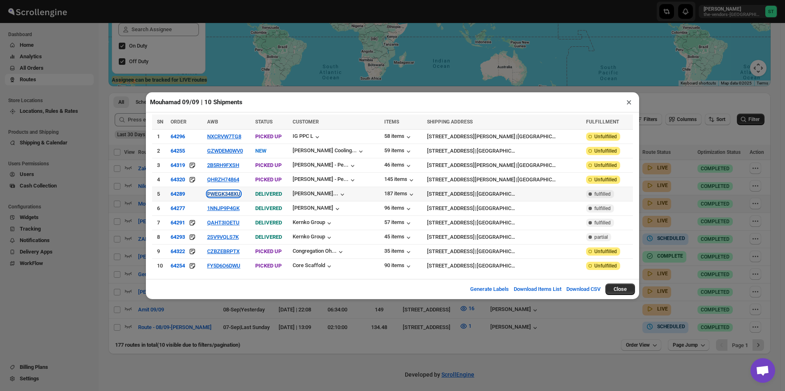
click at [233, 196] on button "PWEGK348XU" at bounding box center [223, 194] width 33 height 6
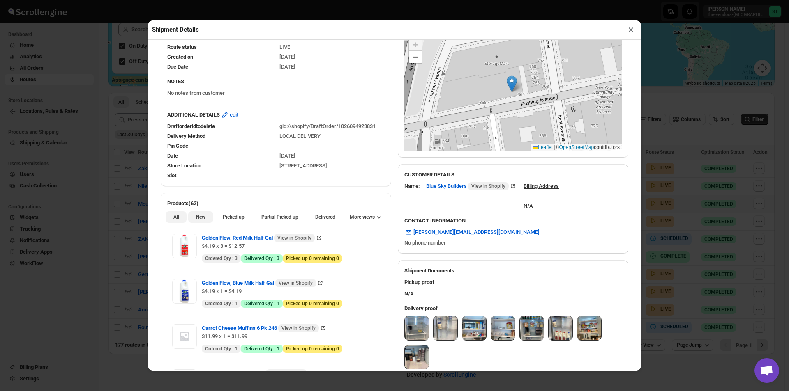
click at [204, 219] on span "New" at bounding box center [200, 217] width 9 height 7
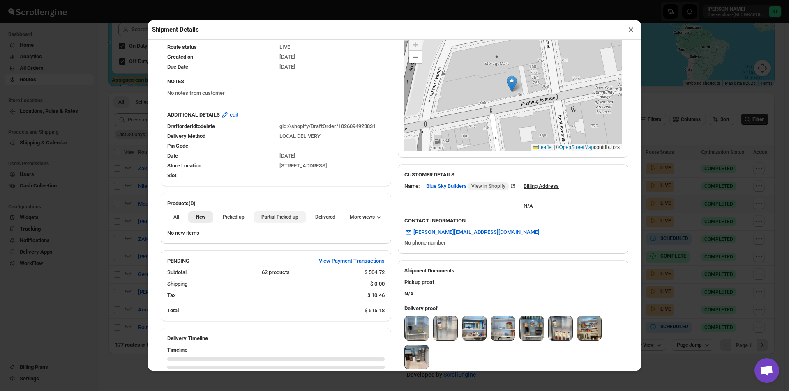
click at [269, 214] on button "Partial Picked up" at bounding box center [279, 218] width 52 height 12
click at [631, 30] on button "×" at bounding box center [631, 30] width 12 height 12
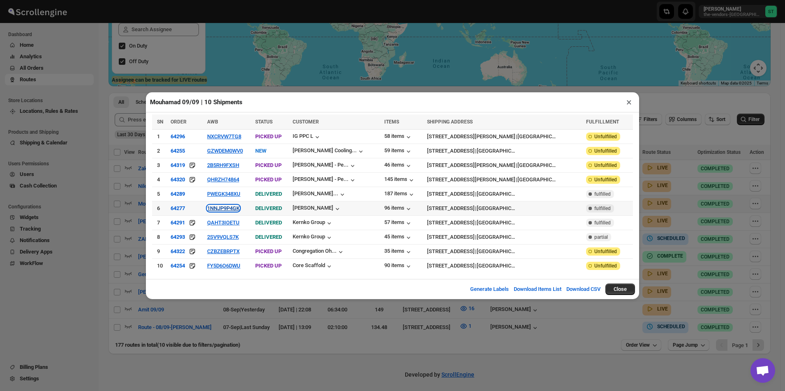
click at [219, 209] on button "1NNJP9P4GK" at bounding box center [223, 208] width 32 height 6
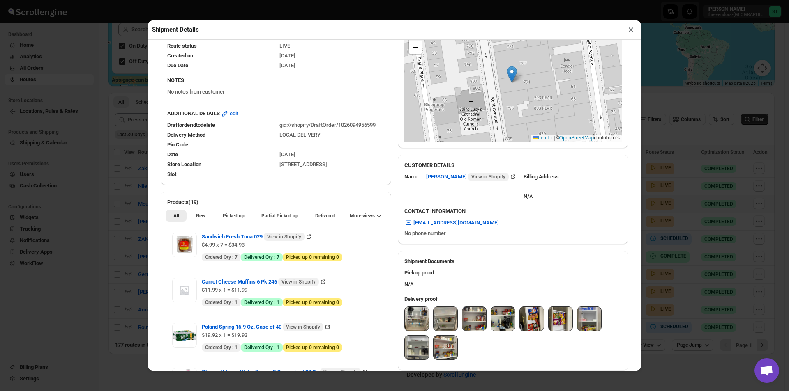
scroll to position [164, 0]
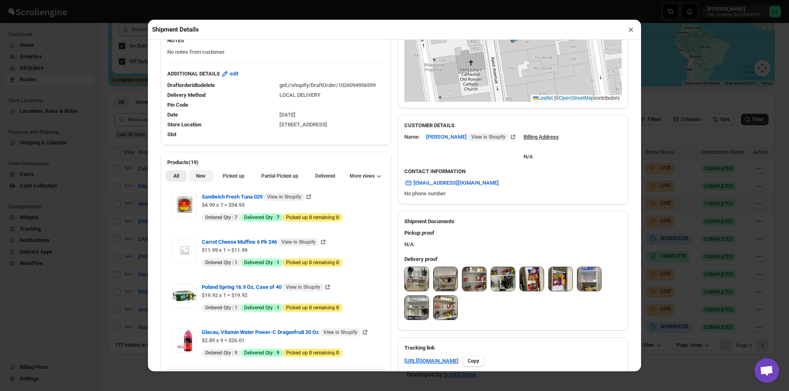
click at [205, 180] on button "New" at bounding box center [200, 176] width 25 height 12
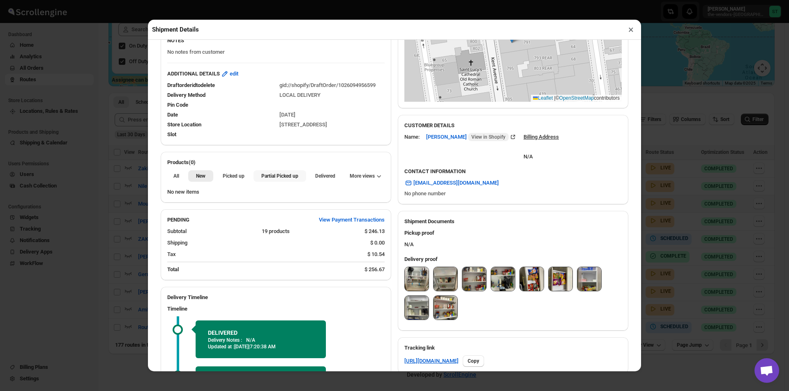
drag, startPoint x: 279, startPoint y: 178, endPoint x: 354, endPoint y: 119, distance: 95.7
click at [279, 178] on span "Partial Picked up" at bounding box center [279, 176] width 37 height 7
click at [631, 28] on button "×" at bounding box center [631, 30] width 12 height 12
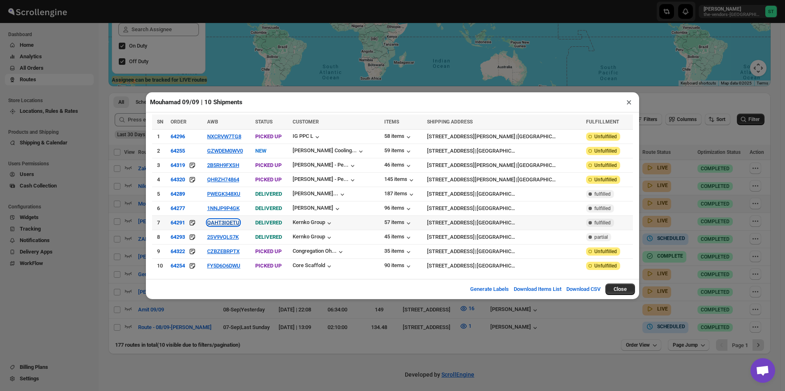
click at [231, 224] on button "QAHT3IOETU" at bounding box center [223, 223] width 32 height 6
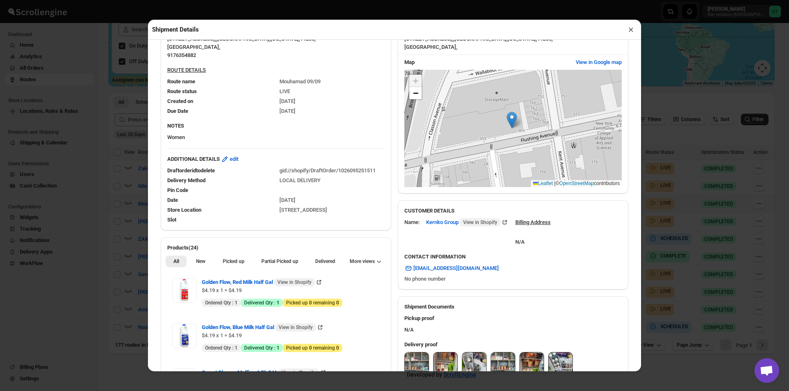
scroll to position [123, 0]
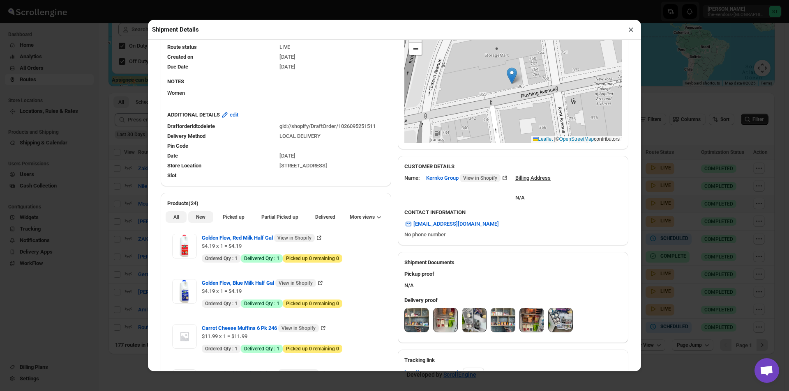
click at [205, 219] on button "New" at bounding box center [200, 218] width 25 height 12
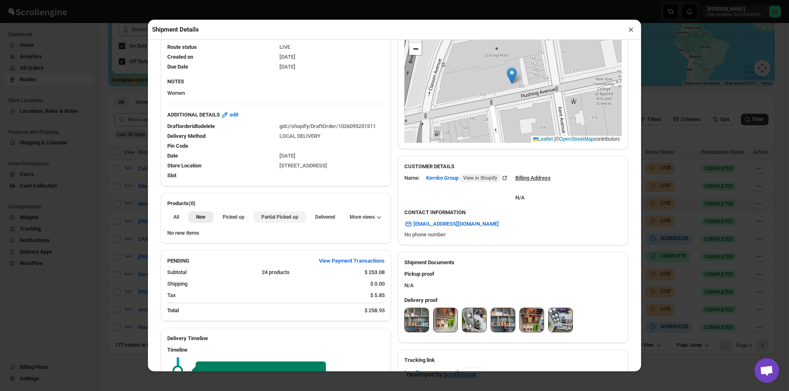
click at [268, 218] on span "Partial Picked up" at bounding box center [279, 217] width 37 height 7
click at [630, 33] on button "×" at bounding box center [631, 30] width 12 height 12
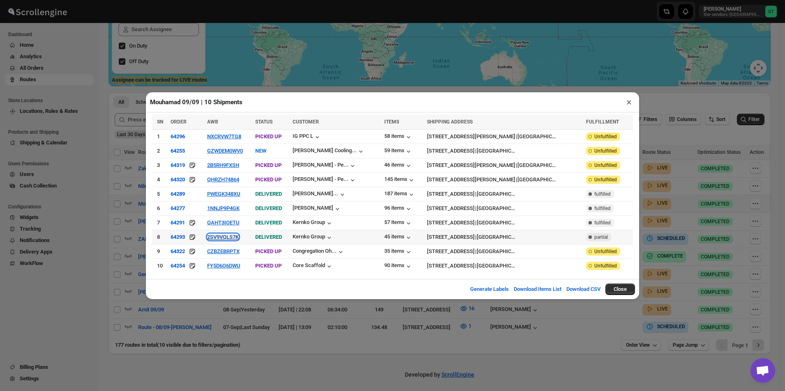
click at [227, 235] on button "2SV9VQLS7K" at bounding box center [223, 237] width 32 height 6
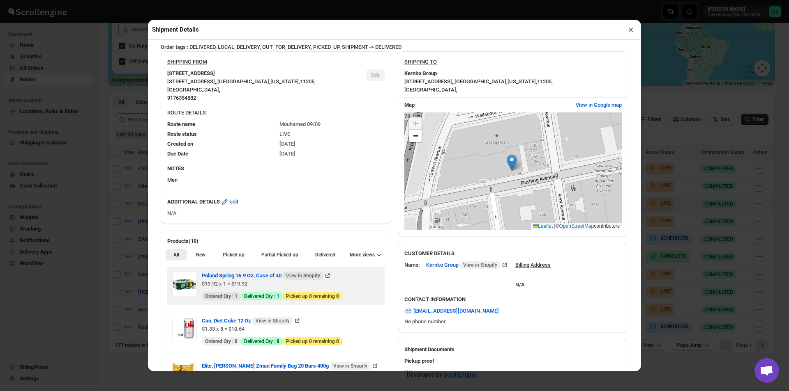
scroll to position [82, 0]
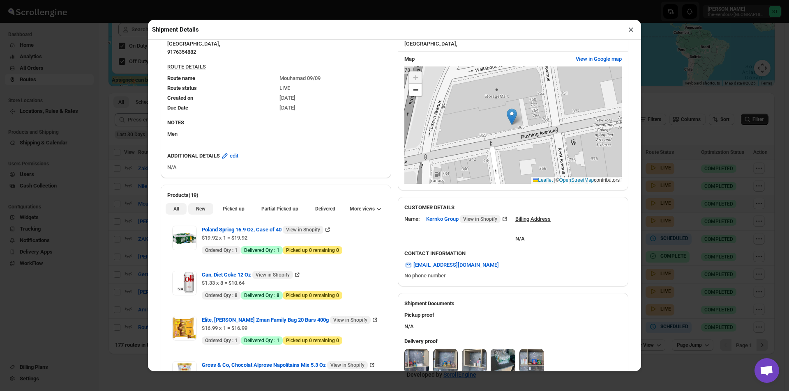
click at [204, 210] on span "New" at bounding box center [200, 209] width 9 height 7
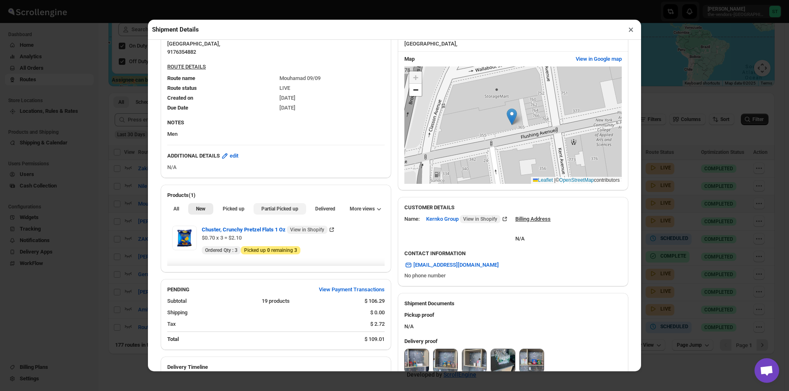
click at [277, 209] on span "Partial Picked up" at bounding box center [279, 209] width 37 height 7
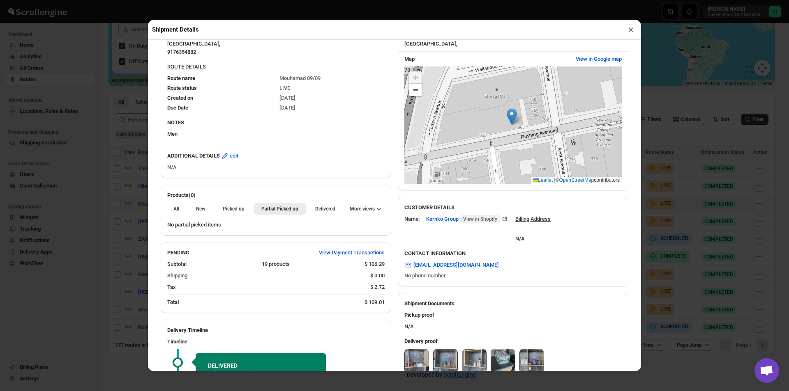
click at [630, 30] on button "×" at bounding box center [631, 30] width 12 height 12
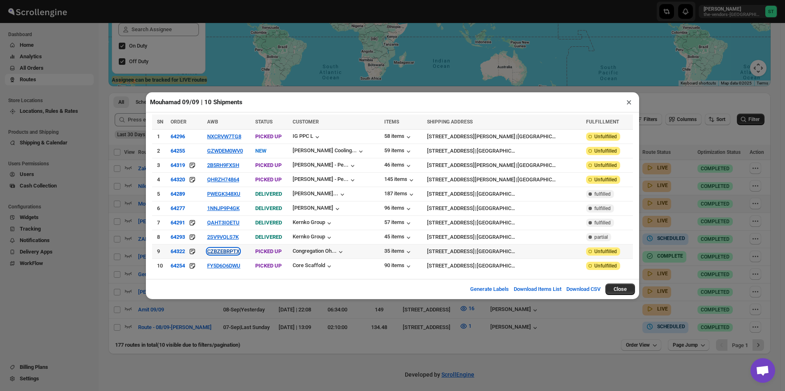
click at [225, 249] on button "CZBZEBRPTX" at bounding box center [223, 252] width 32 height 6
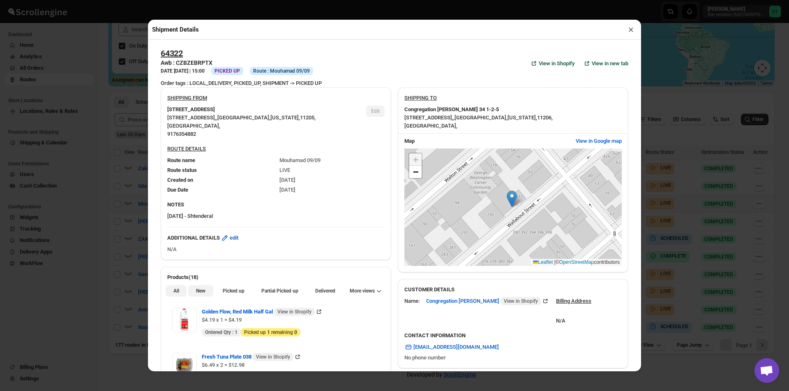
click at [202, 292] on span "New" at bounding box center [200, 291] width 9 height 7
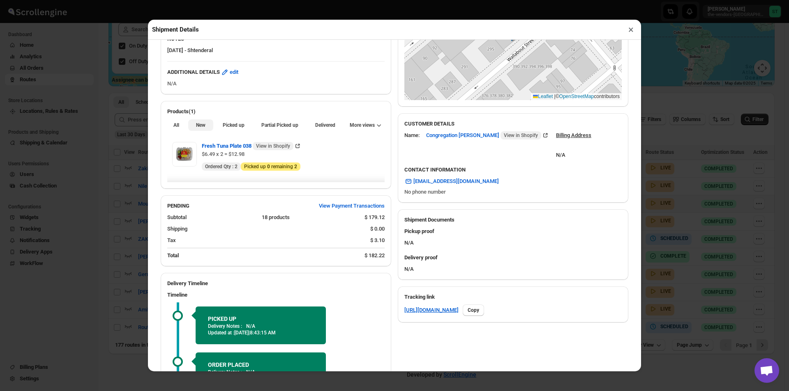
scroll to position [0, 0]
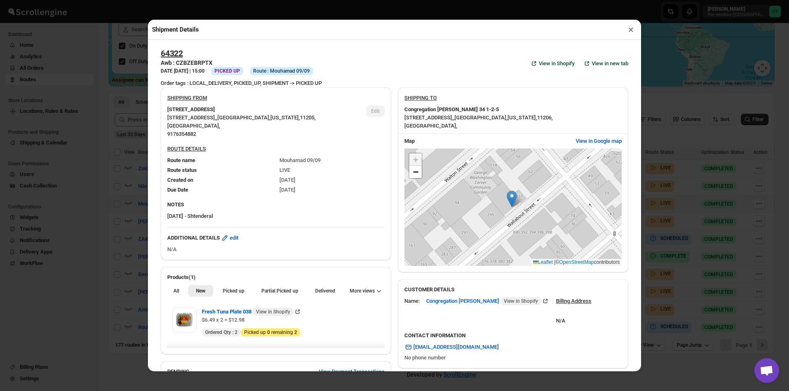
click at [632, 31] on button "×" at bounding box center [631, 30] width 12 height 12
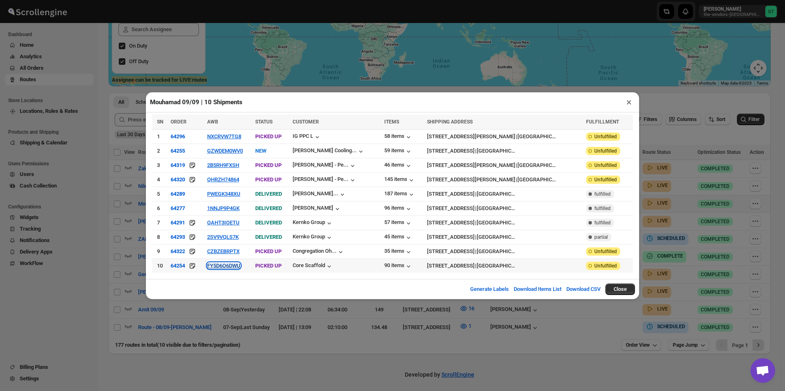
click at [232, 267] on button "FY5D6O6DWU" at bounding box center [223, 266] width 33 height 6
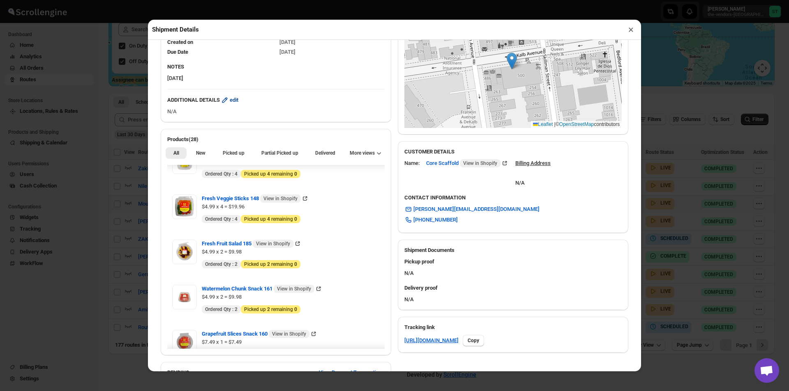
scroll to position [123, 0]
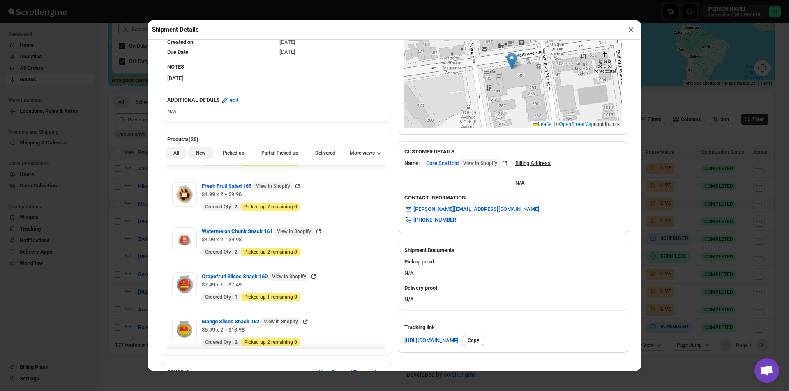
click at [199, 159] on button "New" at bounding box center [200, 153] width 25 height 12
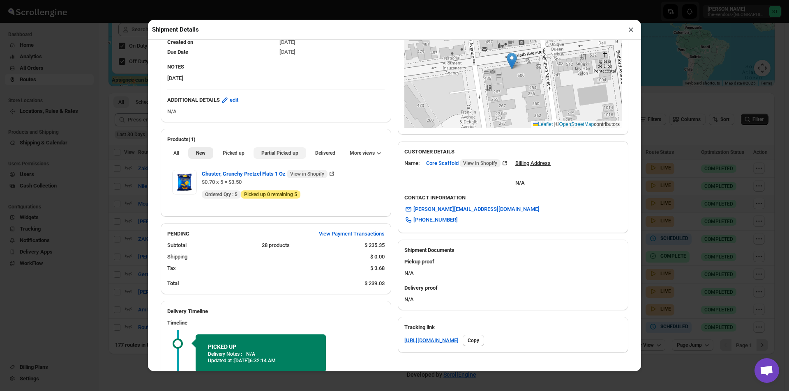
click at [278, 157] on span "Partial Picked up" at bounding box center [279, 153] width 37 height 7
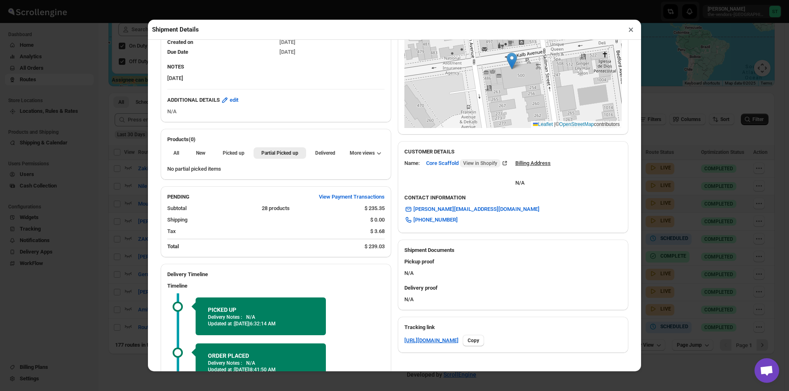
click at [633, 31] on button "×" at bounding box center [631, 30] width 12 height 12
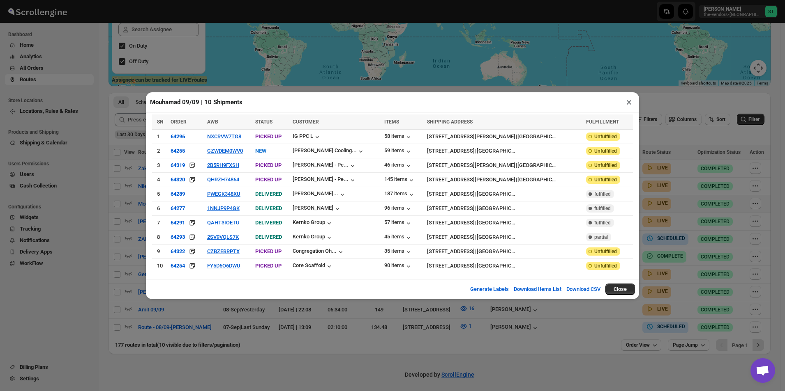
click at [629, 104] on button "×" at bounding box center [629, 103] width 12 height 12
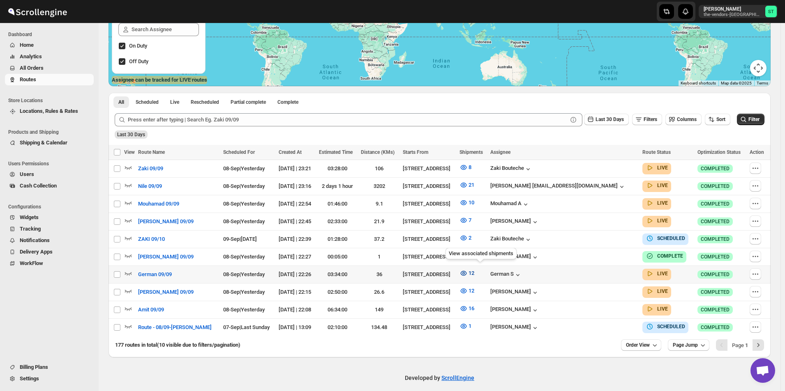
click at [467, 270] on icon "button" at bounding box center [463, 273] width 8 height 8
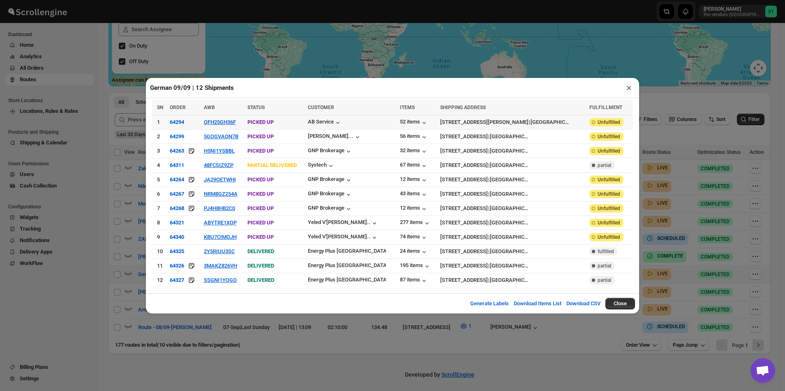
click at [242, 129] on td "QFH25GH36F" at bounding box center [223, 122] width 44 height 14
click at [236, 125] on button "QFH25GH36F" at bounding box center [220, 122] width 32 height 6
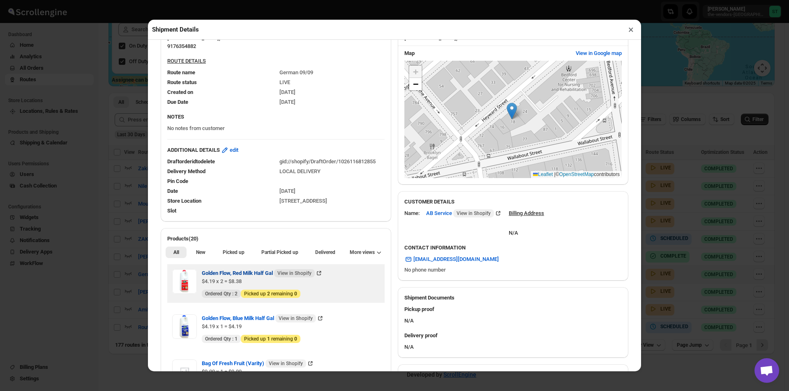
scroll to position [205, 0]
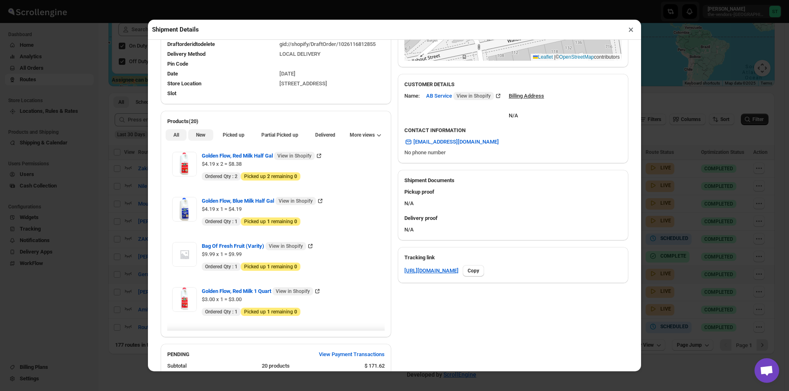
click at [207, 139] on button "New" at bounding box center [200, 135] width 25 height 12
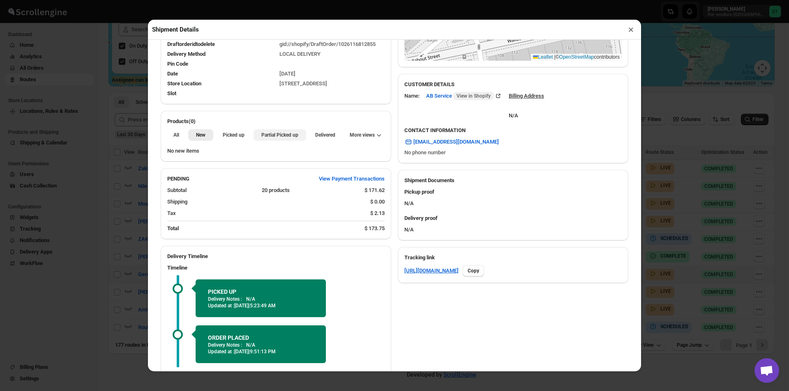
click at [272, 134] on span "Partial Picked up" at bounding box center [279, 135] width 37 height 7
drag, startPoint x: 632, startPoint y: 31, endPoint x: 569, endPoint y: 56, distance: 67.7
click at [631, 31] on button "×" at bounding box center [631, 30] width 12 height 12
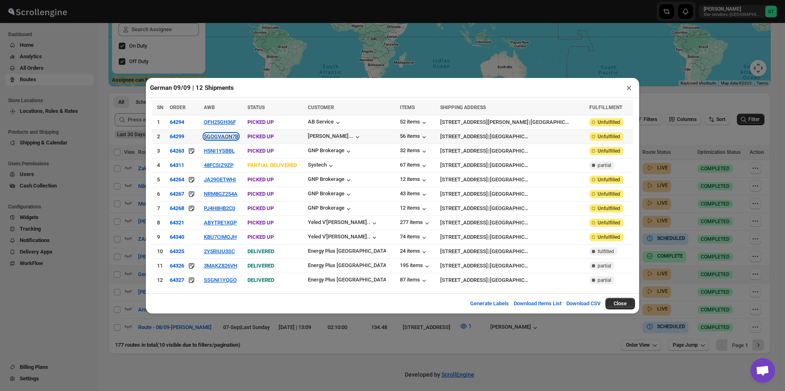
click at [238, 137] on button "5GOGVAQN7B" at bounding box center [221, 137] width 35 height 6
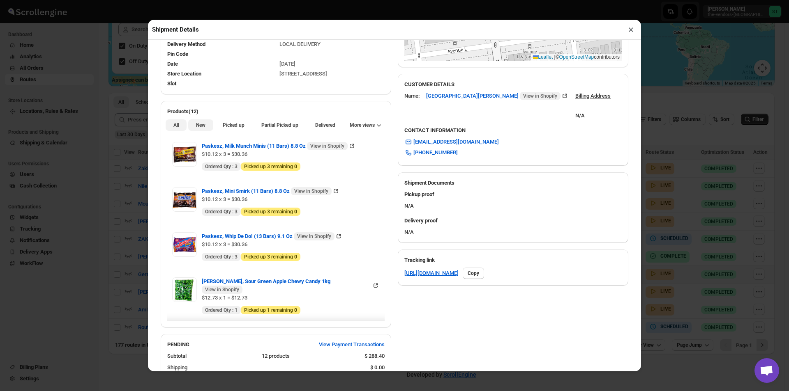
click at [199, 125] on span "New" at bounding box center [200, 125] width 9 height 7
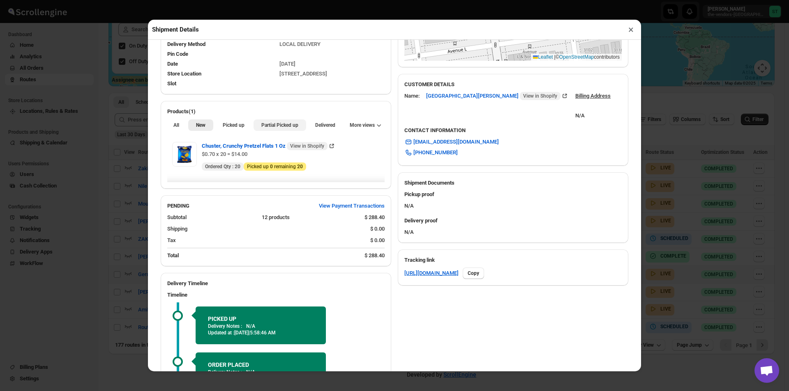
click at [276, 123] on button "Partial Picked up" at bounding box center [279, 126] width 52 height 12
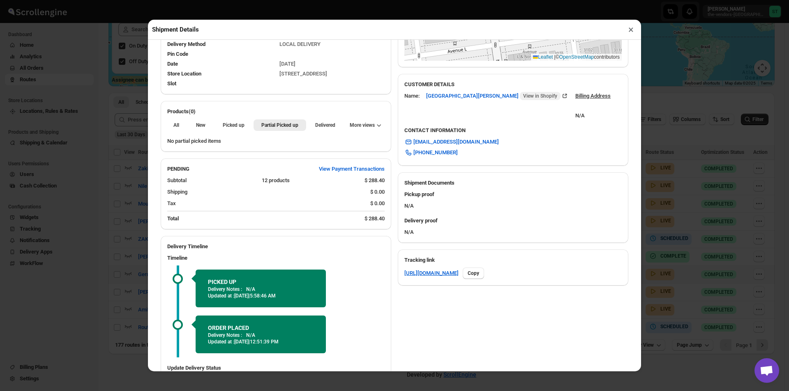
click at [629, 32] on button "×" at bounding box center [631, 30] width 12 height 12
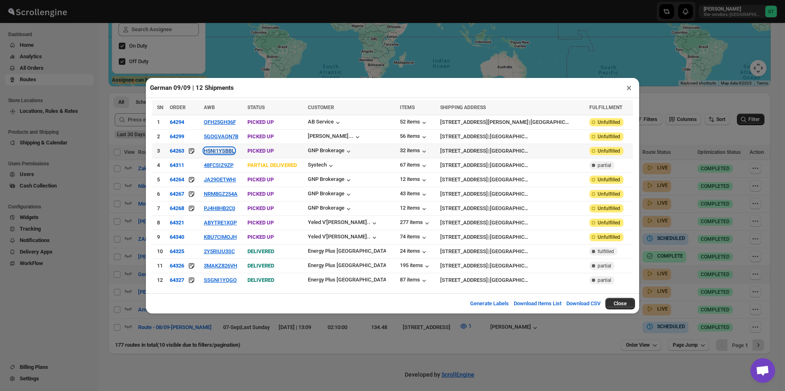
click at [235, 154] on button "H5NI1YSBBL" at bounding box center [219, 151] width 31 height 6
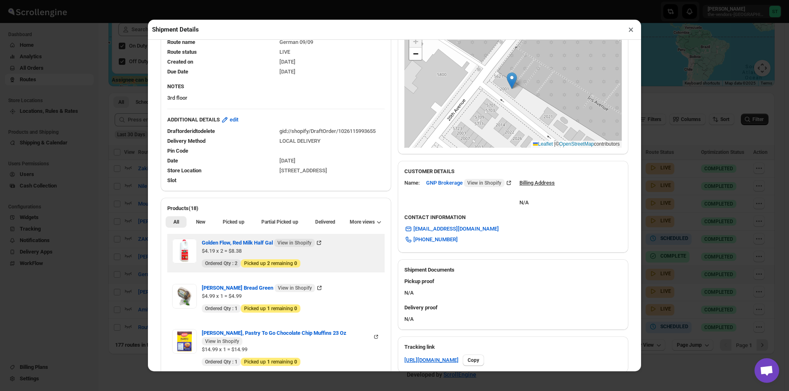
scroll to position [164, 0]
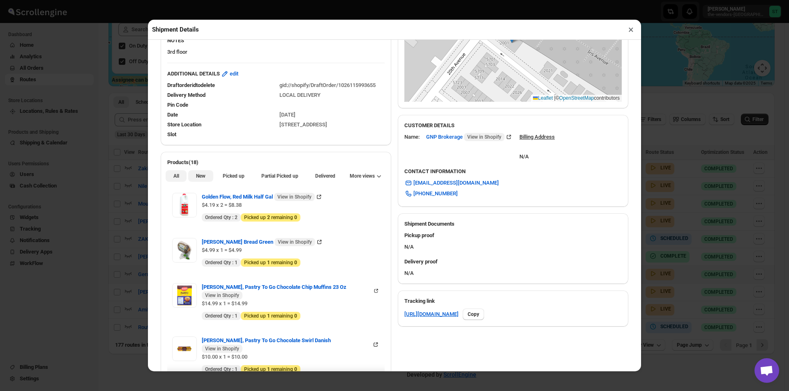
click at [194, 181] on button "New" at bounding box center [200, 176] width 25 height 12
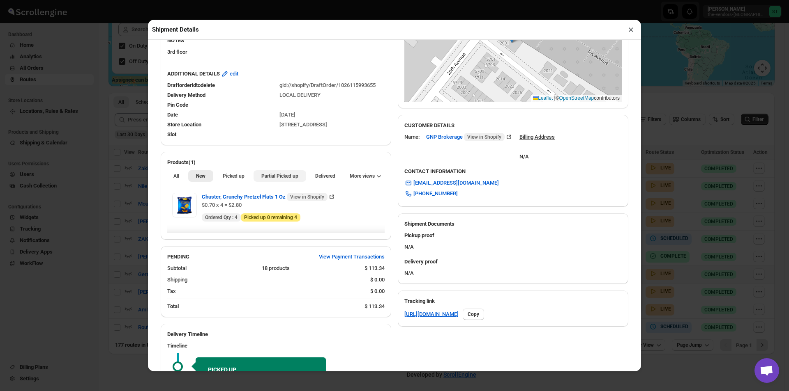
click at [254, 178] on button "Partial Picked up" at bounding box center [279, 176] width 52 height 12
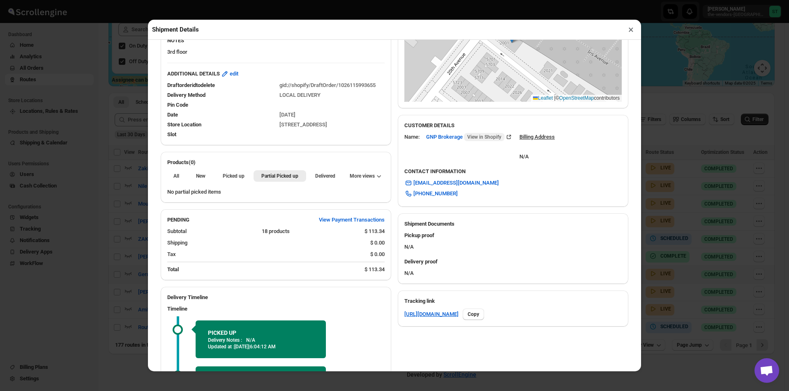
click at [629, 30] on button "×" at bounding box center [631, 30] width 12 height 12
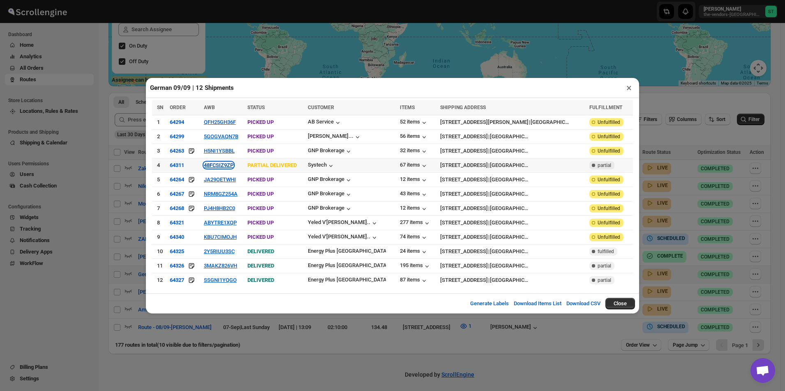
click at [225, 165] on button "48FCSIZ9ZP" at bounding box center [219, 165] width 30 height 6
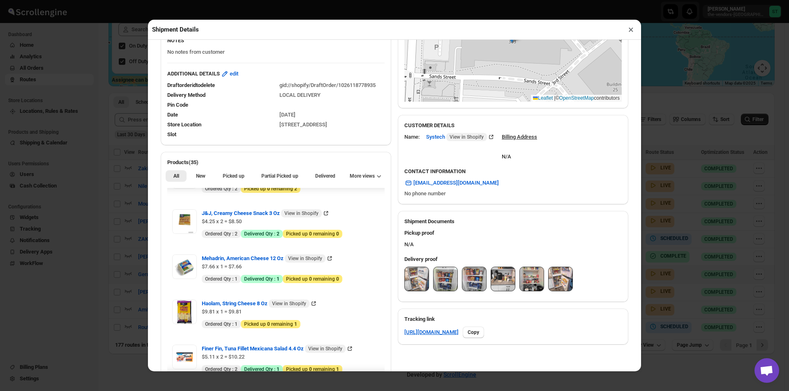
scroll to position [452, 0]
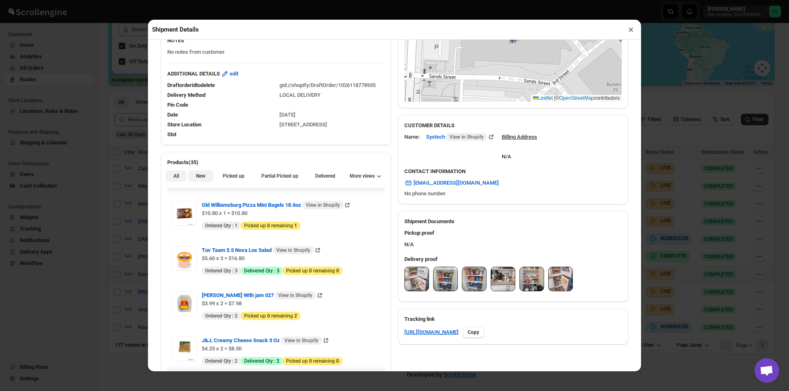
click at [198, 179] on span "New" at bounding box center [200, 176] width 9 height 7
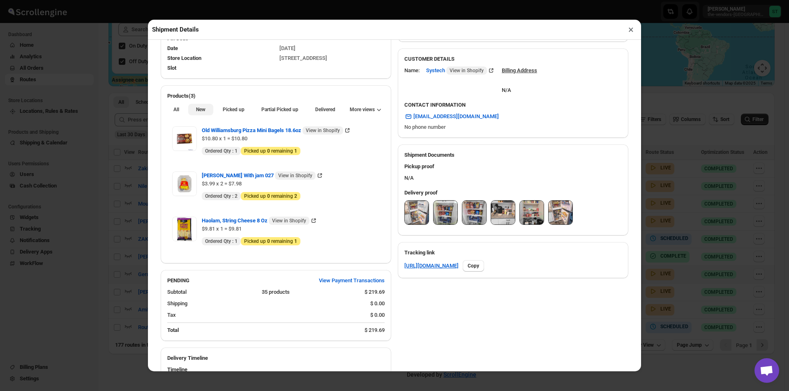
scroll to position [205, 0]
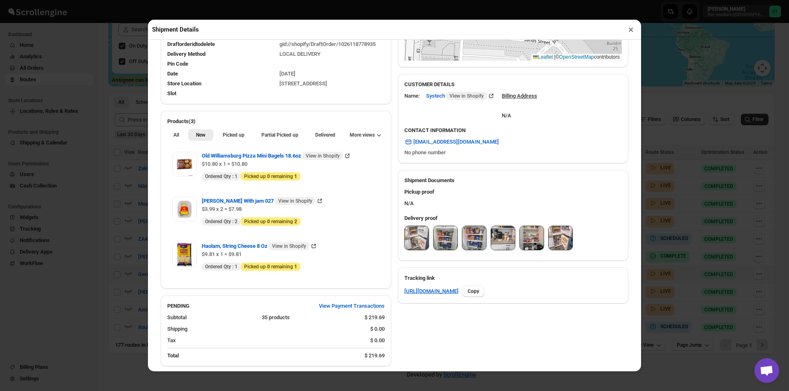
click at [628, 28] on button "×" at bounding box center [631, 30] width 12 height 12
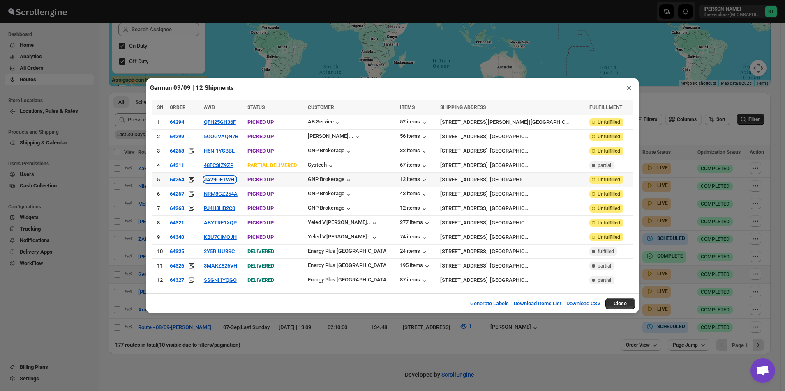
click at [236, 180] on button "JA29OETWHI" at bounding box center [220, 180] width 32 height 6
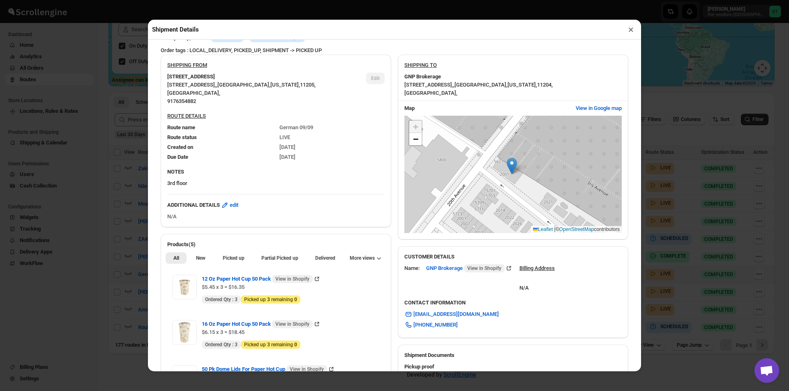
scroll to position [123, 0]
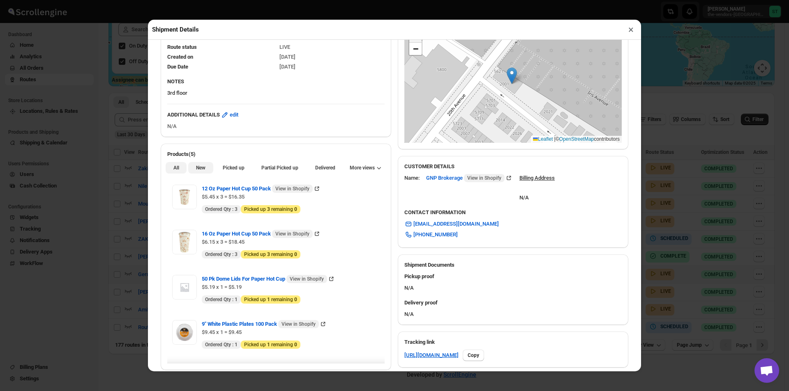
click at [193, 173] on button "New" at bounding box center [200, 168] width 25 height 12
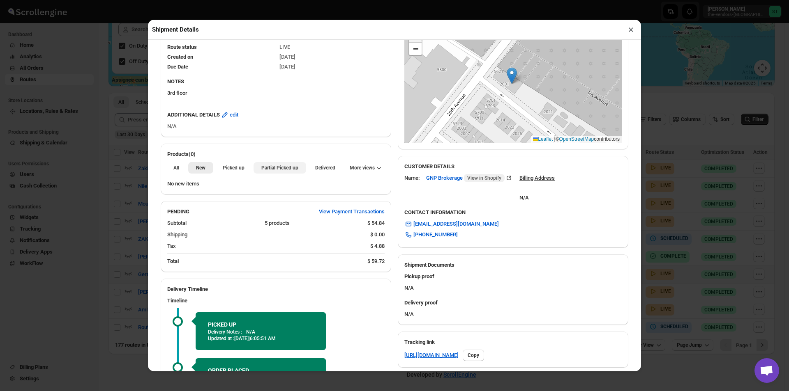
click at [280, 166] on button "Partial Picked up" at bounding box center [279, 168] width 52 height 12
click at [628, 32] on button "×" at bounding box center [631, 30] width 12 height 12
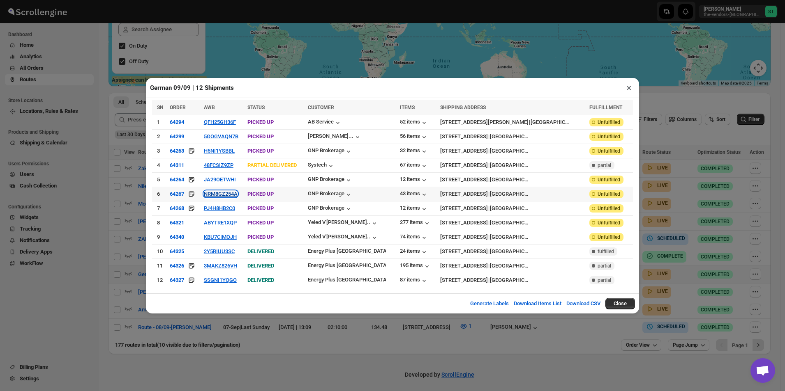
click at [225, 193] on button "NRM8GZ254A" at bounding box center [221, 194] width 34 height 6
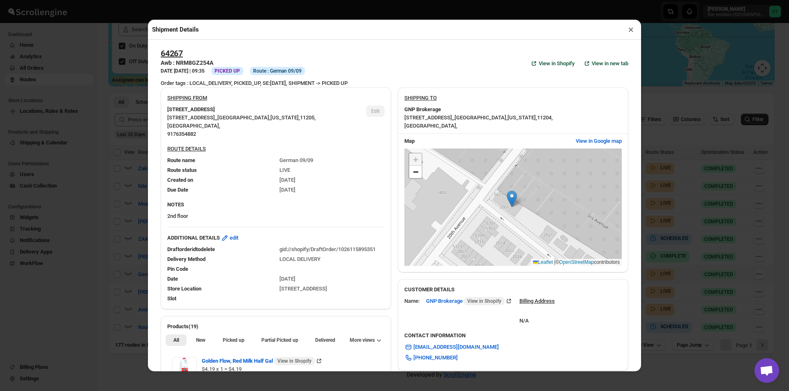
scroll to position [194, 0]
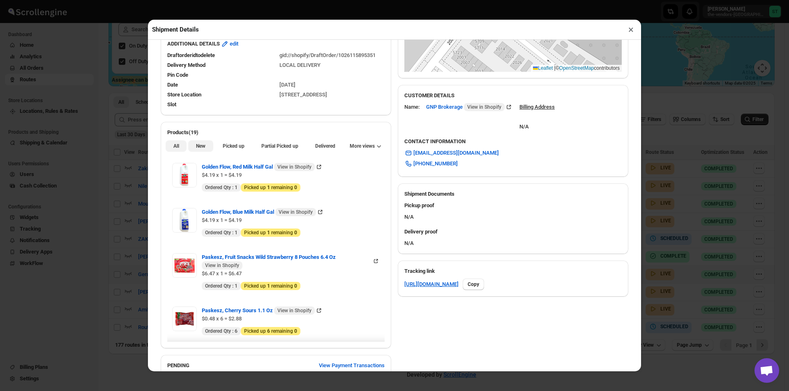
click at [203, 145] on span "New" at bounding box center [200, 146] width 9 height 7
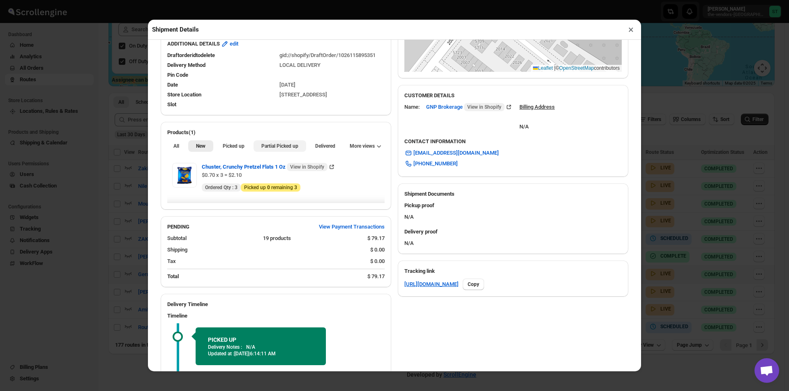
click at [271, 149] on span "Partial Picked up" at bounding box center [279, 146] width 37 height 7
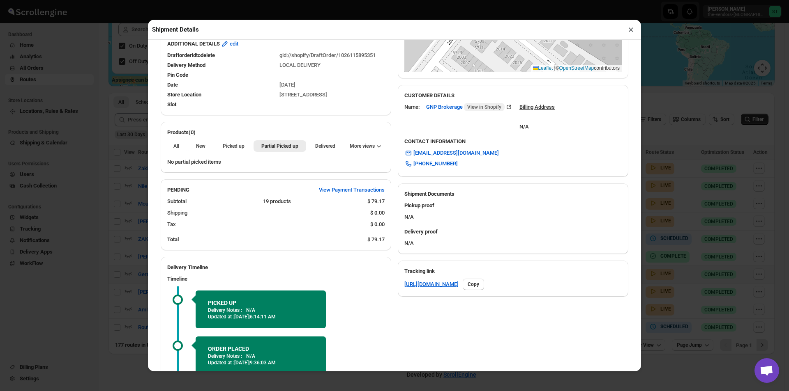
click at [633, 28] on button "×" at bounding box center [631, 30] width 12 height 12
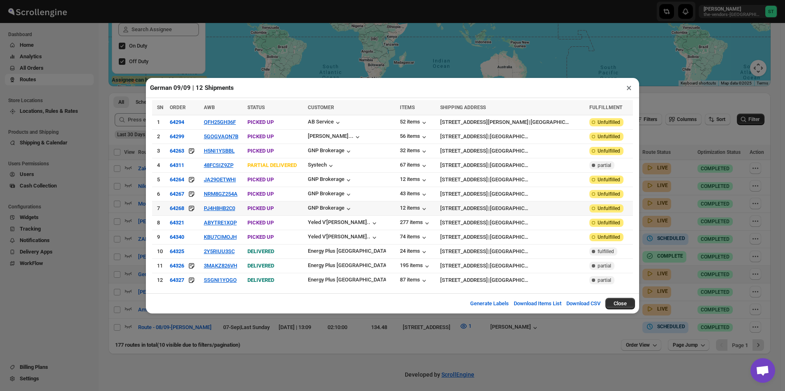
click at [215, 205] on td "PJ4H8HB2C0" at bounding box center [223, 208] width 44 height 14
click at [223, 208] on button "PJ4H8HB2C0" at bounding box center [219, 208] width 31 height 6
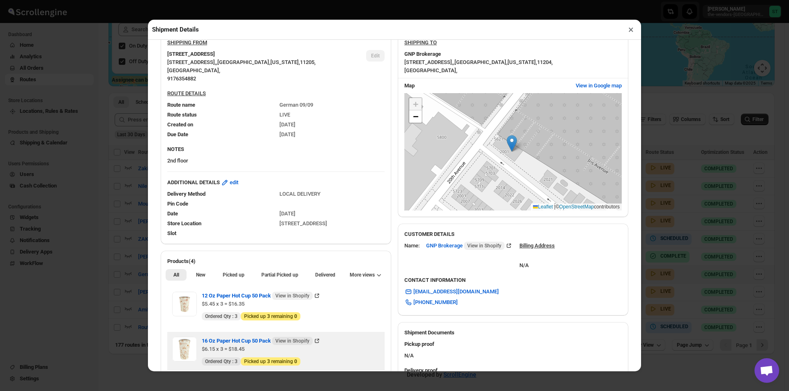
scroll to position [205, 0]
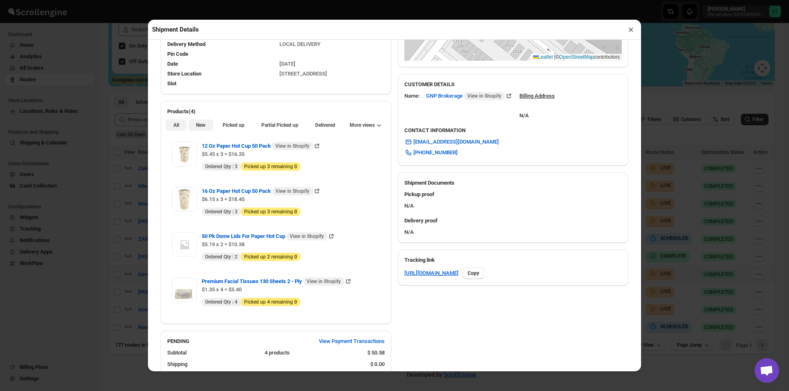
drag, startPoint x: 202, startPoint y: 125, endPoint x: 242, endPoint y: 128, distance: 40.0
click at [202, 125] on span "New" at bounding box center [200, 125] width 9 height 7
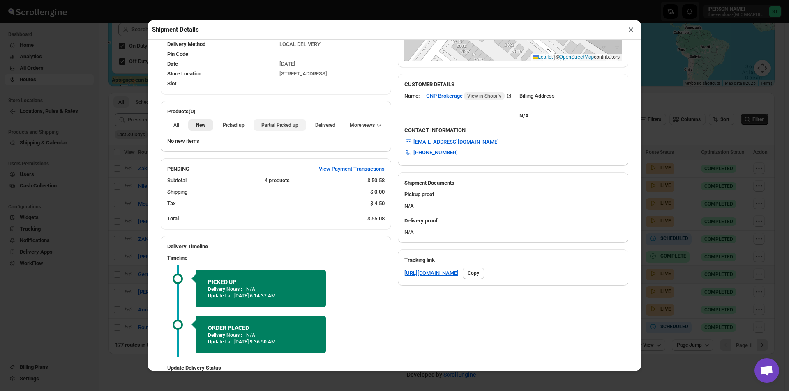
click at [261, 129] on span "Partial Picked up" at bounding box center [279, 125] width 37 height 7
click at [631, 31] on button "×" at bounding box center [631, 30] width 12 height 12
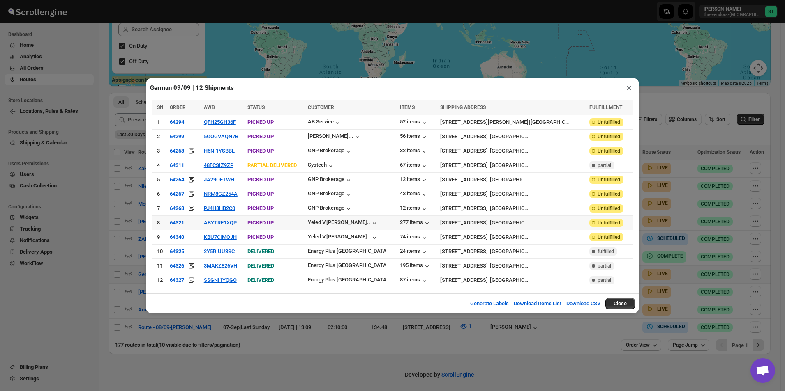
click at [240, 219] on td "ABYTRE1XQP" at bounding box center [223, 223] width 44 height 14
click at [237, 223] on button "ABYTRE1XQP" at bounding box center [220, 223] width 33 height 6
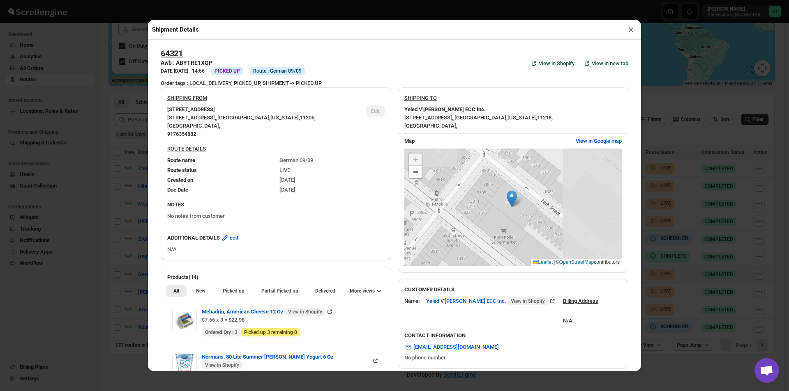
scroll to position [145, 0]
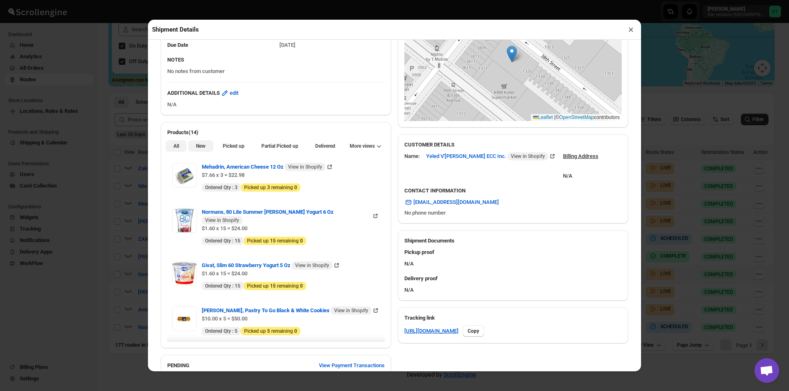
click at [210, 148] on button "New" at bounding box center [200, 146] width 25 height 12
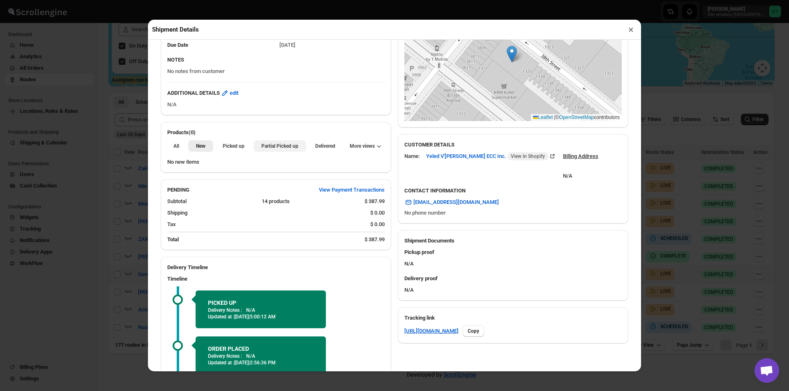
click at [286, 147] on span "Partial Picked up" at bounding box center [279, 146] width 37 height 7
click at [632, 28] on button "×" at bounding box center [631, 30] width 12 height 12
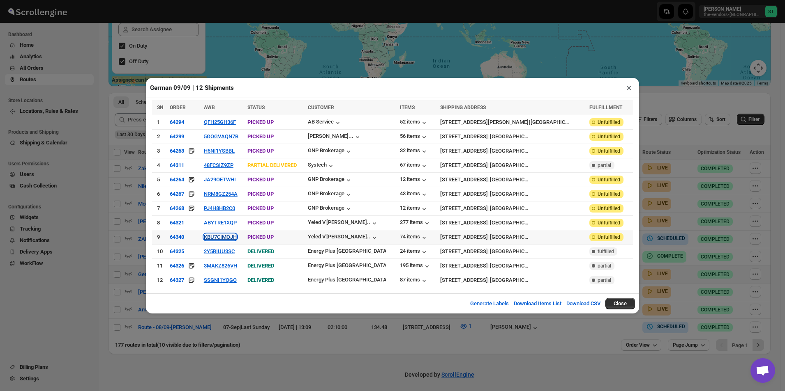
click at [228, 236] on button "KBU7CIMOJH" at bounding box center [220, 237] width 33 height 6
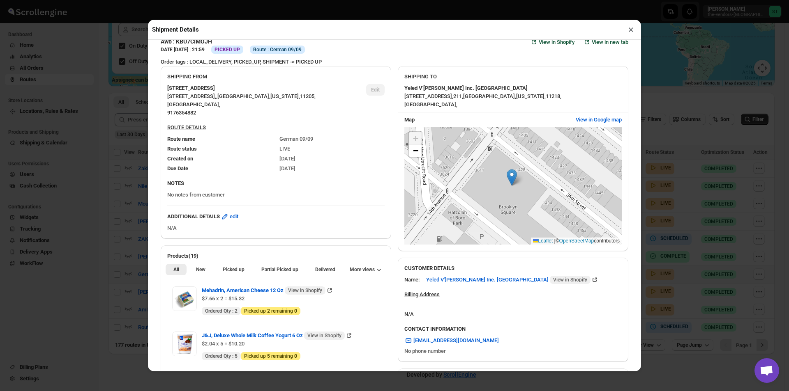
scroll to position [164, 0]
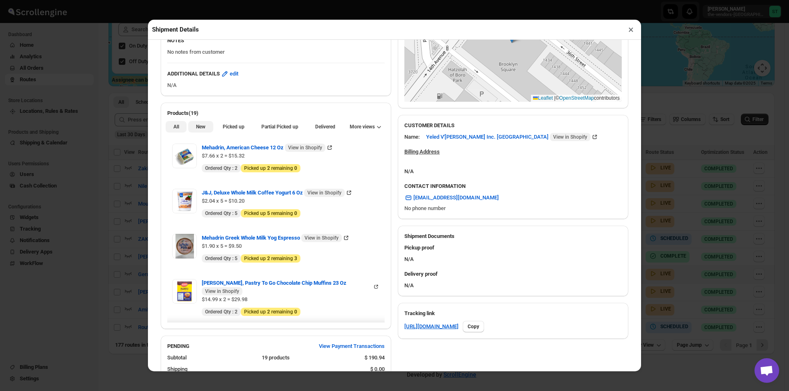
click at [204, 126] on span "New" at bounding box center [200, 127] width 9 height 7
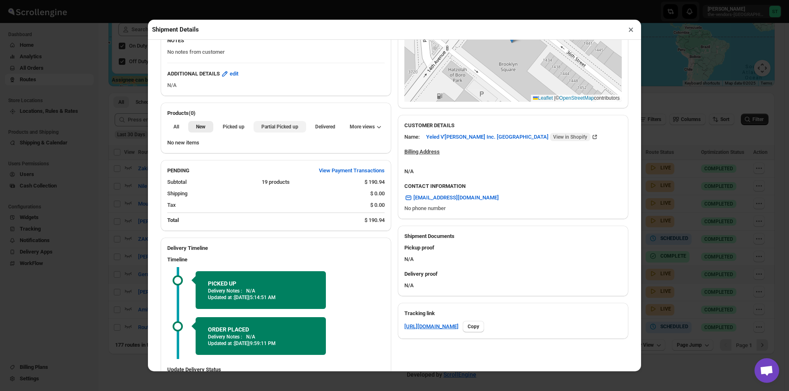
click at [287, 129] on span "Partial Picked up" at bounding box center [279, 127] width 37 height 7
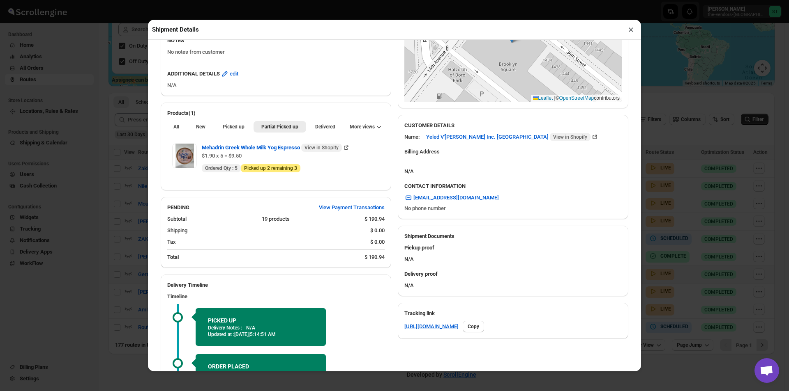
click at [635, 29] on button "×" at bounding box center [631, 30] width 12 height 12
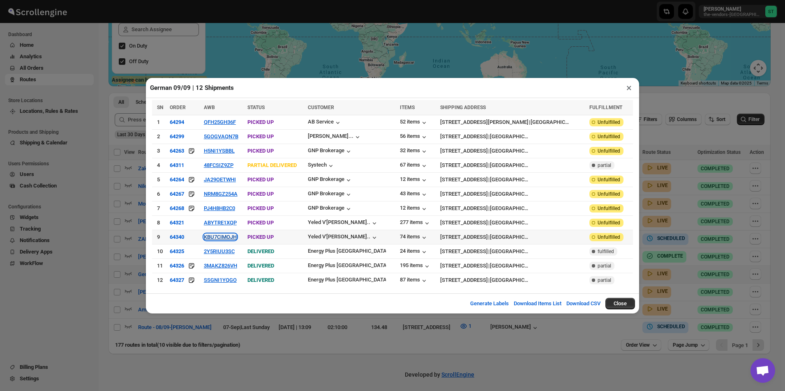
click at [226, 236] on button "KBU7CIMOJH" at bounding box center [220, 237] width 33 height 6
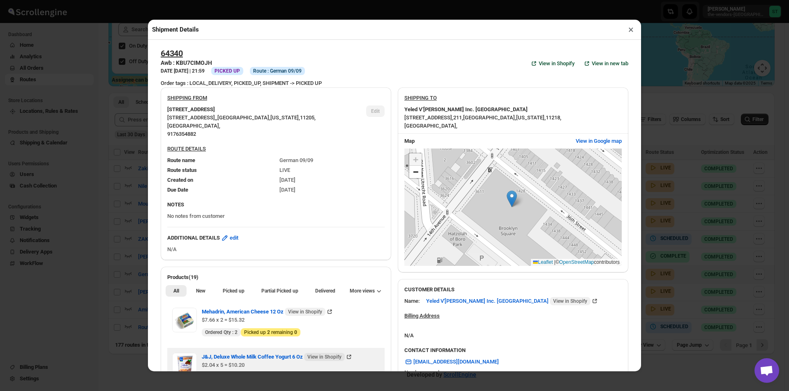
scroll to position [145, 0]
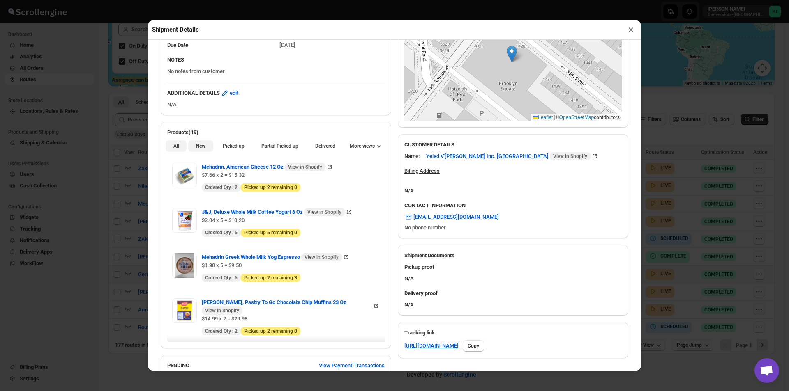
click at [196, 149] on span "New" at bounding box center [200, 146] width 9 height 7
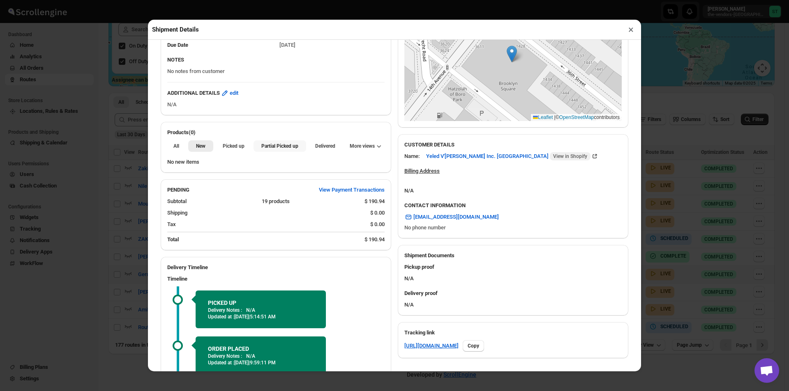
drag, startPoint x: 267, startPoint y: 145, endPoint x: 290, endPoint y: 136, distance: 24.1
click at [268, 145] on span "Partial Picked up" at bounding box center [279, 146] width 37 height 7
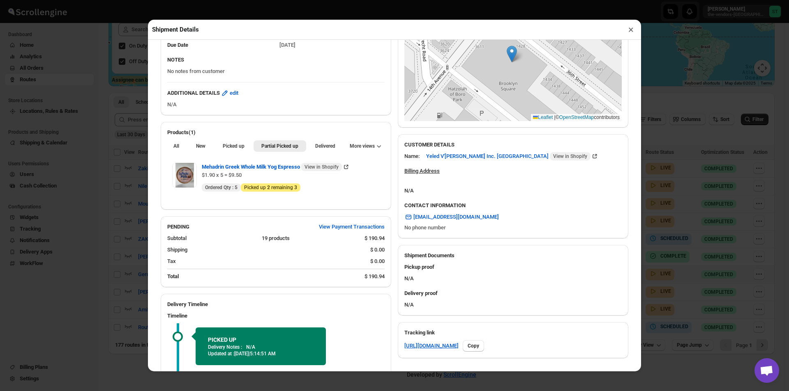
click at [631, 28] on button "×" at bounding box center [631, 30] width 12 height 12
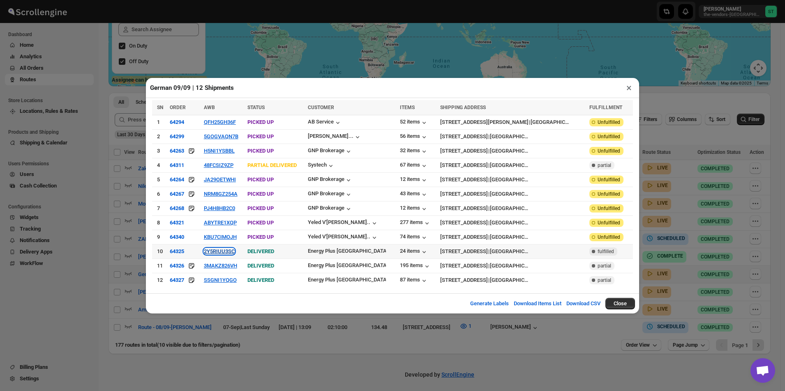
click at [230, 250] on button "2Y5RIUU3SC" at bounding box center [219, 252] width 31 height 6
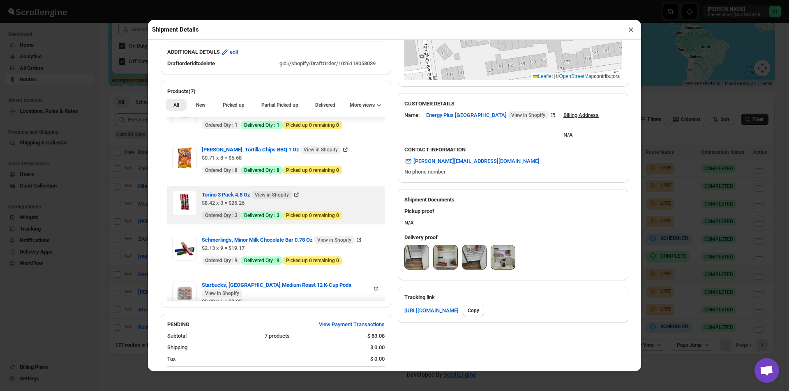
scroll to position [123, 0]
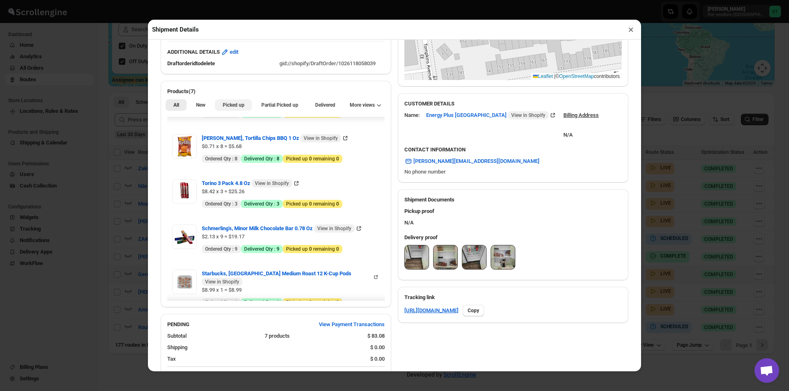
click at [202, 108] on span "New" at bounding box center [200, 105] width 9 height 7
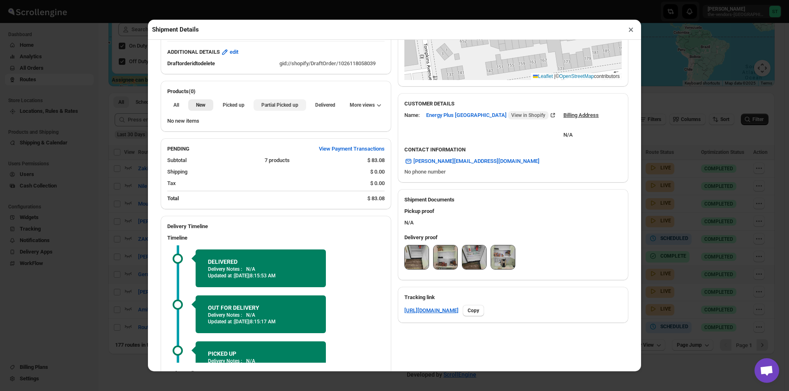
click at [269, 104] on span "Partial Picked up" at bounding box center [279, 105] width 37 height 7
click at [630, 33] on button "×" at bounding box center [631, 30] width 12 height 12
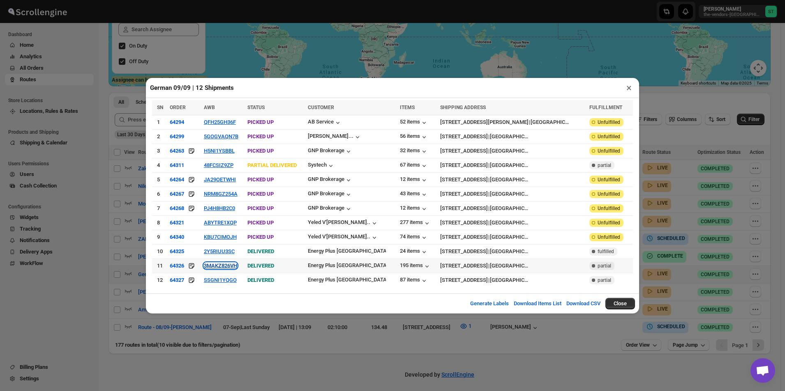
click at [230, 264] on button "3MAKZ826VH" at bounding box center [220, 266] width 33 height 6
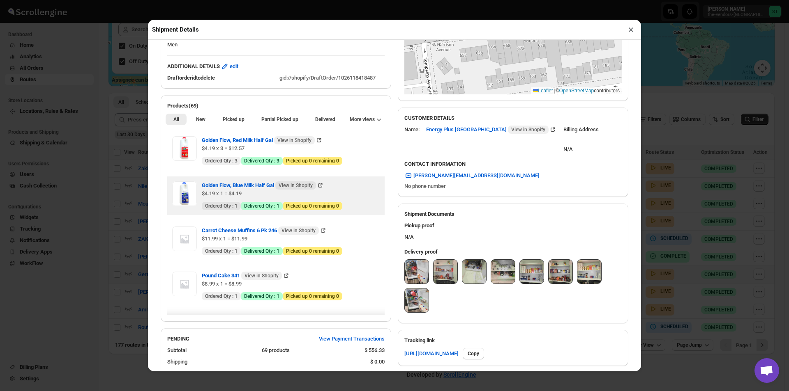
scroll to position [186, 0]
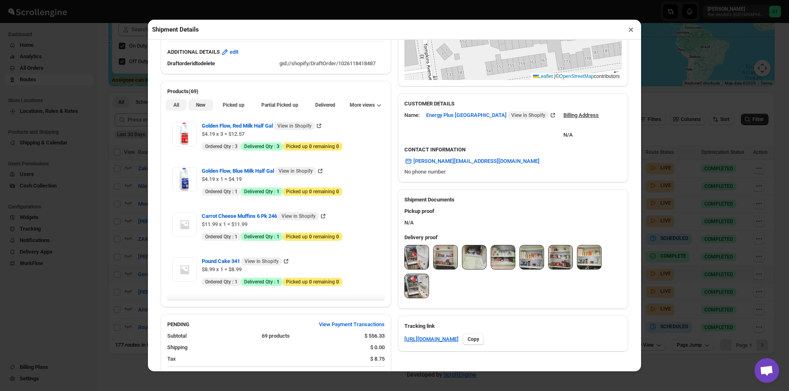
drag, startPoint x: 198, startPoint y: 112, endPoint x: 206, endPoint y: 110, distance: 8.0
click at [198, 111] on button "New" at bounding box center [200, 105] width 25 height 12
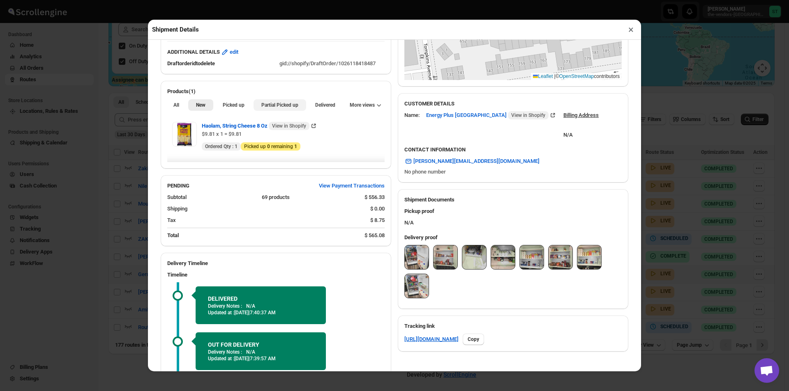
click at [271, 107] on span "Partial Picked up" at bounding box center [279, 105] width 37 height 7
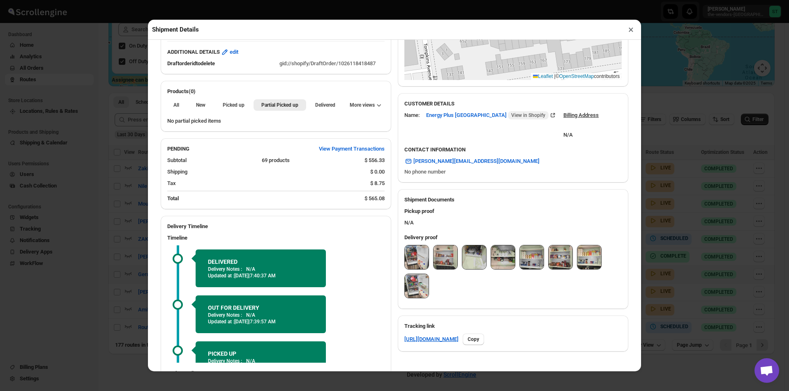
drag, startPoint x: 631, startPoint y: 30, endPoint x: 623, endPoint y: 29, distance: 7.8
click at [631, 28] on button "×" at bounding box center [631, 30] width 12 height 12
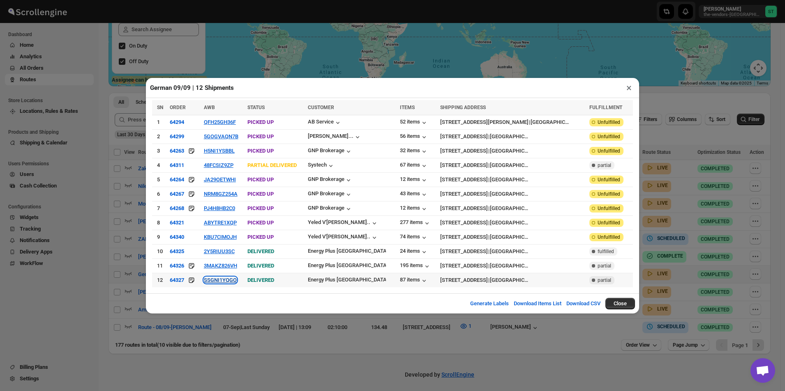
click at [237, 278] on button "SSGNI1YQGO" at bounding box center [220, 280] width 33 height 6
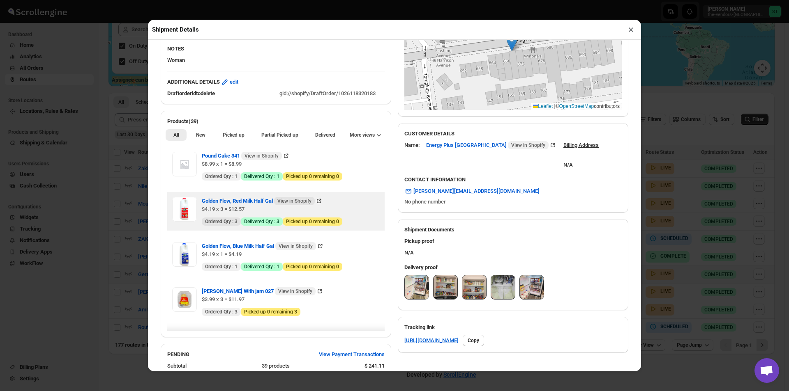
scroll to position [164, 0]
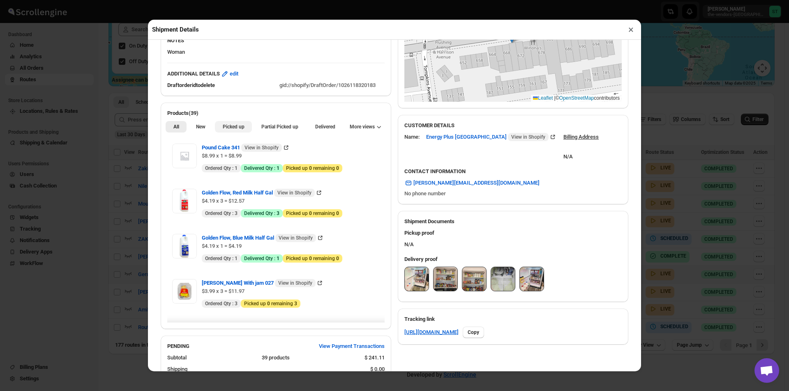
click at [199, 123] on button "New" at bounding box center [200, 127] width 25 height 12
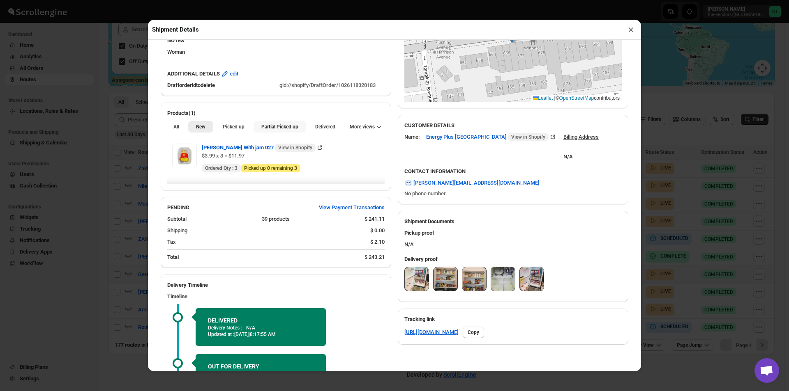
drag, startPoint x: 276, startPoint y: 123, endPoint x: 286, endPoint y: 122, distance: 10.3
click at [278, 123] on button "Partial Picked up" at bounding box center [279, 127] width 52 height 12
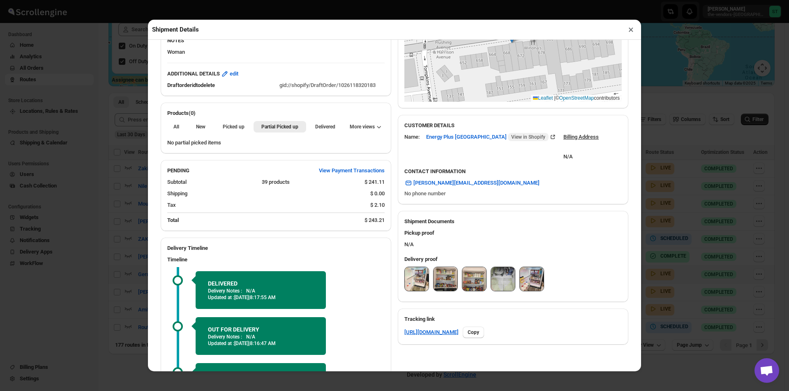
click at [626, 26] on button "×" at bounding box center [631, 30] width 12 height 12
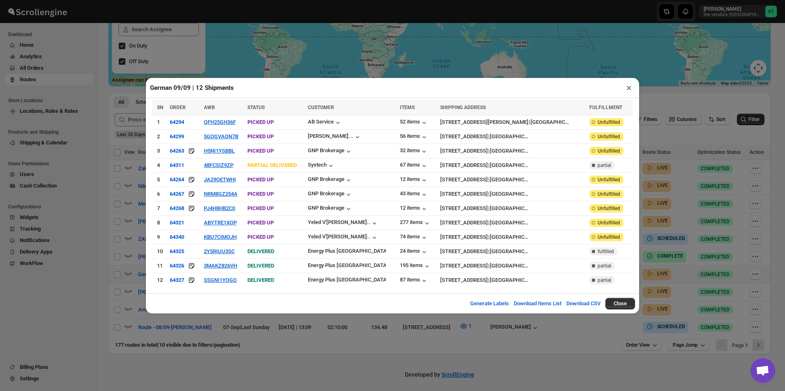
click at [627, 88] on button "×" at bounding box center [629, 88] width 12 height 12
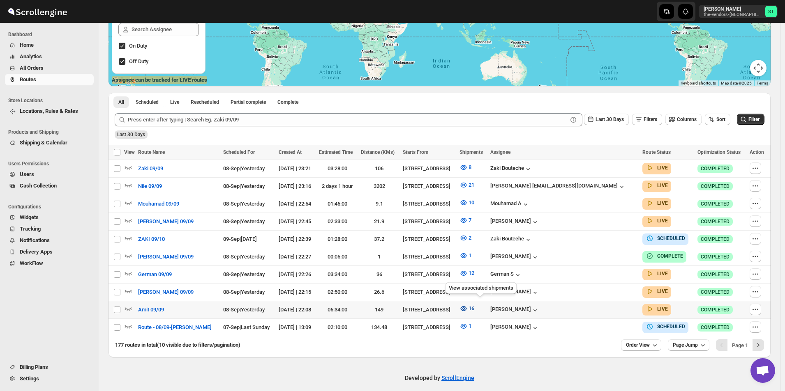
click at [465, 308] on icon "button" at bounding box center [463, 309] width 2 height 2
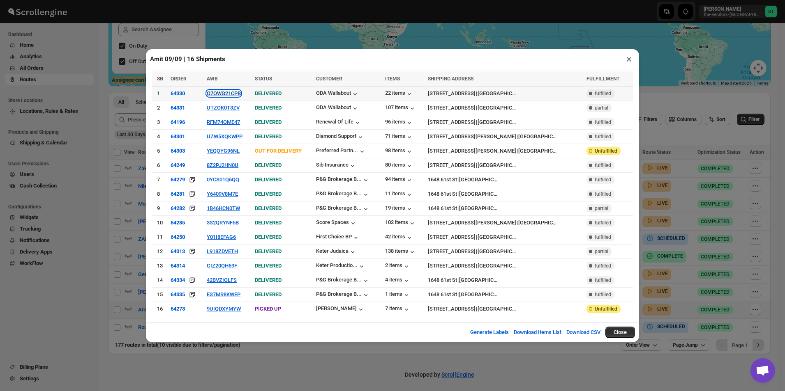
click at [233, 97] on button "O7OWG21CPB" at bounding box center [224, 93] width 34 height 6
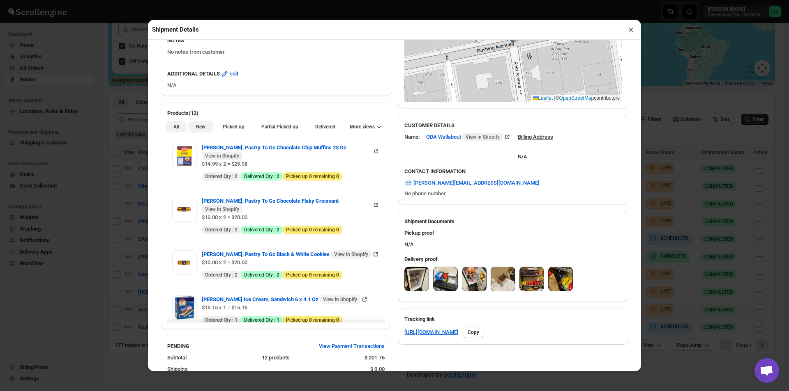
click at [205, 131] on button "New" at bounding box center [200, 127] width 25 height 12
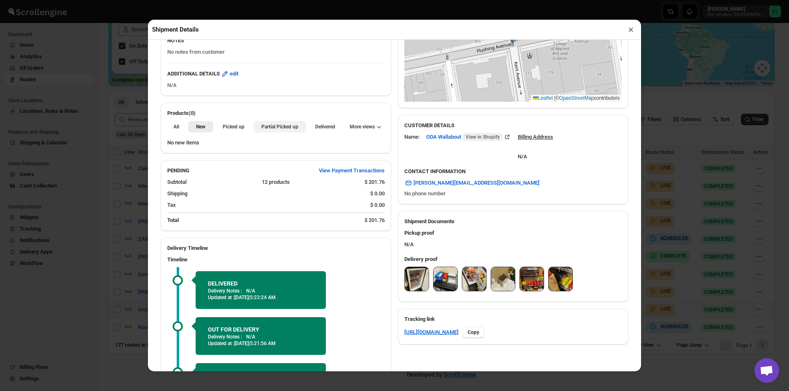
click at [274, 127] on span "Partial Picked up" at bounding box center [279, 127] width 37 height 7
click at [634, 31] on button "×" at bounding box center [631, 30] width 12 height 12
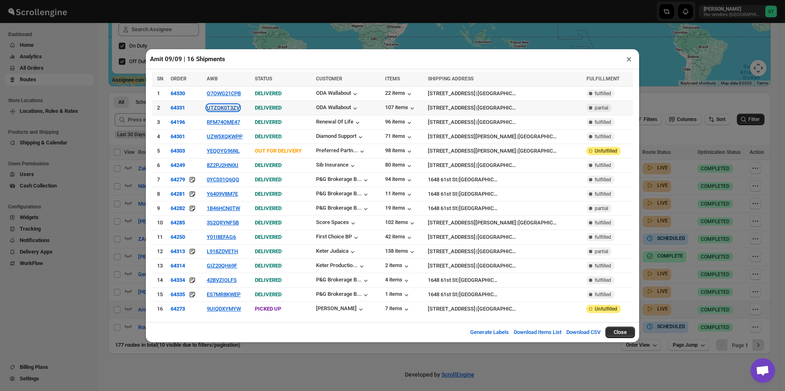
click at [225, 111] on button "UTZOK0T3ZV" at bounding box center [223, 108] width 33 height 6
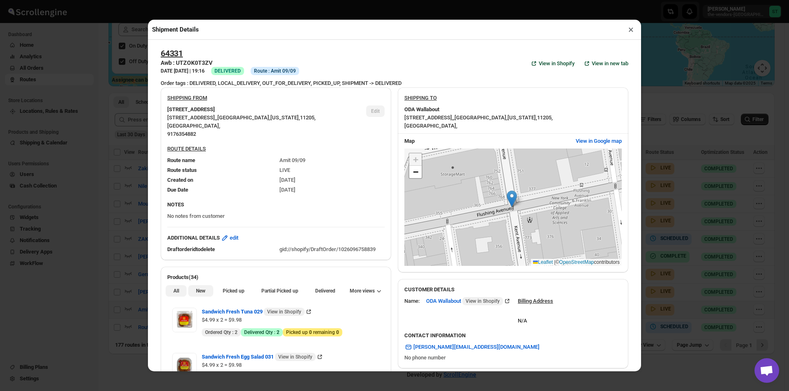
click at [199, 293] on span "New" at bounding box center [200, 291] width 9 height 7
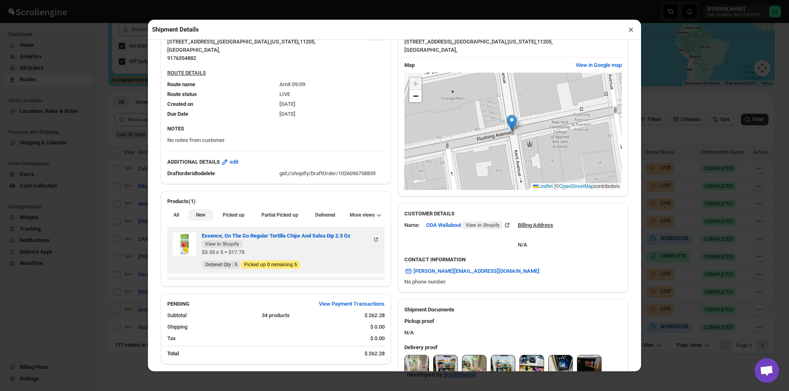
scroll to position [123, 0]
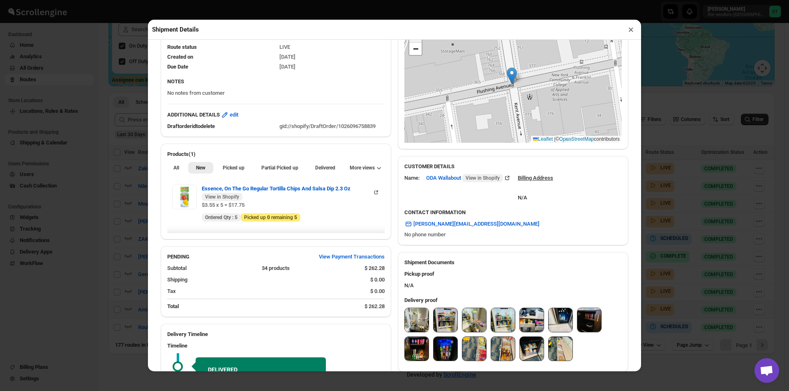
click at [632, 32] on button "×" at bounding box center [631, 30] width 12 height 12
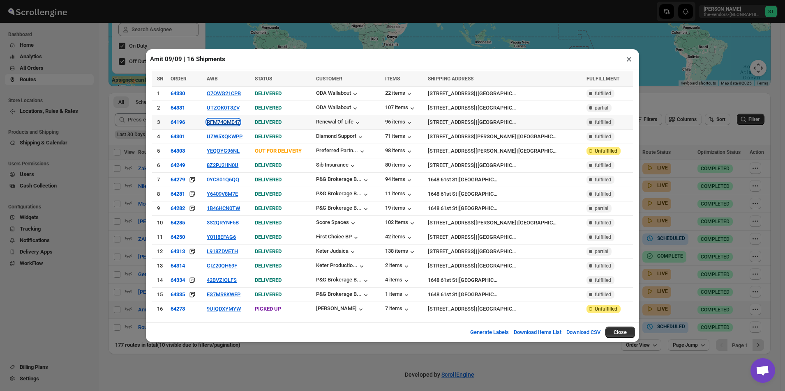
click at [221, 125] on button "RFM74OME47" at bounding box center [223, 122] width 33 height 6
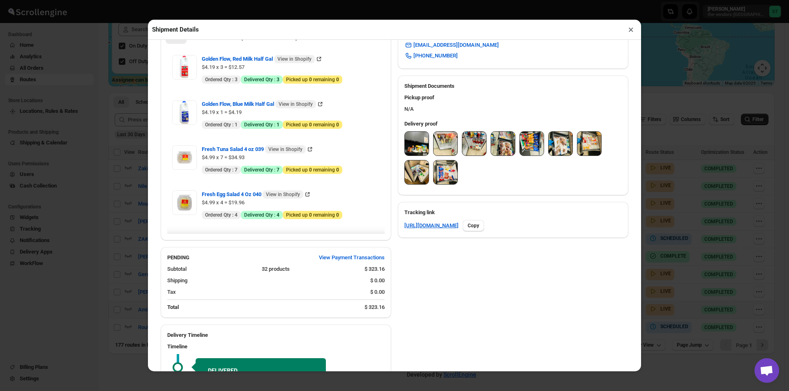
scroll to position [220, 0]
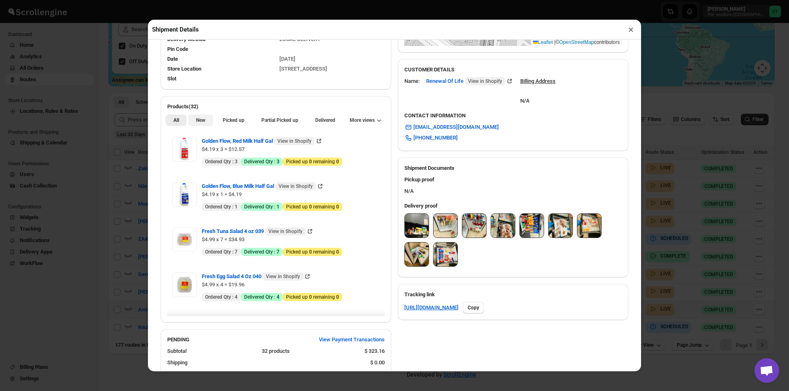
click at [199, 124] on span "New" at bounding box center [200, 120] width 9 height 7
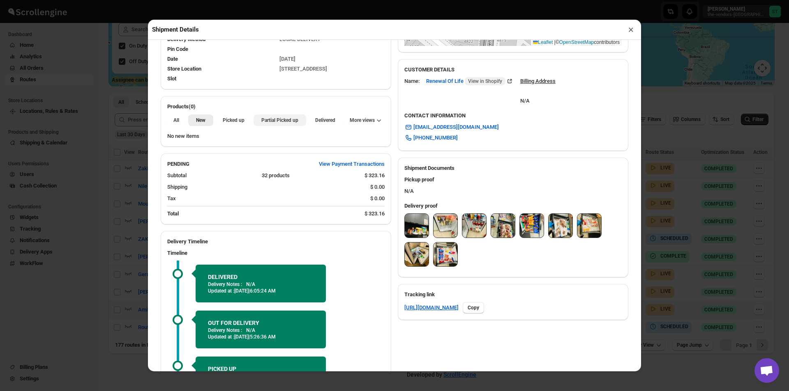
click at [256, 122] on button "Partial Picked up" at bounding box center [279, 121] width 52 height 12
click at [633, 32] on button "×" at bounding box center [631, 30] width 12 height 12
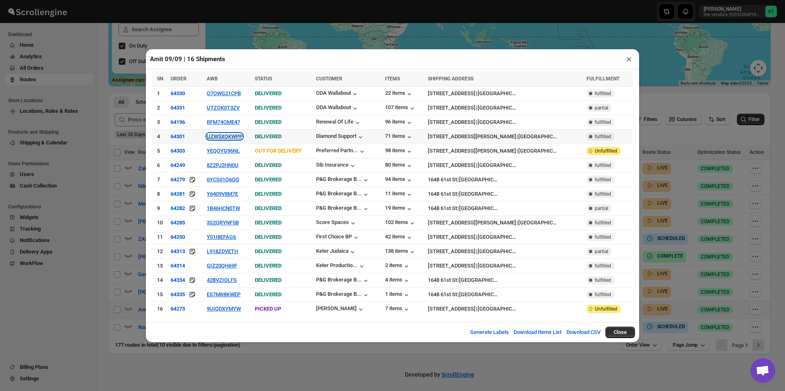
click at [222, 138] on button "UZW5XQKWPP" at bounding box center [225, 137] width 36 height 6
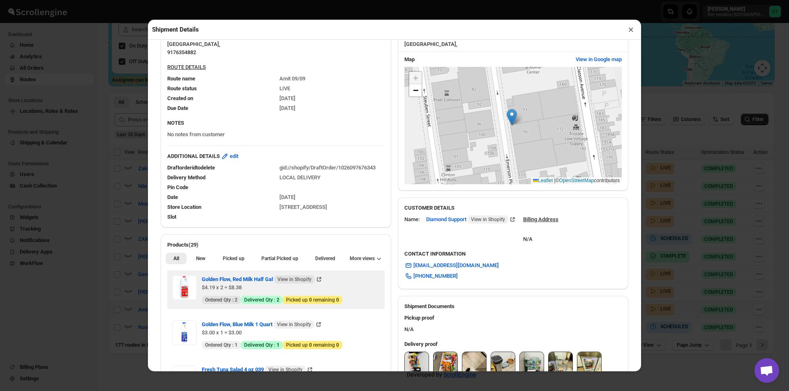
scroll to position [205, 0]
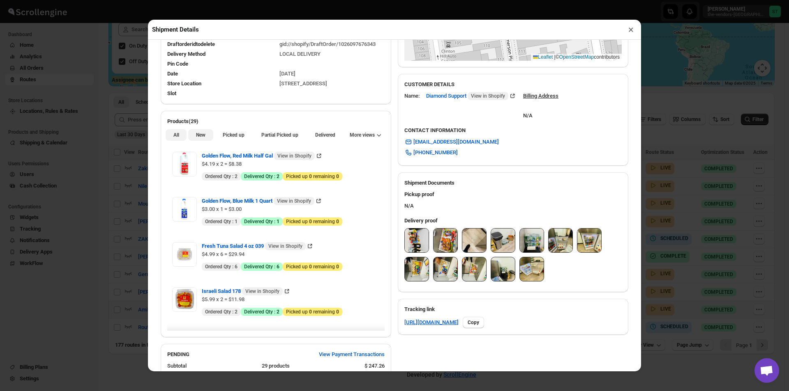
click at [206, 138] on button "New" at bounding box center [200, 135] width 25 height 12
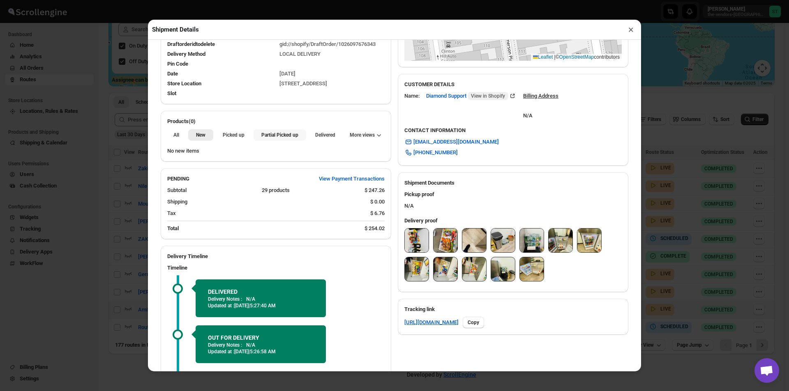
drag, startPoint x: 263, startPoint y: 135, endPoint x: 318, endPoint y: 108, distance: 61.7
click at [264, 135] on span "Partial Picked up" at bounding box center [279, 135] width 37 height 7
click at [628, 30] on button "×" at bounding box center [631, 30] width 12 height 12
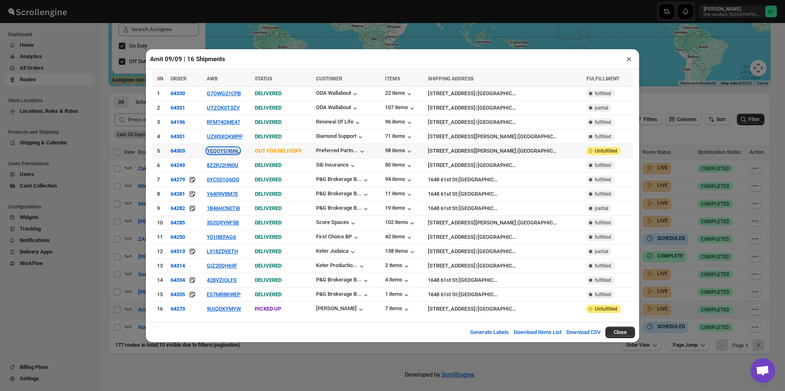
click at [222, 152] on button "YEQOYG96NL" at bounding box center [223, 151] width 33 height 6
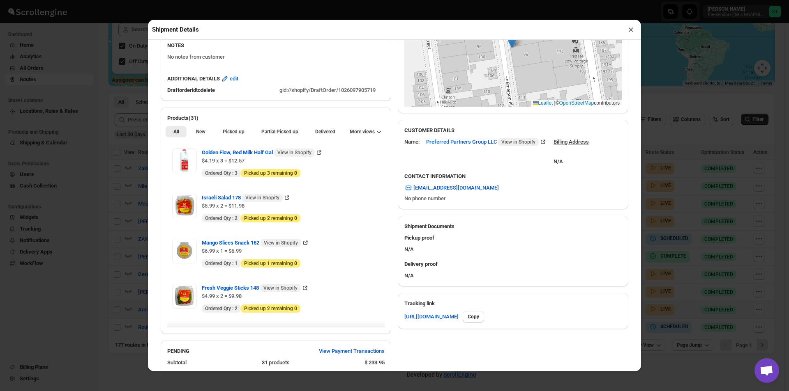
scroll to position [164, 0]
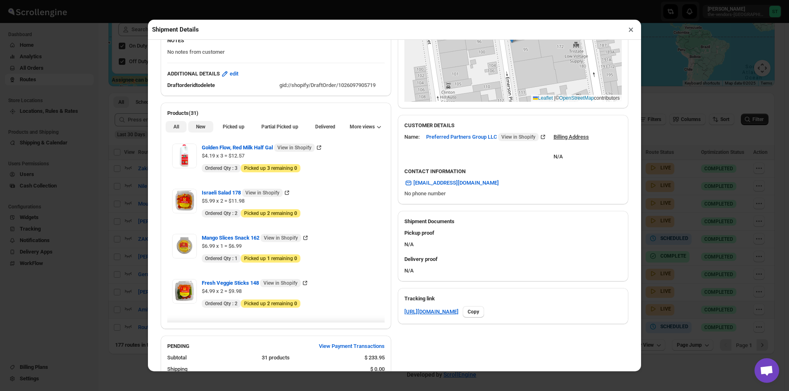
click at [203, 126] on span "New" at bounding box center [200, 127] width 9 height 7
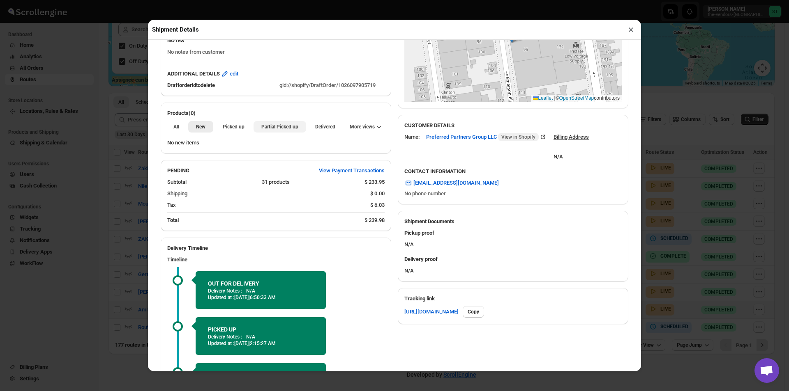
click at [273, 125] on span "Partial Picked up" at bounding box center [279, 127] width 37 height 7
click at [635, 30] on button "×" at bounding box center [631, 30] width 12 height 12
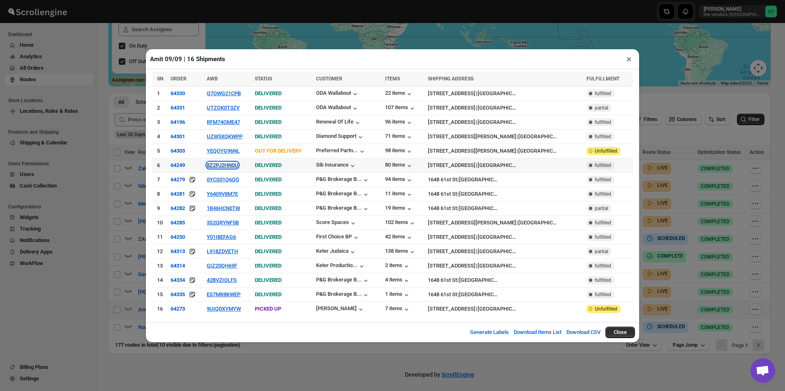
click at [225, 168] on button "8Z2PJ2HN0U" at bounding box center [223, 165] width 32 height 6
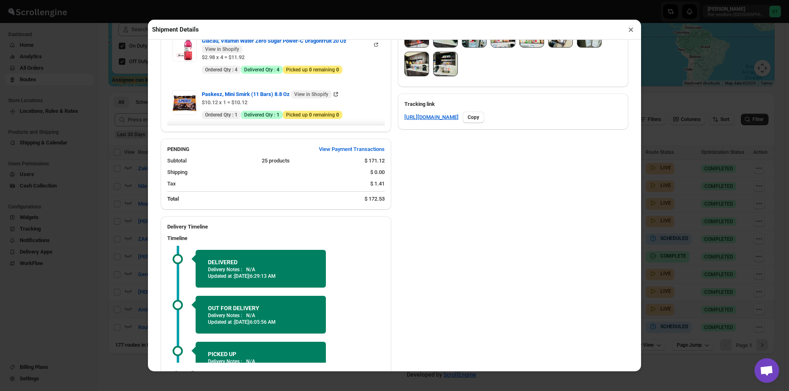
scroll to position [205, 0]
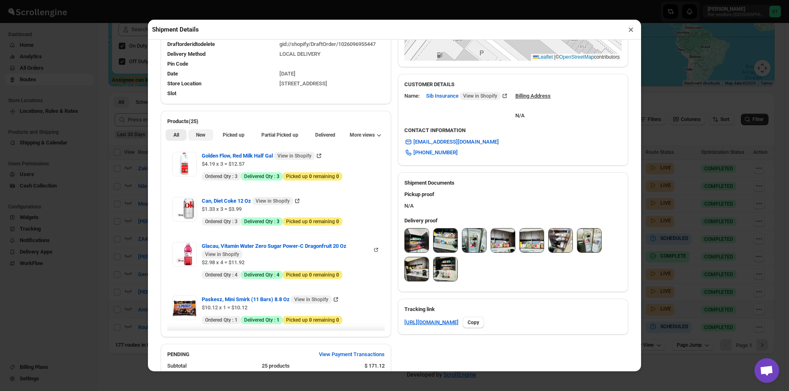
click at [196, 137] on span "New" at bounding box center [200, 135] width 9 height 7
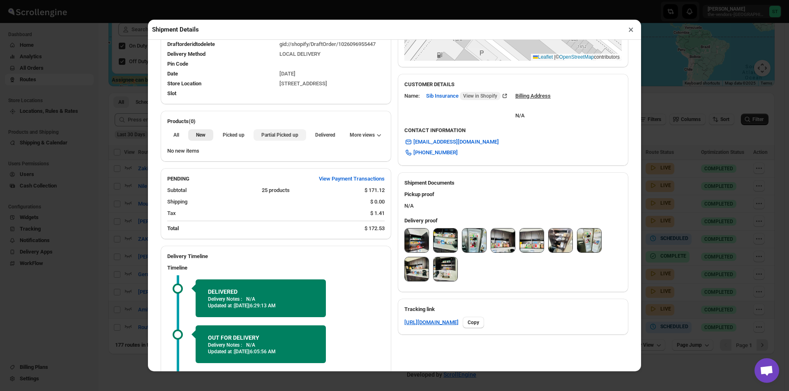
click at [271, 138] on span "Partial Picked up" at bounding box center [279, 135] width 37 height 7
click at [170, 136] on button "All" at bounding box center [176, 135] width 21 height 12
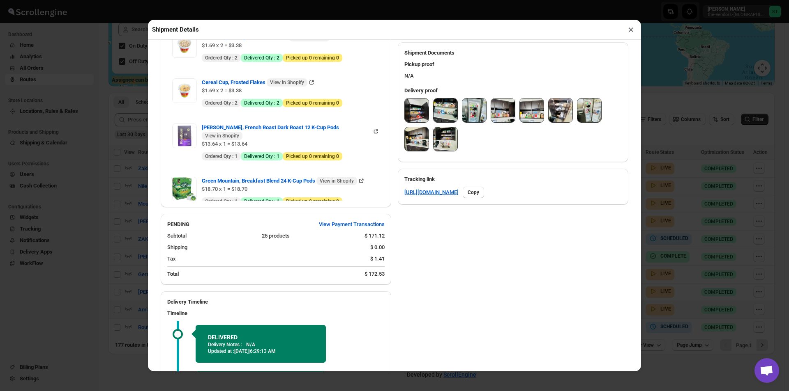
scroll to position [123, 0]
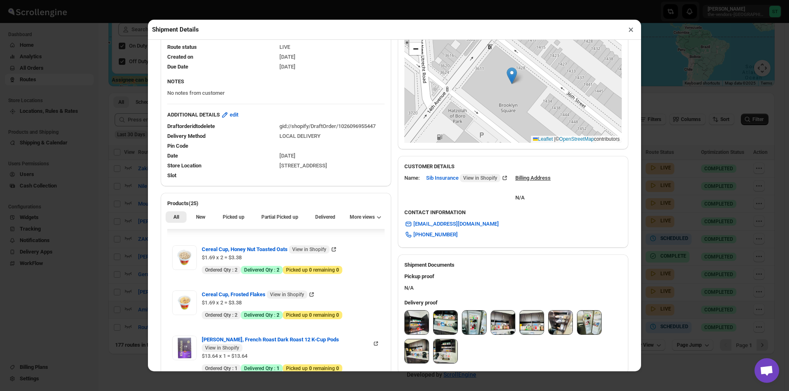
click at [411, 324] on img at bounding box center [417, 323] width 24 height 24
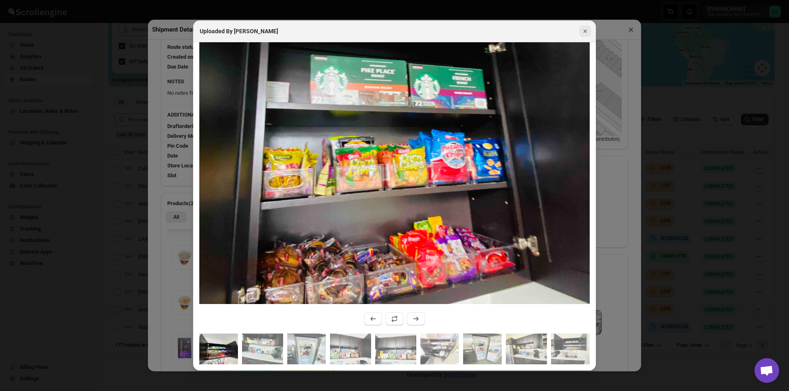
click at [588, 33] on icon "Close" at bounding box center [585, 31] width 8 height 8
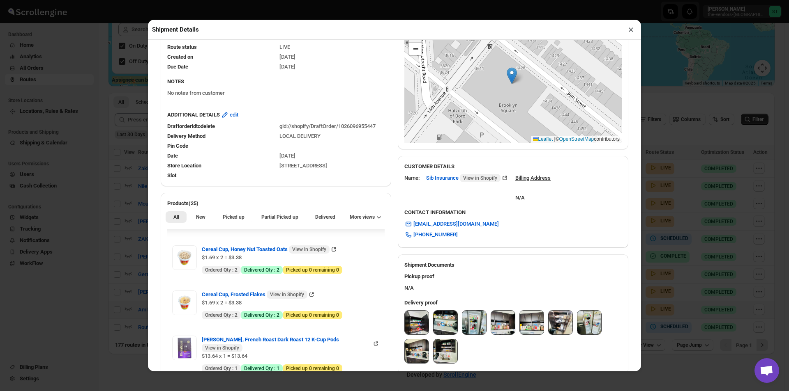
click at [628, 34] on button "×" at bounding box center [631, 30] width 12 height 12
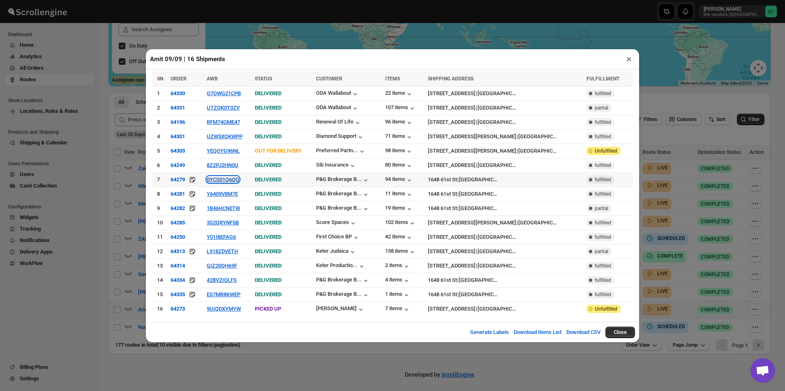
click at [217, 180] on button "0YCS01Q6QQ" at bounding box center [223, 180] width 32 height 6
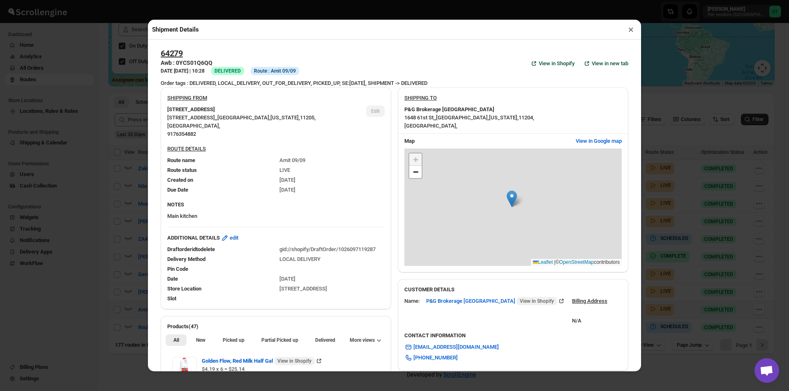
scroll to position [56, 0]
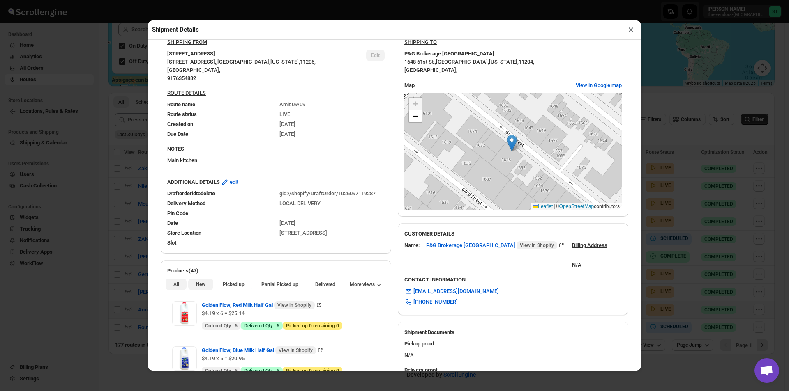
click at [203, 288] on span "New" at bounding box center [200, 284] width 9 height 7
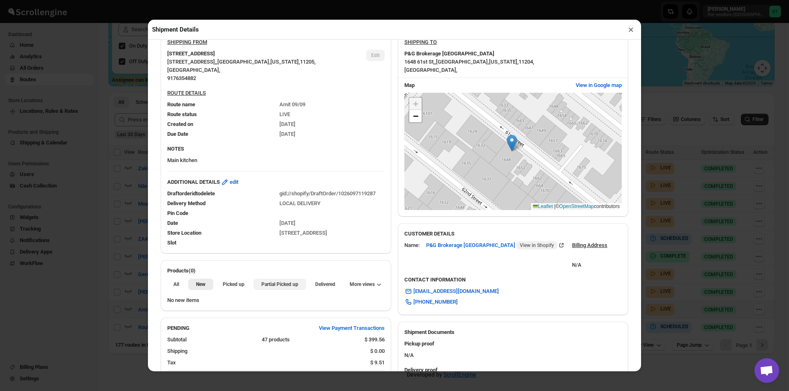
click at [272, 282] on button "Partial Picked up" at bounding box center [279, 285] width 52 height 12
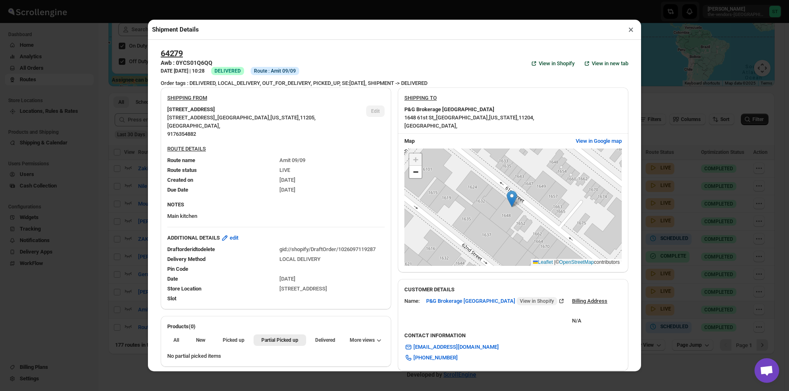
scroll to position [56, 0]
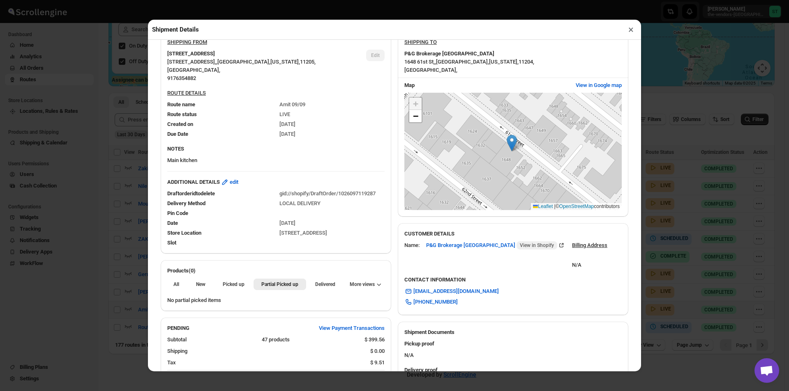
click at [636, 30] on button "×" at bounding box center [631, 30] width 12 height 12
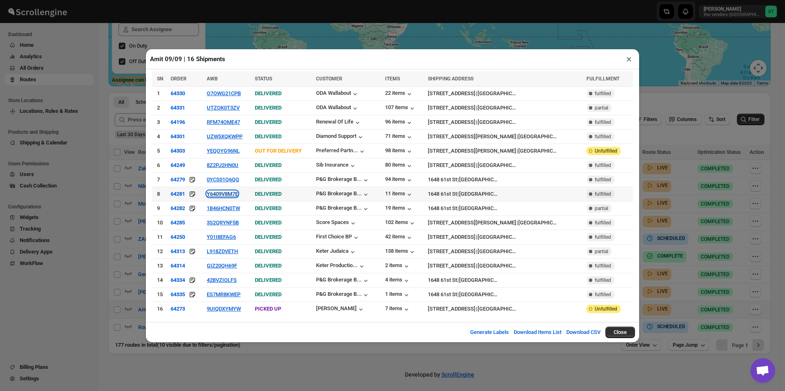
click at [229, 196] on button "Y6409V8M7E" at bounding box center [222, 194] width 31 height 6
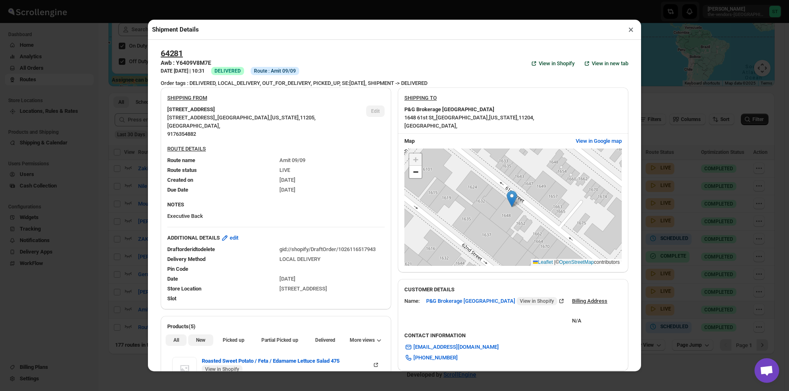
click at [204, 343] on span "New" at bounding box center [200, 340] width 9 height 7
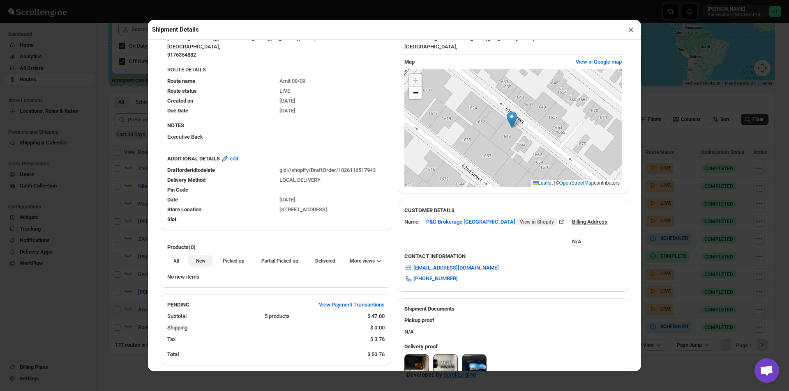
scroll to position [205, 0]
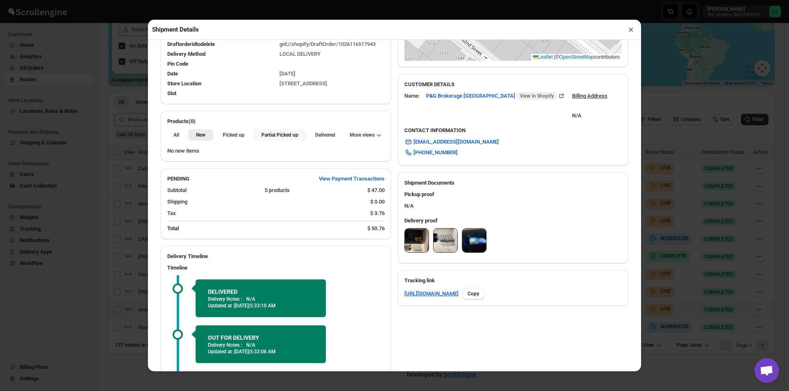
drag, startPoint x: 292, startPoint y: 140, endPoint x: 282, endPoint y: 136, distance: 11.4
click at [285, 137] on button "Partial Picked up" at bounding box center [279, 135] width 52 height 12
drag, startPoint x: 632, startPoint y: 31, endPoint x: 620, endPoint y: 35, distance: 12.9
click at [632, 31] on button "×" at bounding box center [631, 30] width 12 height 12
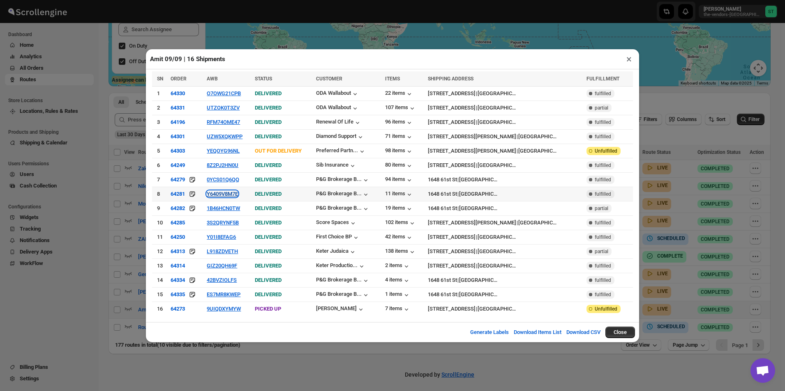
click at [231, 193] on button "Y6409V8M7E" at bounding box center [222, 194] width 31 height 6
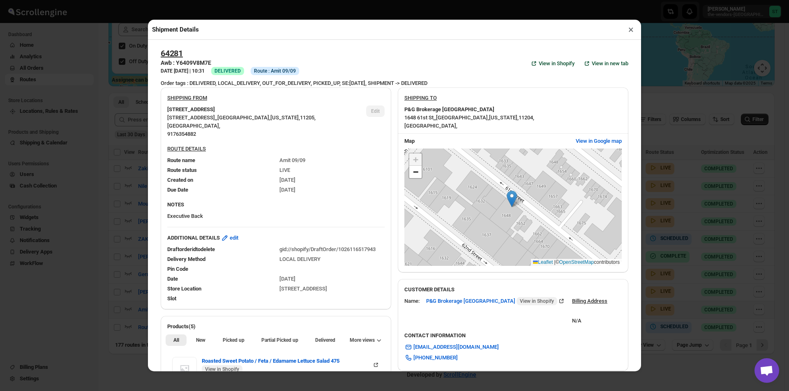
scroll to position [246, 0]
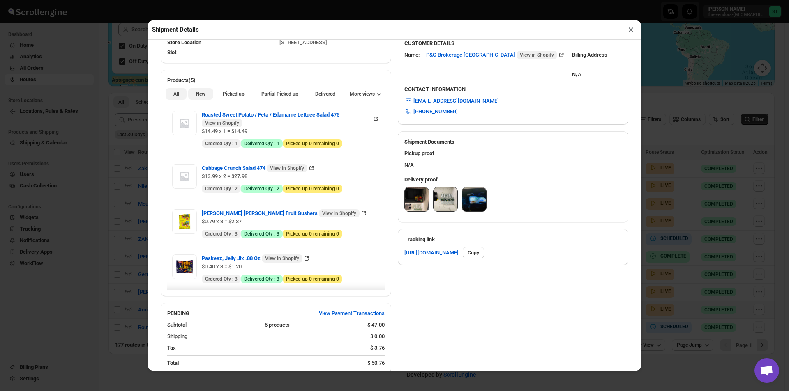
click at [207, 98] on button "New" at bounding box center [200, 94] width 25 height 12
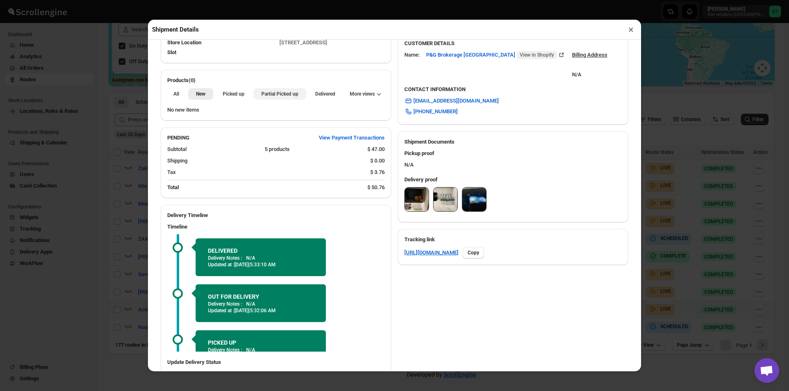
click at [260, 91] on button "Partial Picked up" at bounding box center [279, 94] width 52 height 12
click at [630, 33] on button "×" at bounding box center [631, 30] width 12 height 12
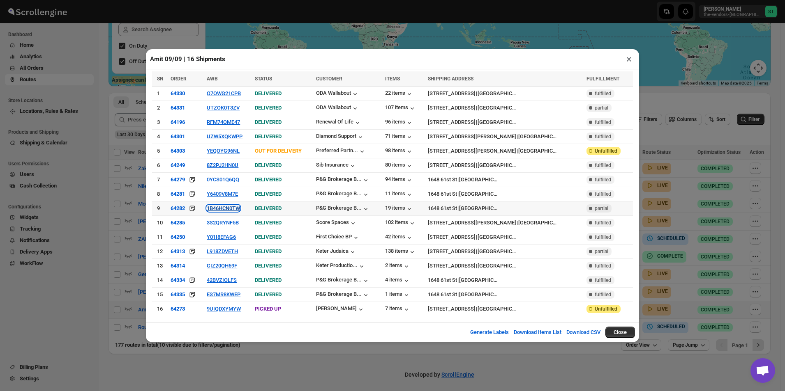
click at [223, 210] on button "1B46HCN0TW" at bounding box center [223, 208] width 33 height 6
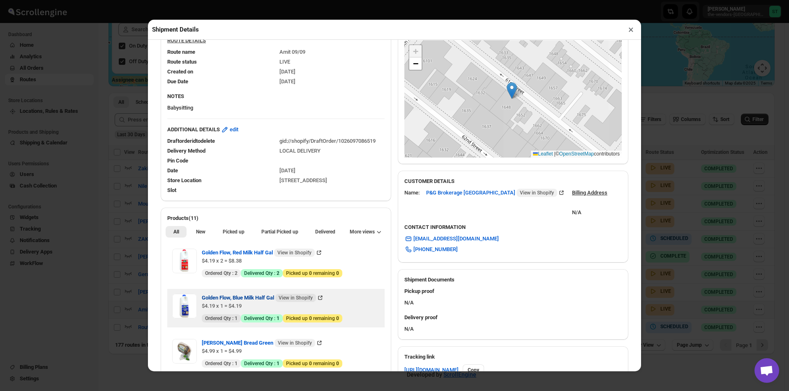
scroll to position [205, 0]
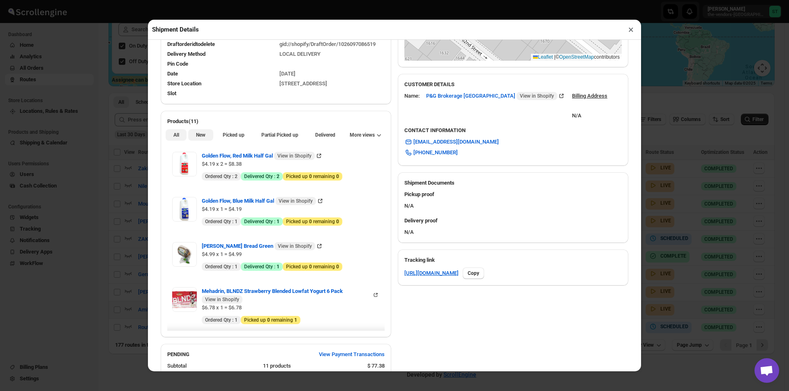
click at [201, 134] on span "New" at bounding box center [200, 135] width 9 height 7
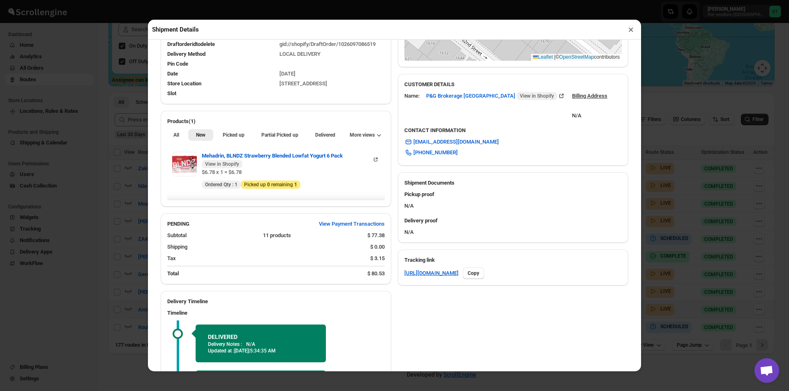
click at [268, 130] on li "Partial Picked up" at bounding box center [279, 135] width 52 height 12
click at [633, 31] on button "×" at bounding box center [631, 30] width 12 height 12
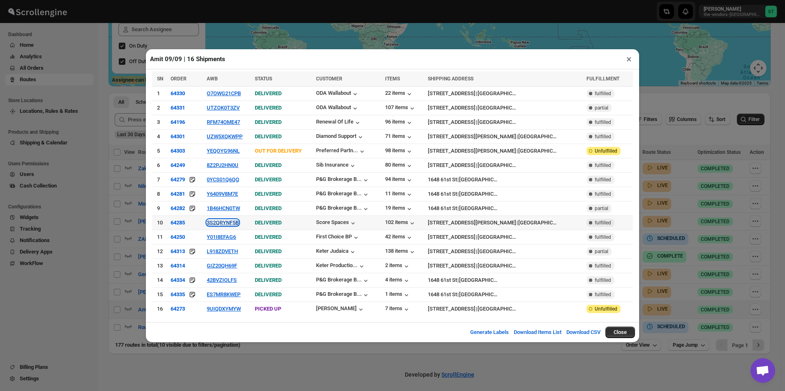
click at [233, 222] on button "3S2QRYNF5B" at bounding box center [223, 223] width 32 height 6
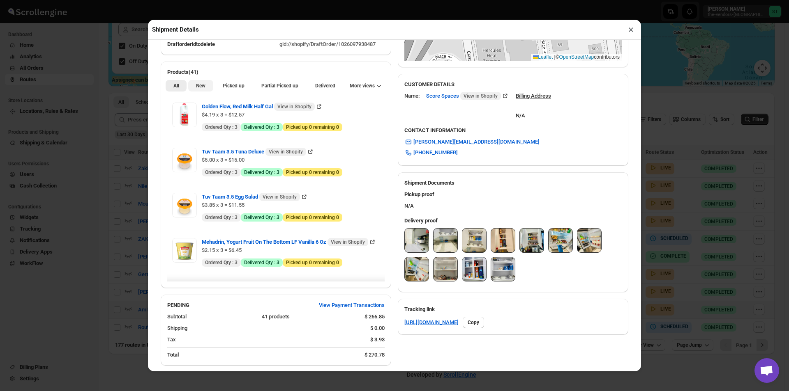
click at [203, 85] on span "New" at bounding box center [200, 86] width 9 height 7
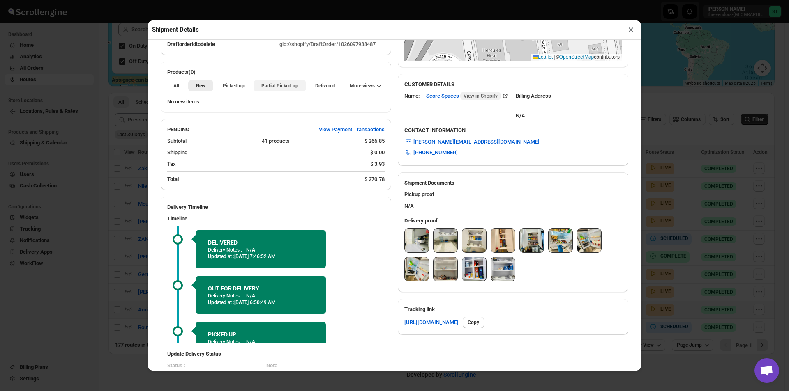
click at [263, 91] on button "Partial Picked up" at bounding box center [279, 86] width 52 height 12
